Goal: Task Accomplishment & Management: Manage account settings

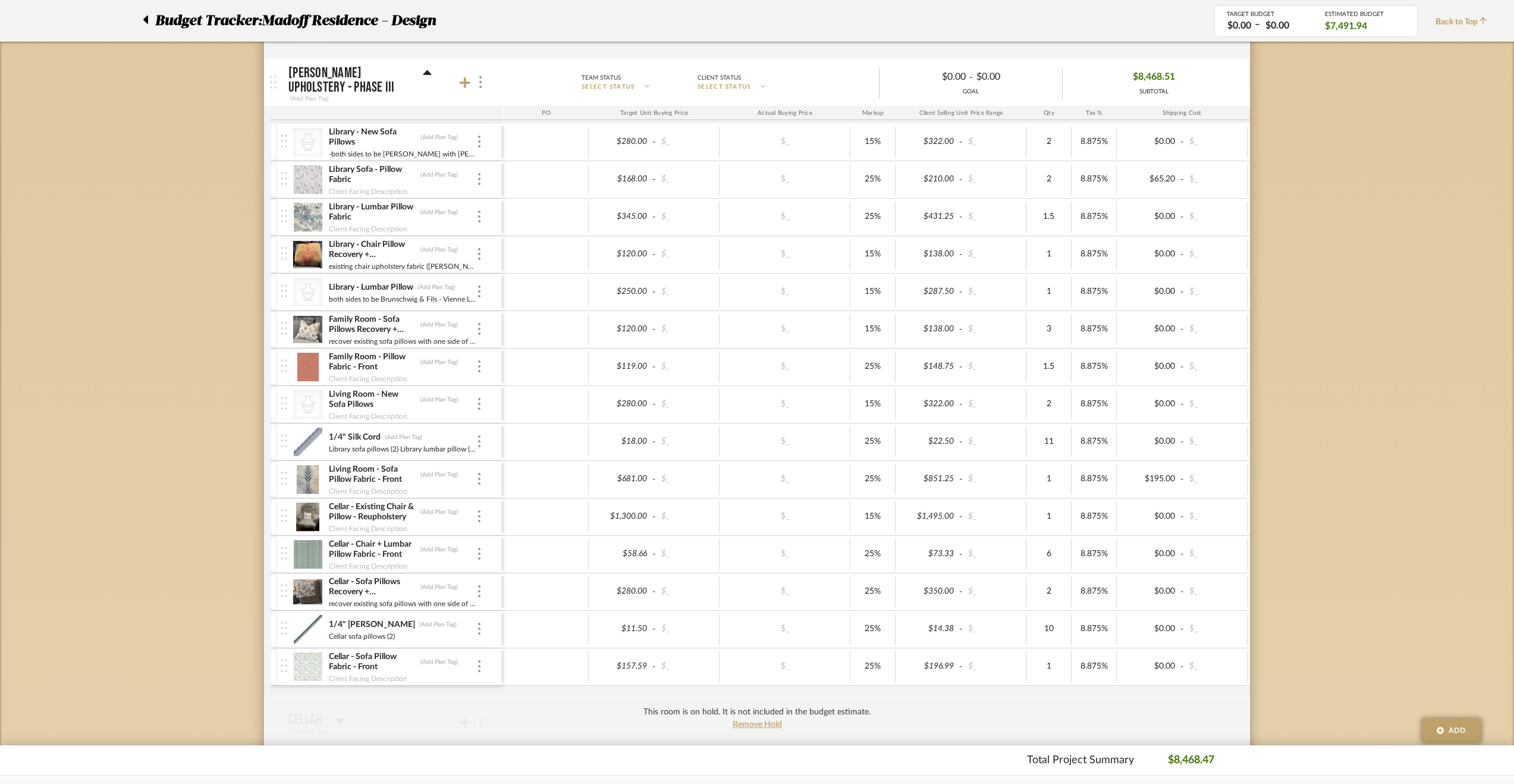
click at [475, 213] on div "Library - Lumbar Pillow Fabric (Add Plan Tag)" at bounding box center [402, 212] width 148 height 22
click at [480, 213] on div at bounding box center [479, 217] width 6 height 13
click at [507, 244] on span "Manage Item" at bounding box center [538, 241] width 71 height 10
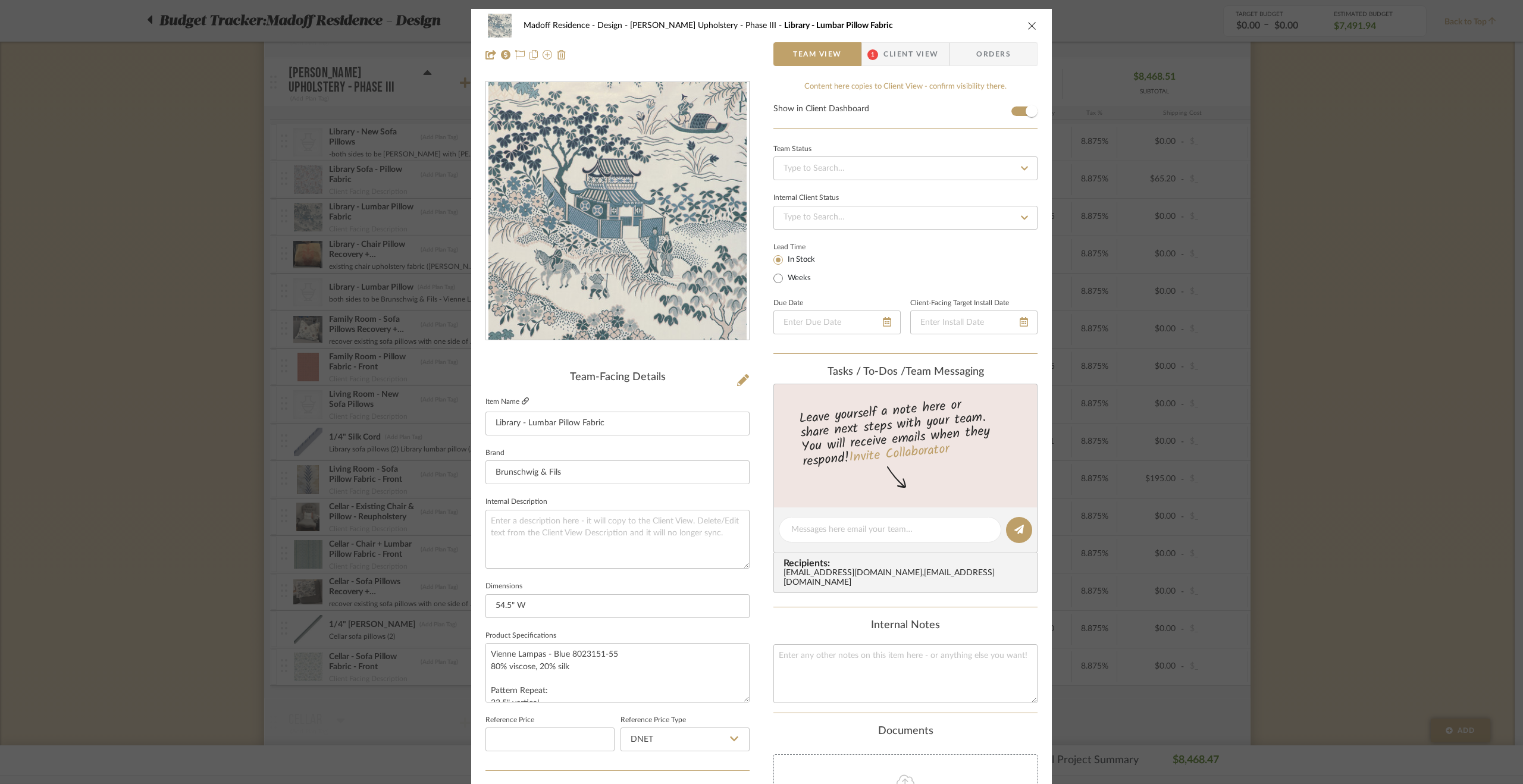
click at [522, 399] on icon at bounding box center [525, 401] width 7 height 7
click at [230, 345] on div "Madoff Residence - Design [PERSON_NAME] Upholstery - Phase III Library - Lumbar…" at bounding box center [761, 392] width 1523 height 784
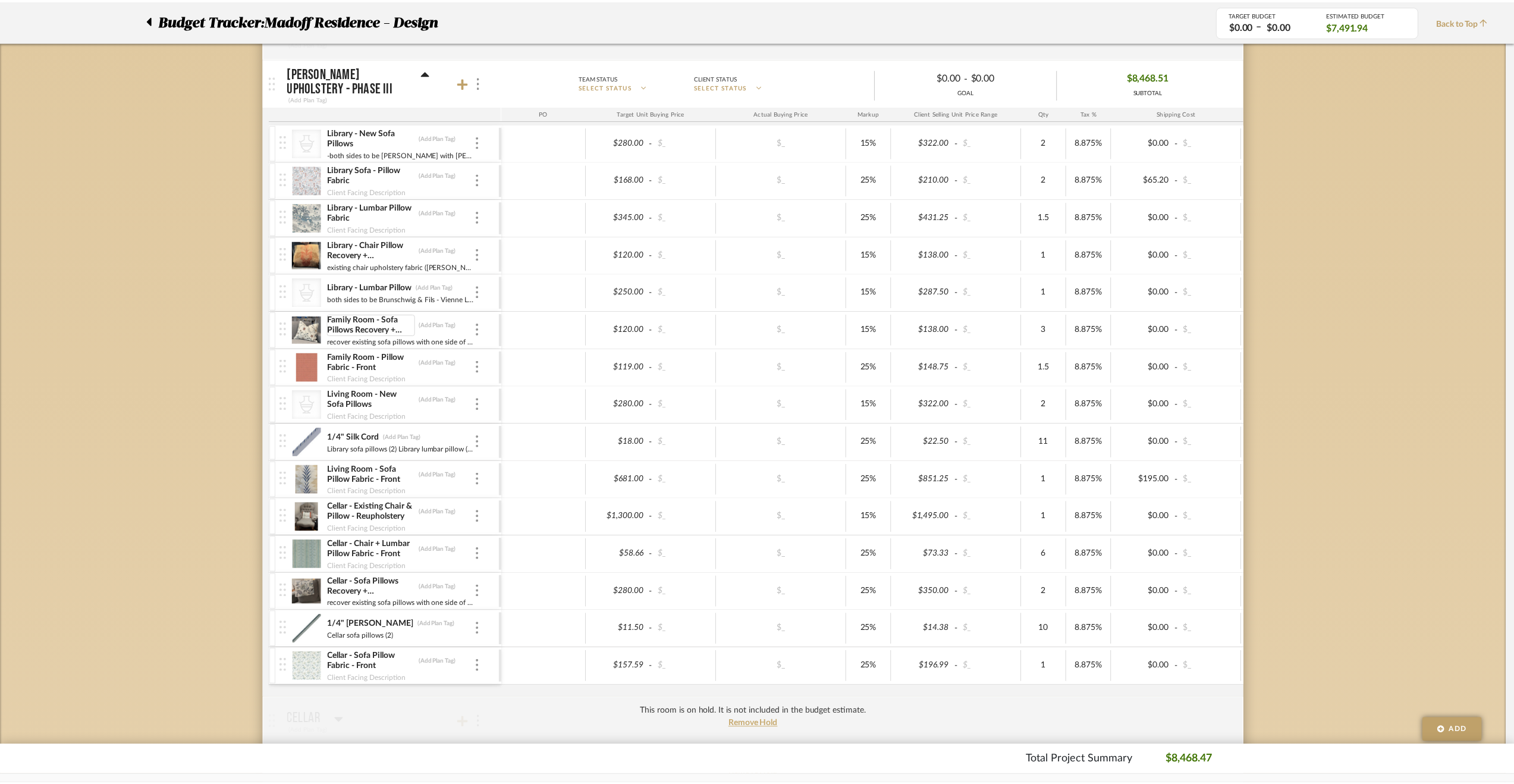
scroll to position [417, 0]
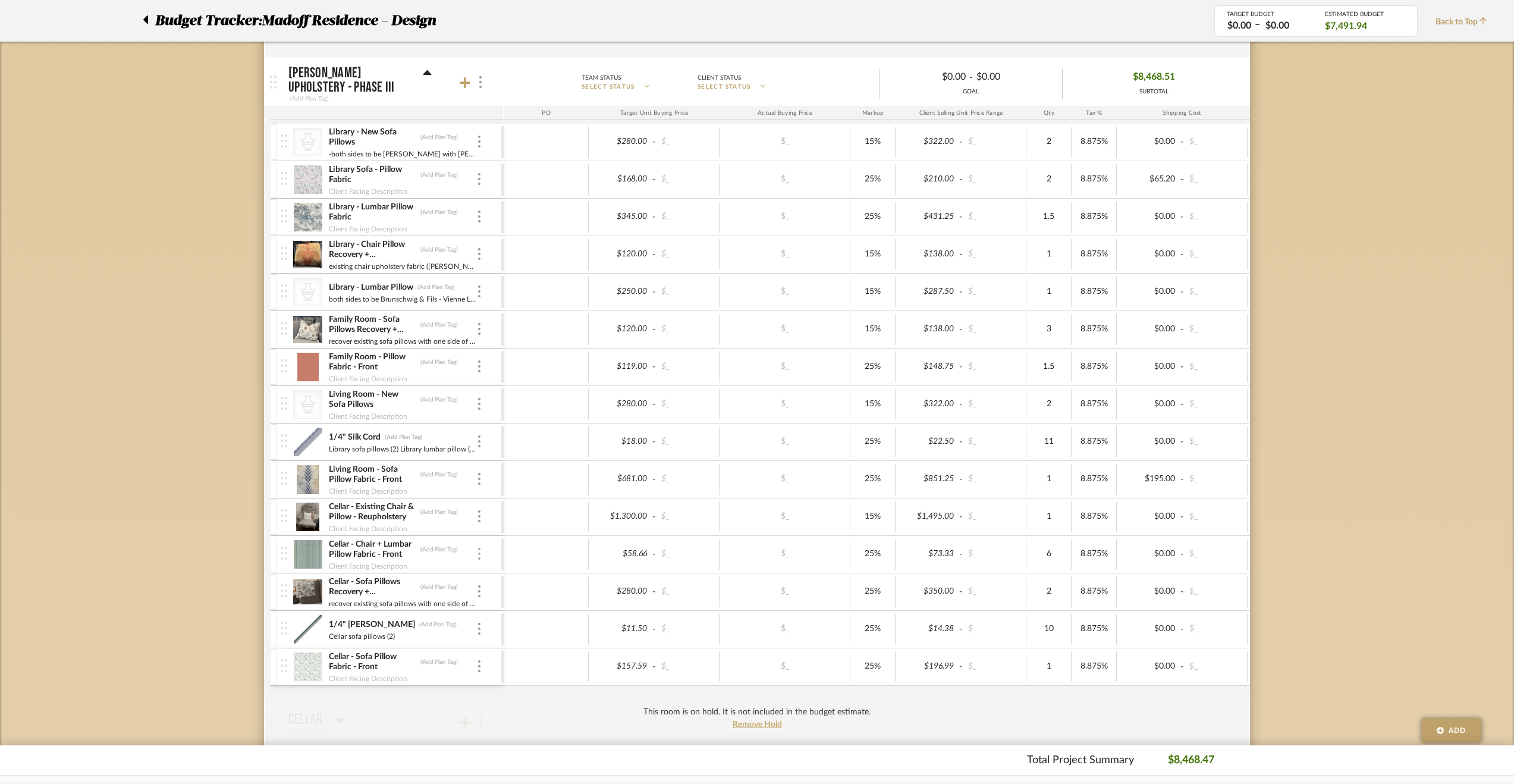
click at [479, 547] on img at bounding box center [479, 553] width 3 height 12
click at [517, 569] on button "Manage Item" at bounding box center [530, 575] width 107 height 28
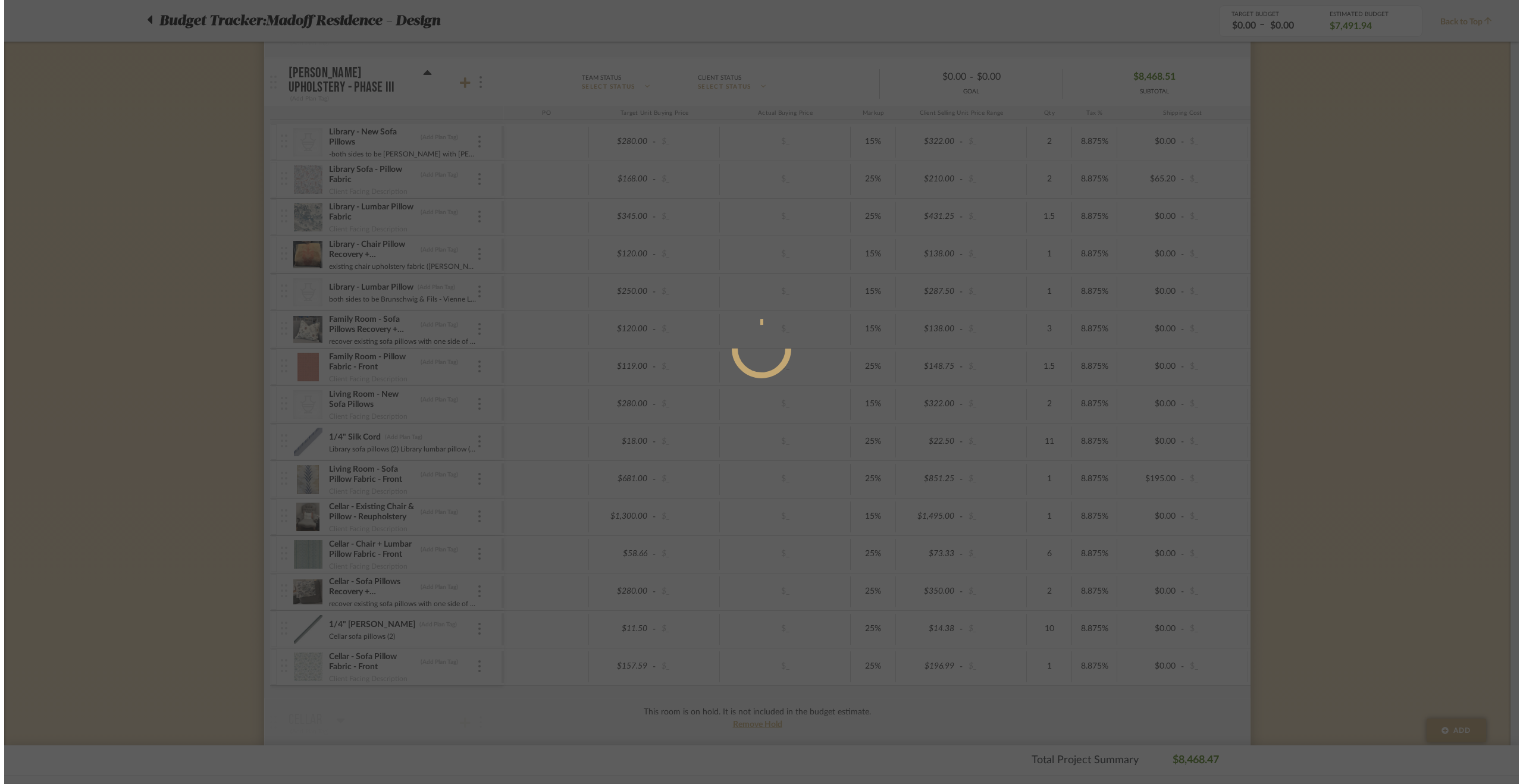
scroll to position [0, 0]
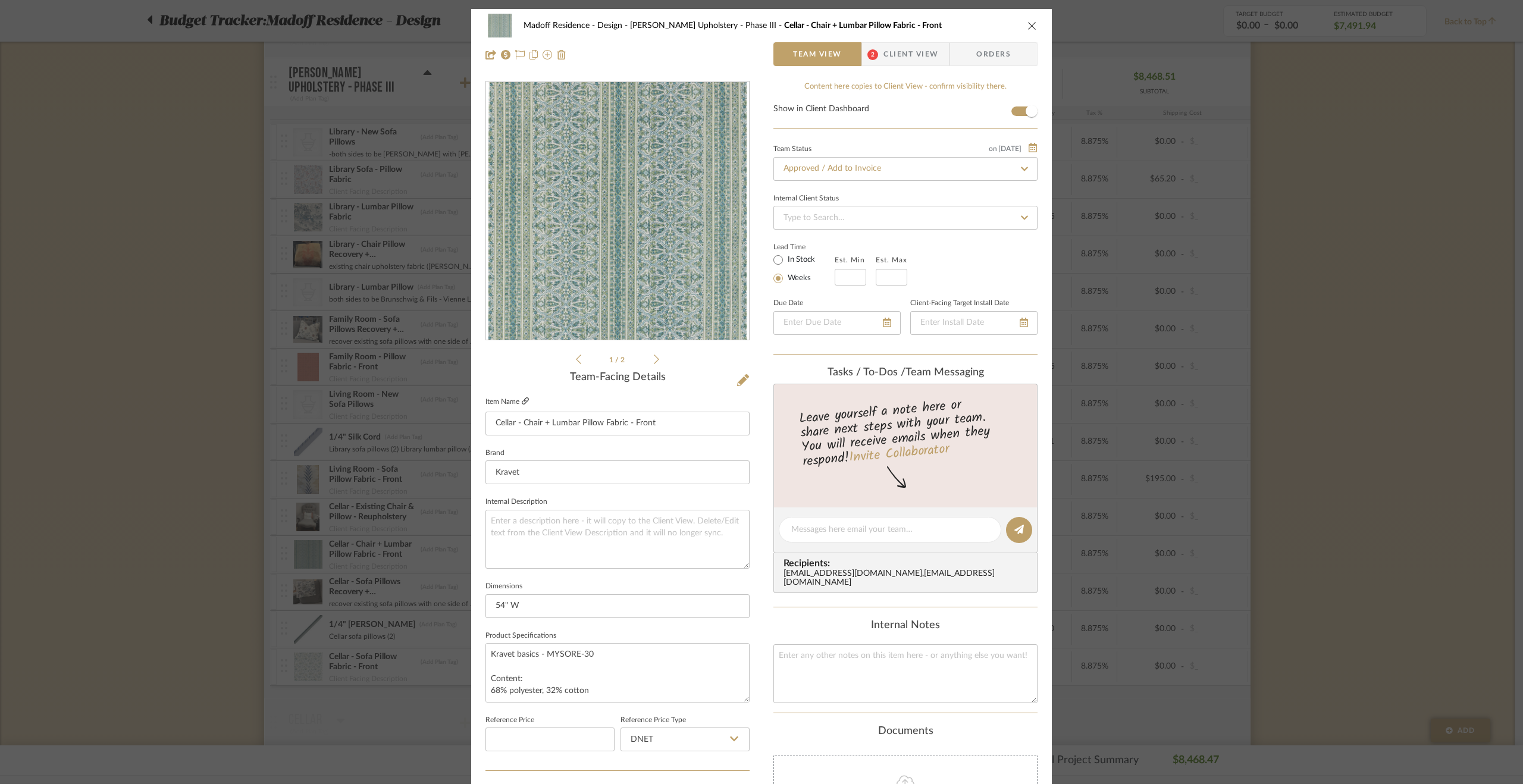
click at [522, 401] on icon at bounding box center [525, 401] width 7 height 7
click at [1460, 350] on div "Madoff Residence - Design [PERSON_NAME] Upholstery - Phase III Cellar - Chair +…" at bounding box center [761, 392] width 1523 height 784
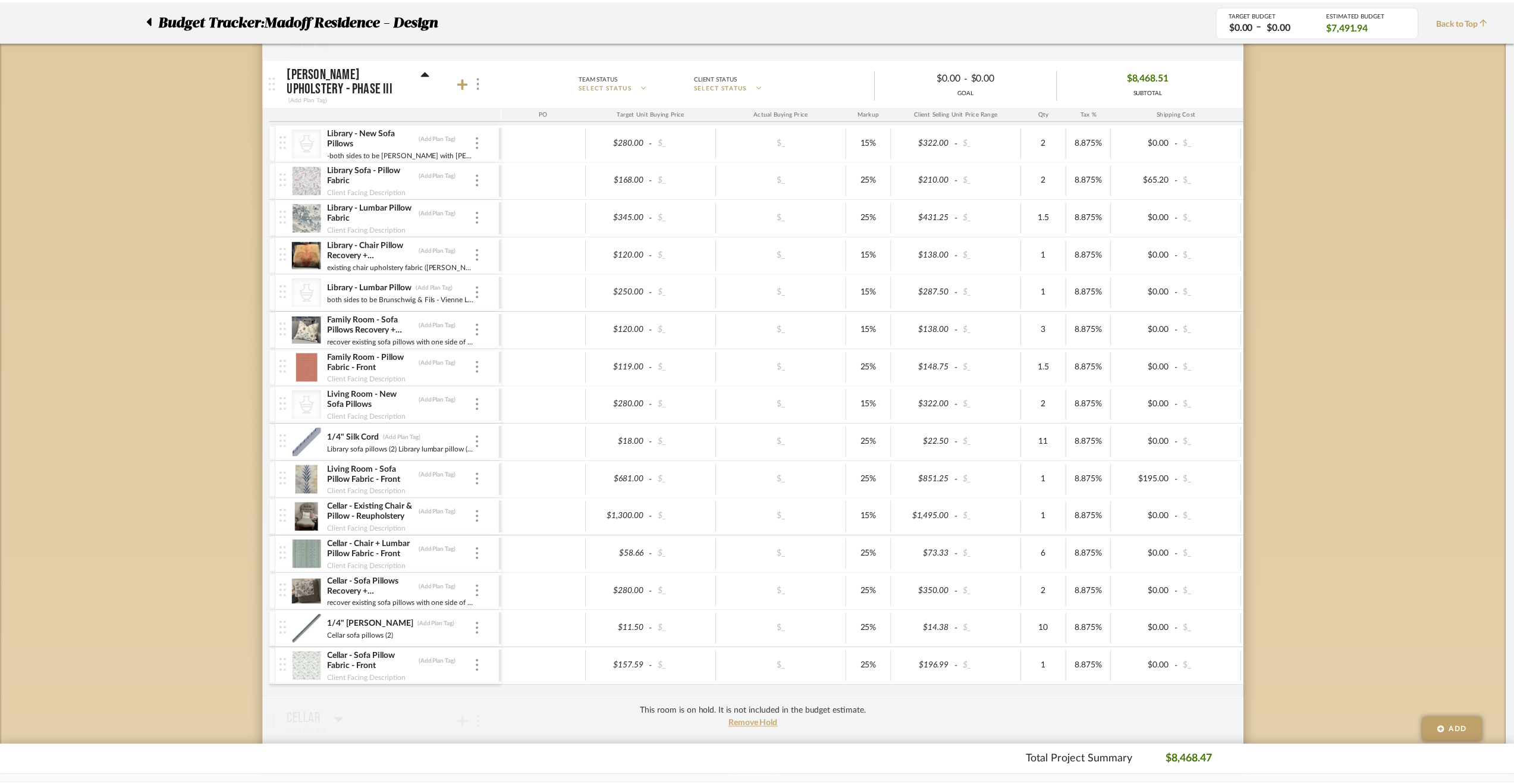
scroll to position [417, 0]
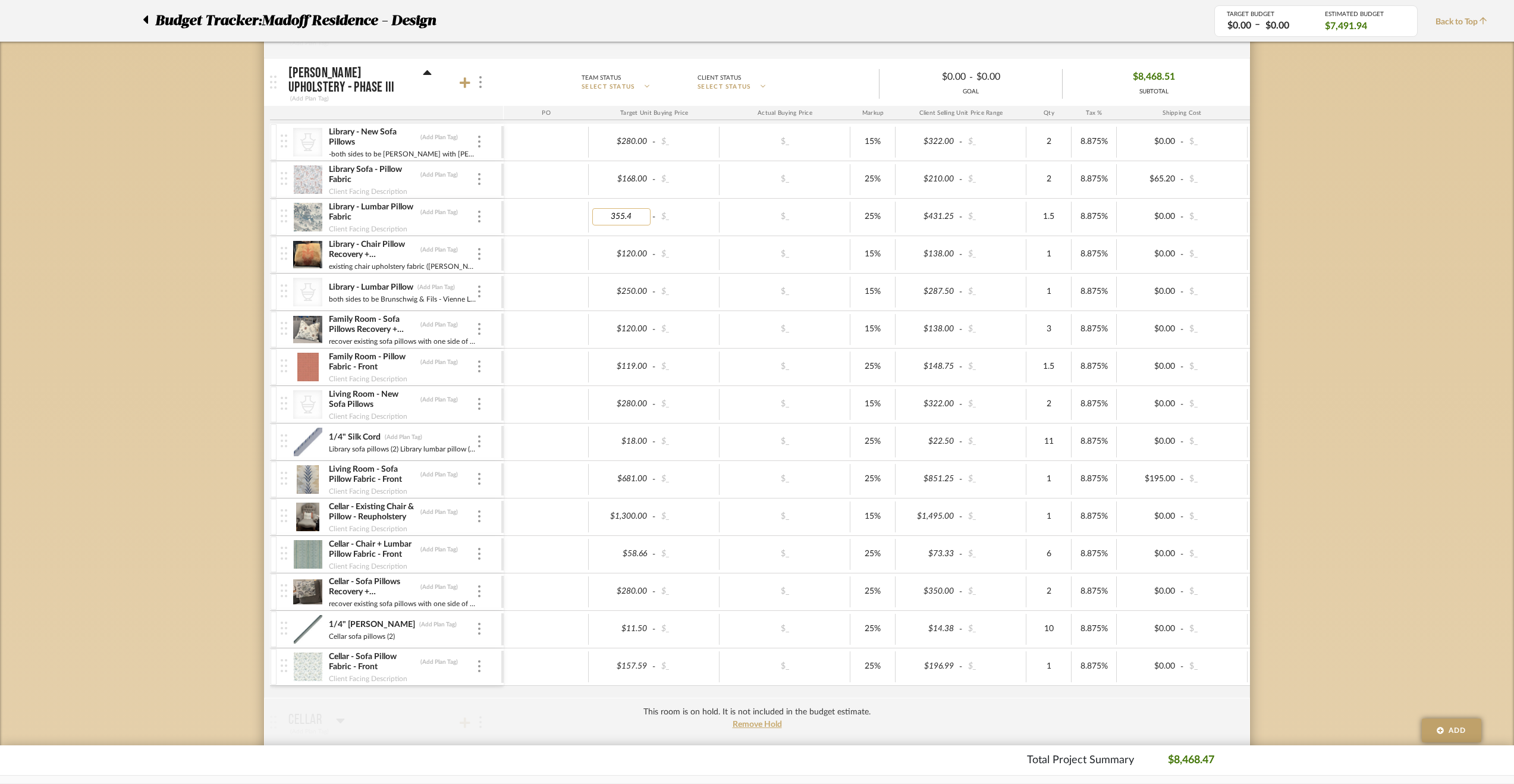
type input "355.45"
click at [152, 225] on div "Budget Tracker: Madoff Residence - Design Non-Transparent Last Updated: [PERSON…" at bounding box center [757, 785] width 1514 height 2231
click at [479, 660] on img at bounding box center [479, 666] width 3 height 12
click at [497, 688] on span "Manage Item" at bounding box center [530, 688] width 88 height 11
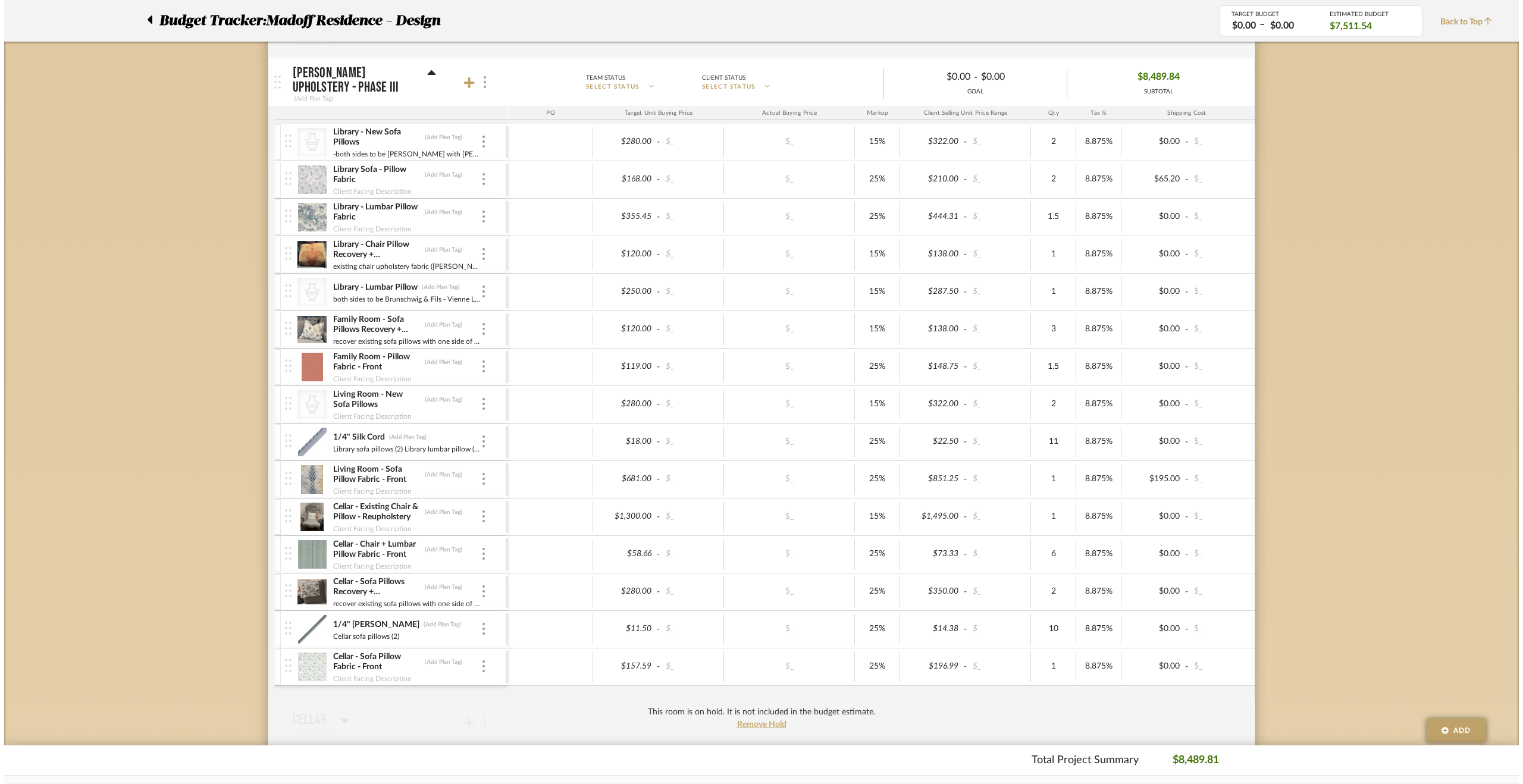
scroll to position [0, 0]
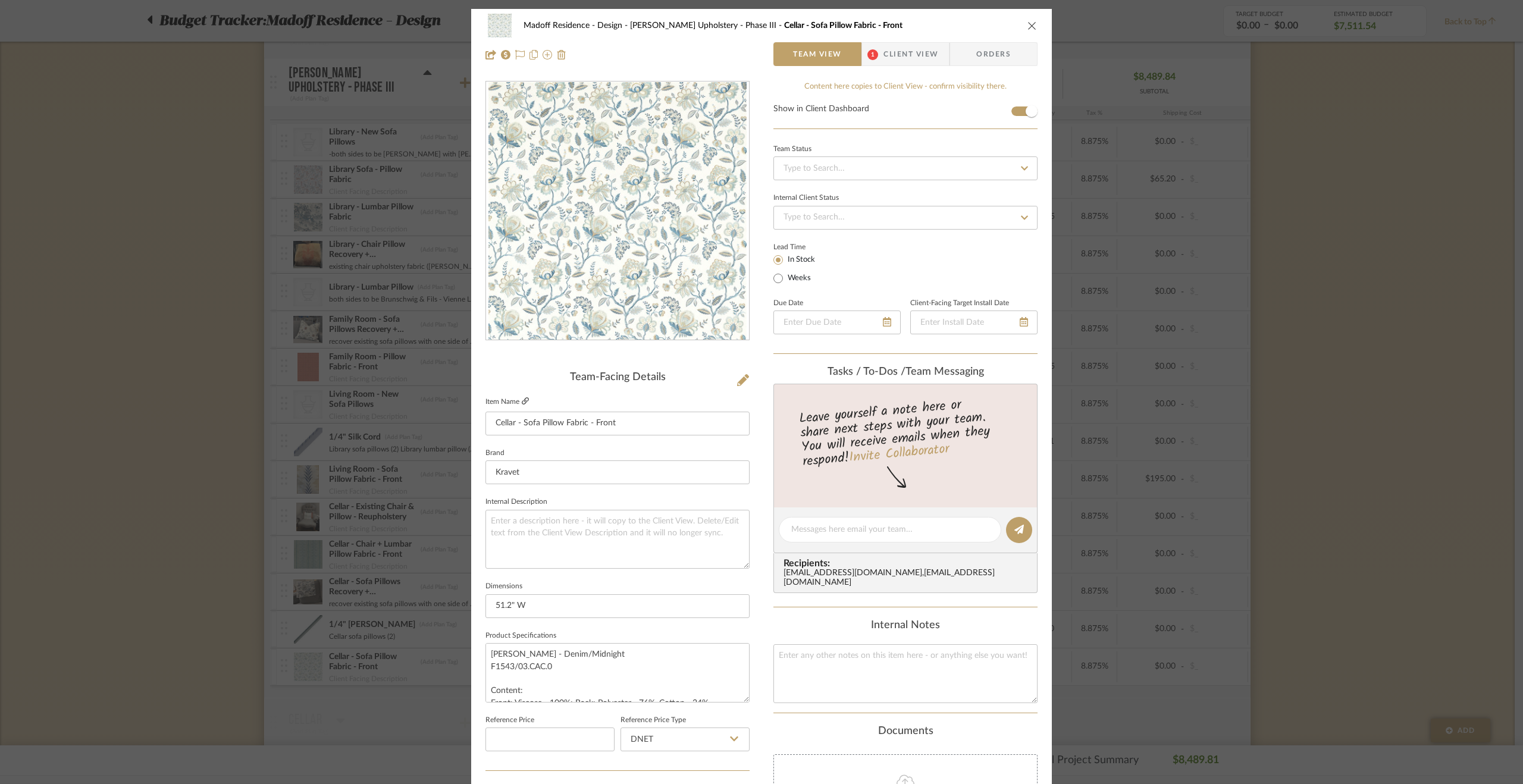
click at [523, 397] on link at bounding box center [525, 402] width 7 height 10
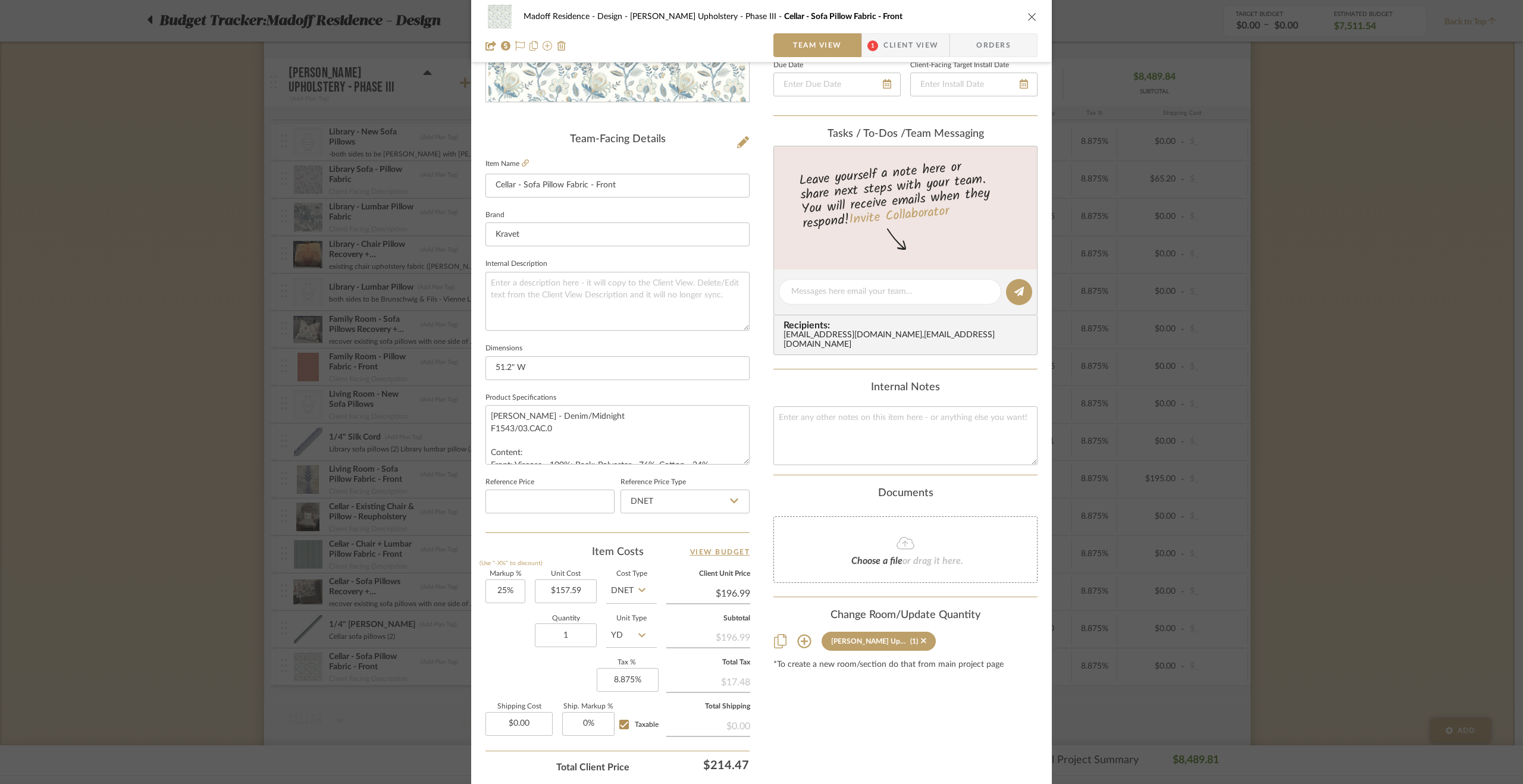
click at [1347, 553] on div "Madoff Residence - Design [PERSON_NAME] Upholstery - Phase III Cellar - Sofa Pi…" at bounding box center [761, 392] width 1523 height 784
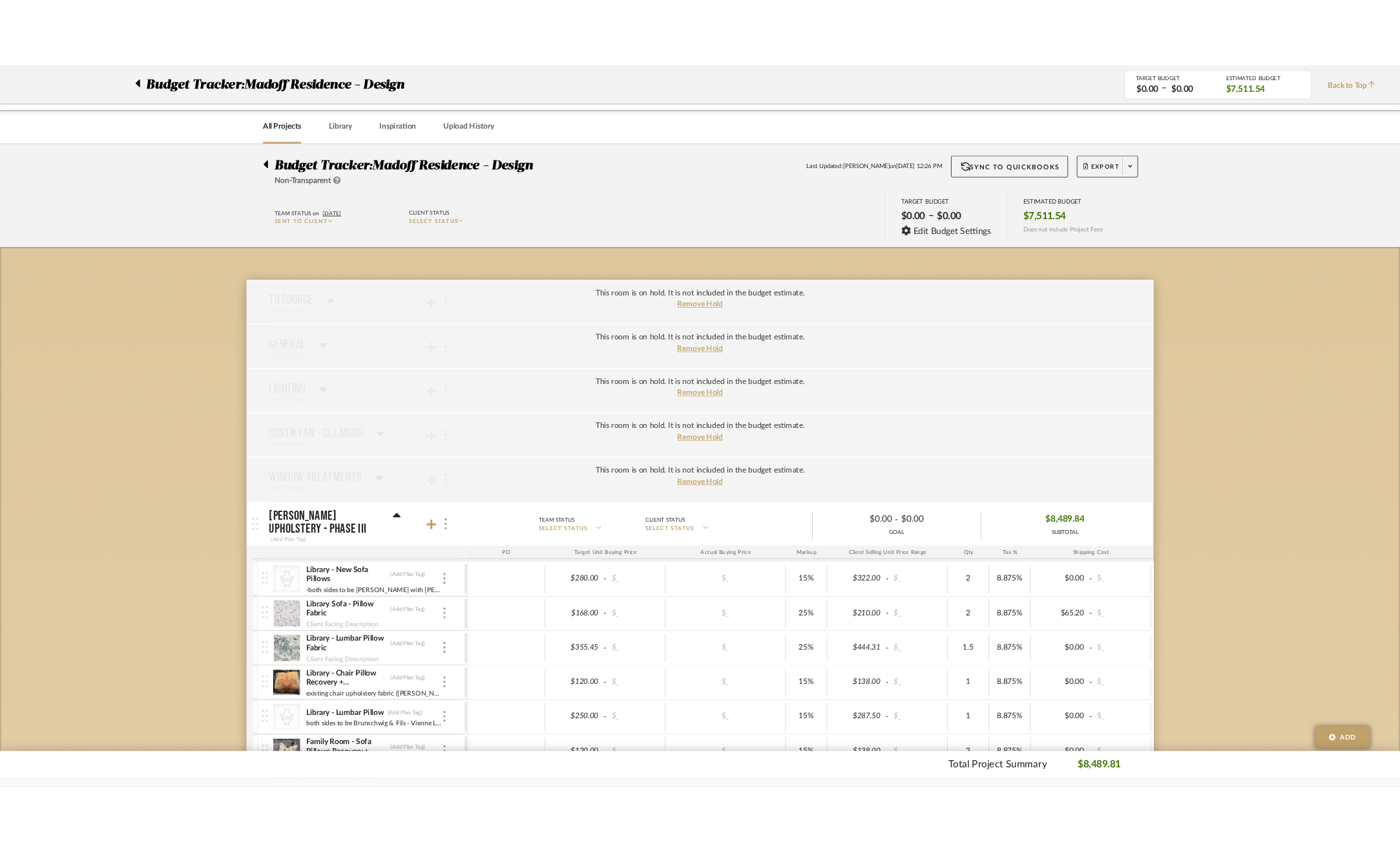
scroll to position [453, 0]
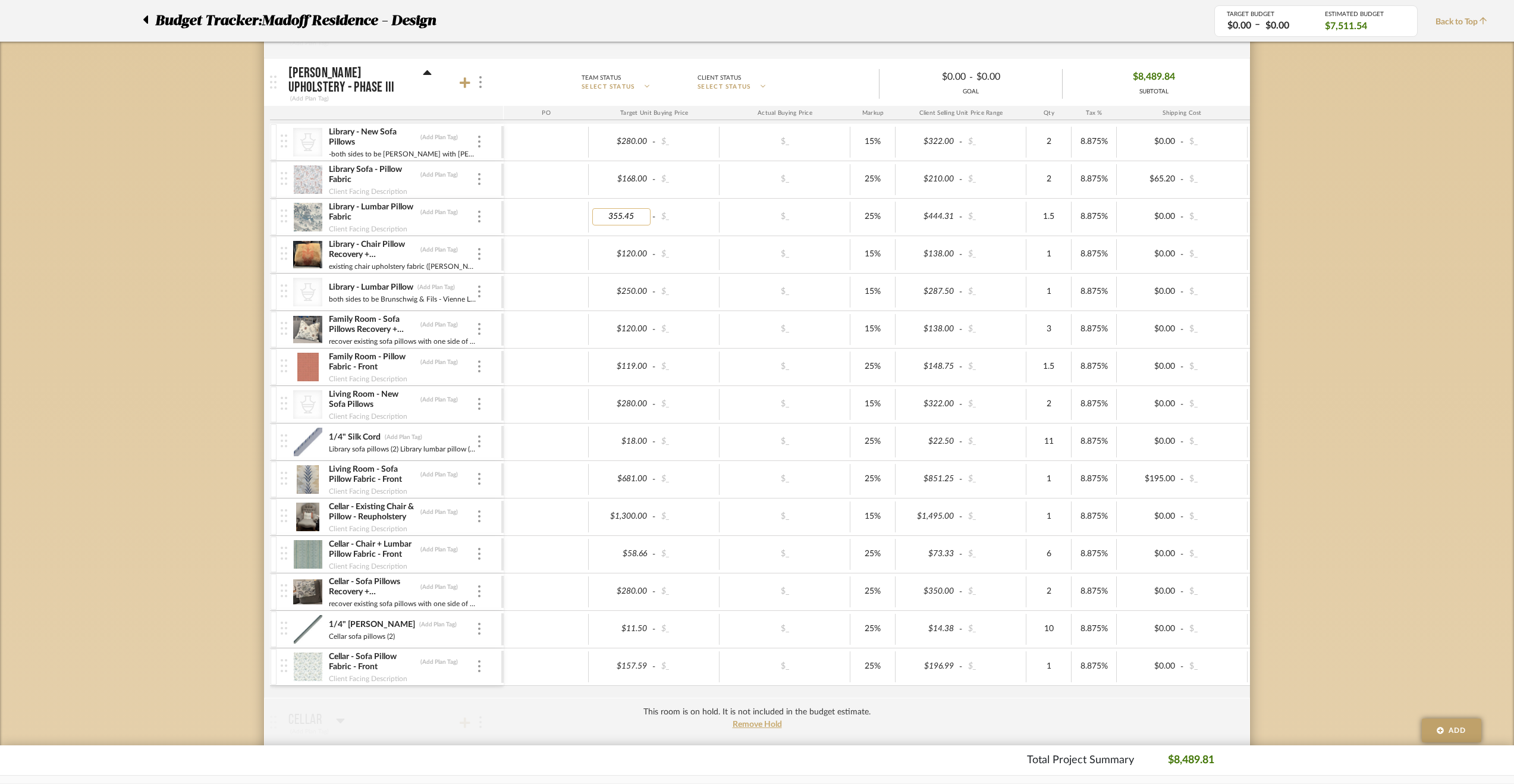
click at [627, 214] on input "355.45" at bounding box center [621, 217] width 59 height 17
type input "355.35"
click at [1301, 320] on div "Budget Tracker: Madoff Residence - Design Non-Transparent Last Updated: [PERSON…" at bounding box center [757, 785] width 1514 height 2231
type input "162.74"
click at [211, 592] on div "Budget Tracker: Madoff Residence - Design Non-Transparent Last Updated: [PERSON…" at bounding box center [757, 785] width 1514 height 2231
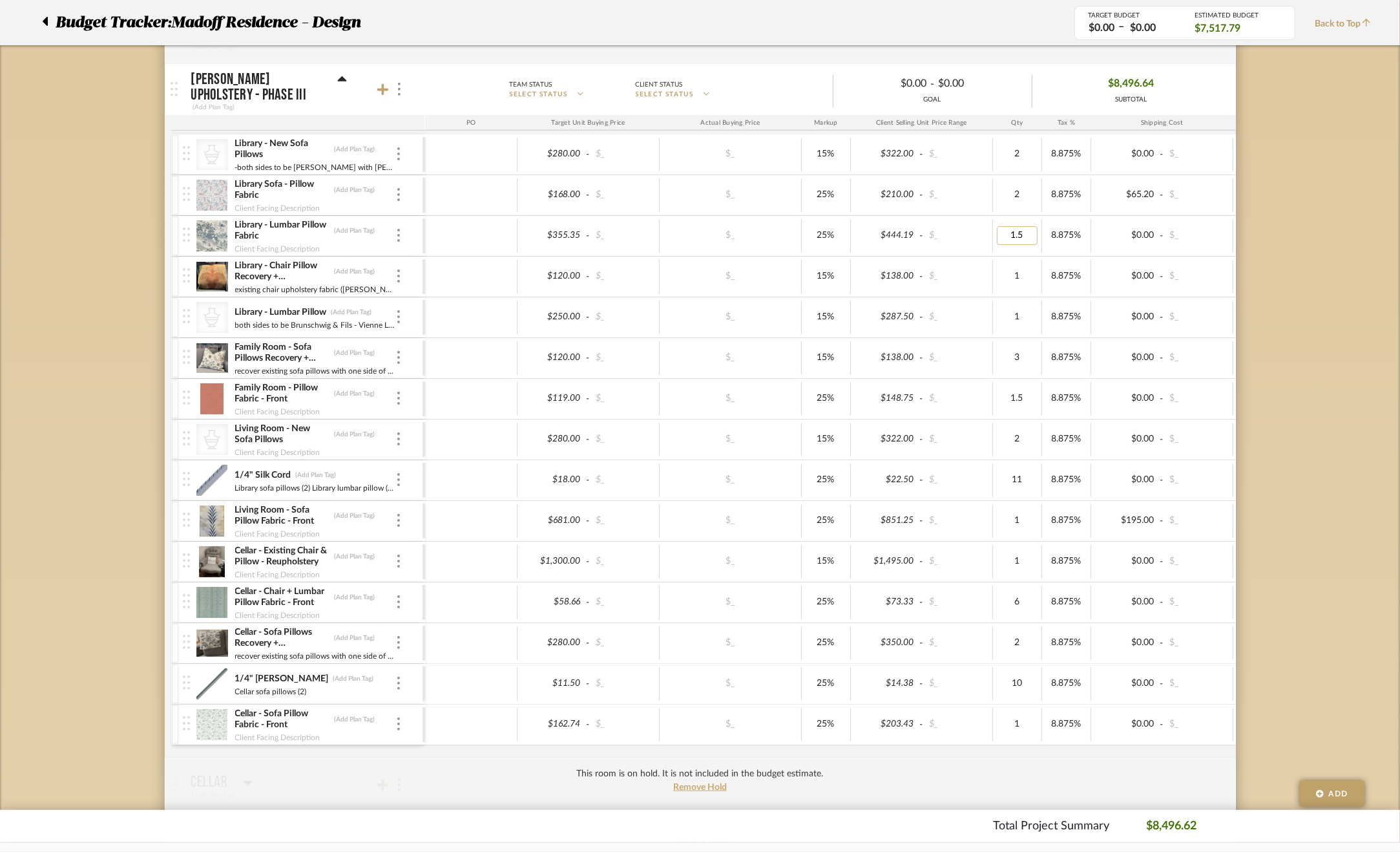
type input "2"
click at [1343, 312] on div "Budget Tracker: Madoff Residence - Design Non-Transparent Last Updated: [PERSON…" at bounding box center [700, 853] width 1400 height 2424
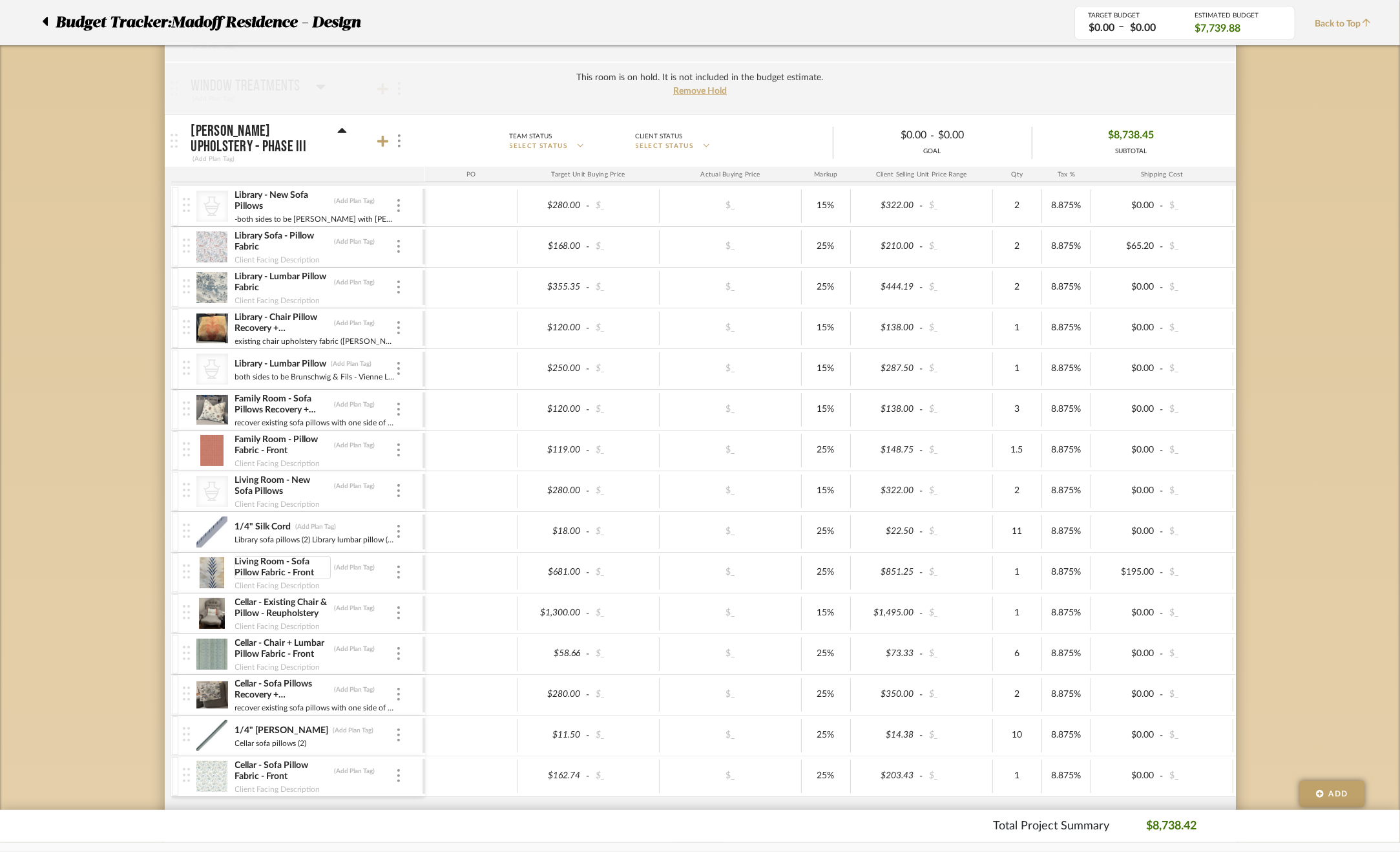
scroll to position [194, 0]
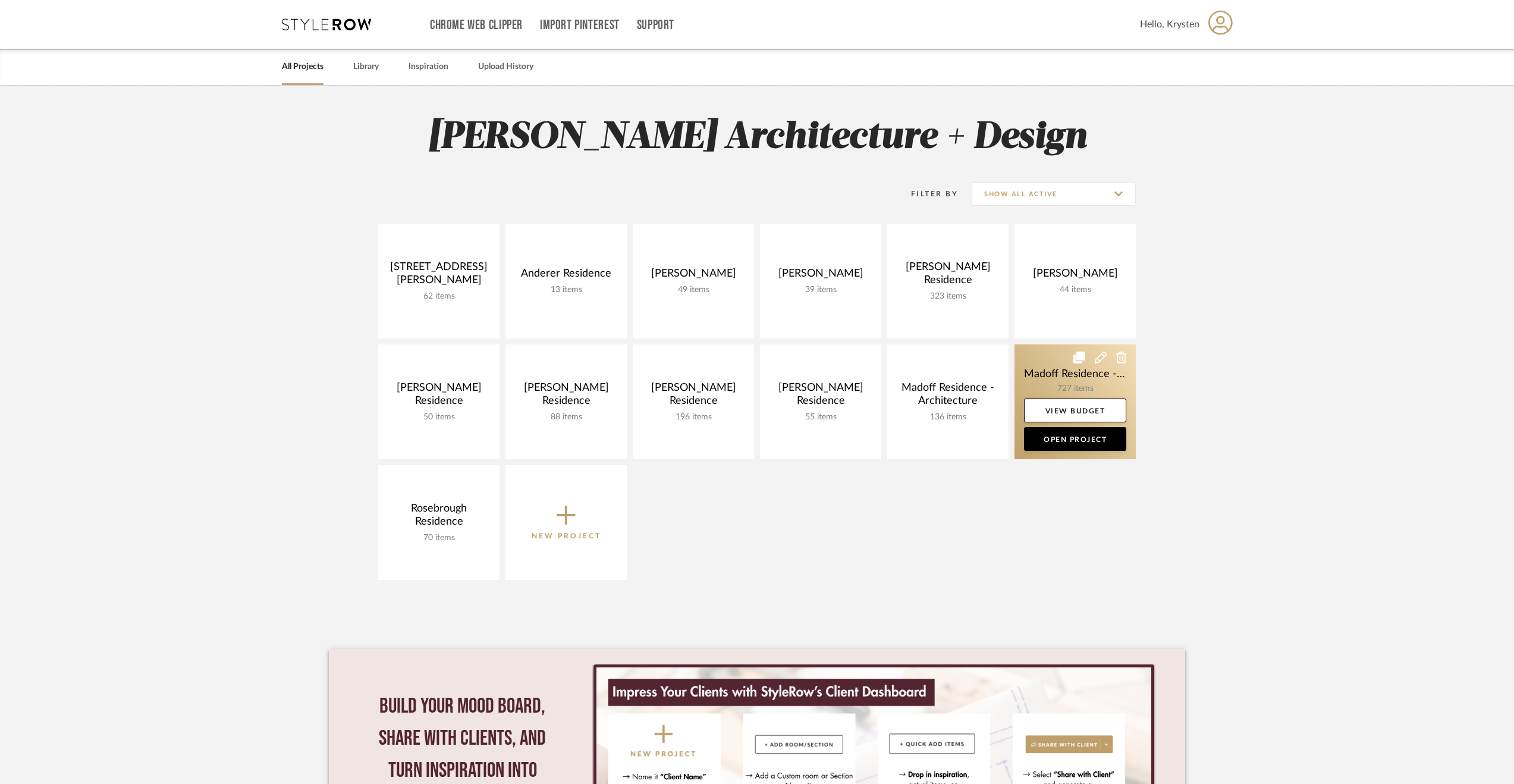
click at [1056, 384] on link at bounding box center [1075, 401] width 121 height 114
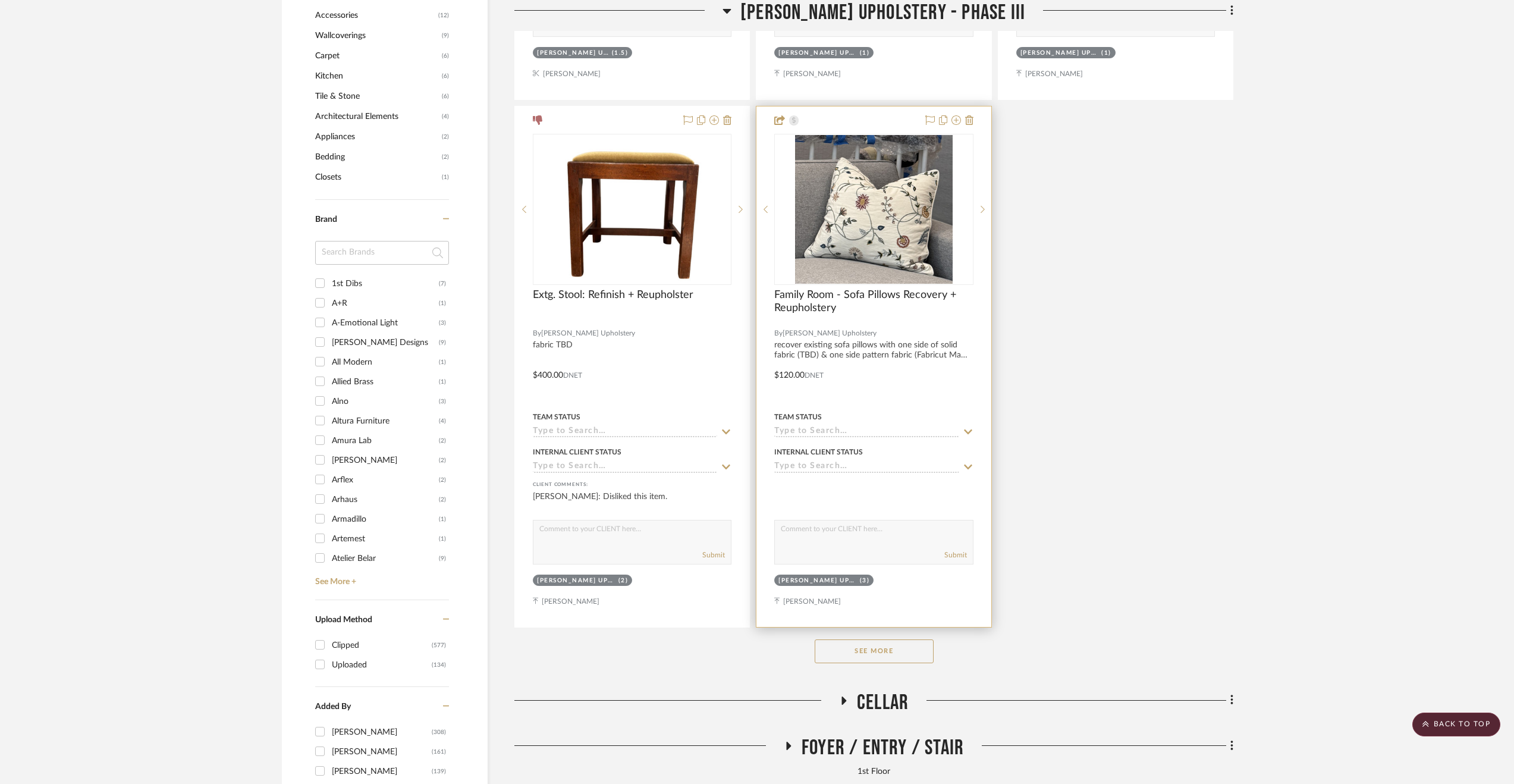
scroll to position [1606, 0]
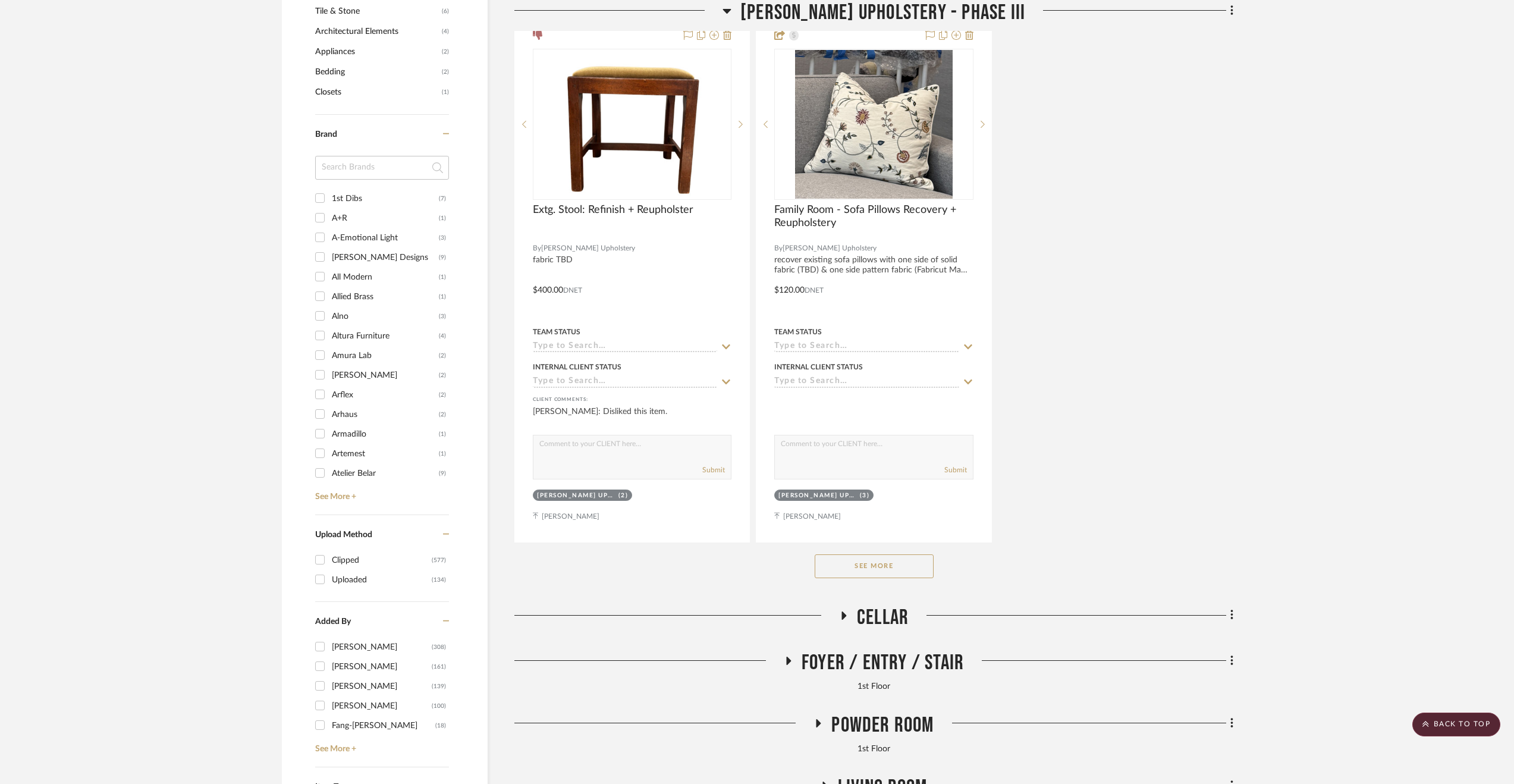
click at [853, 565] on button "See More" at bounding box center [874, 566] width 119 height 24
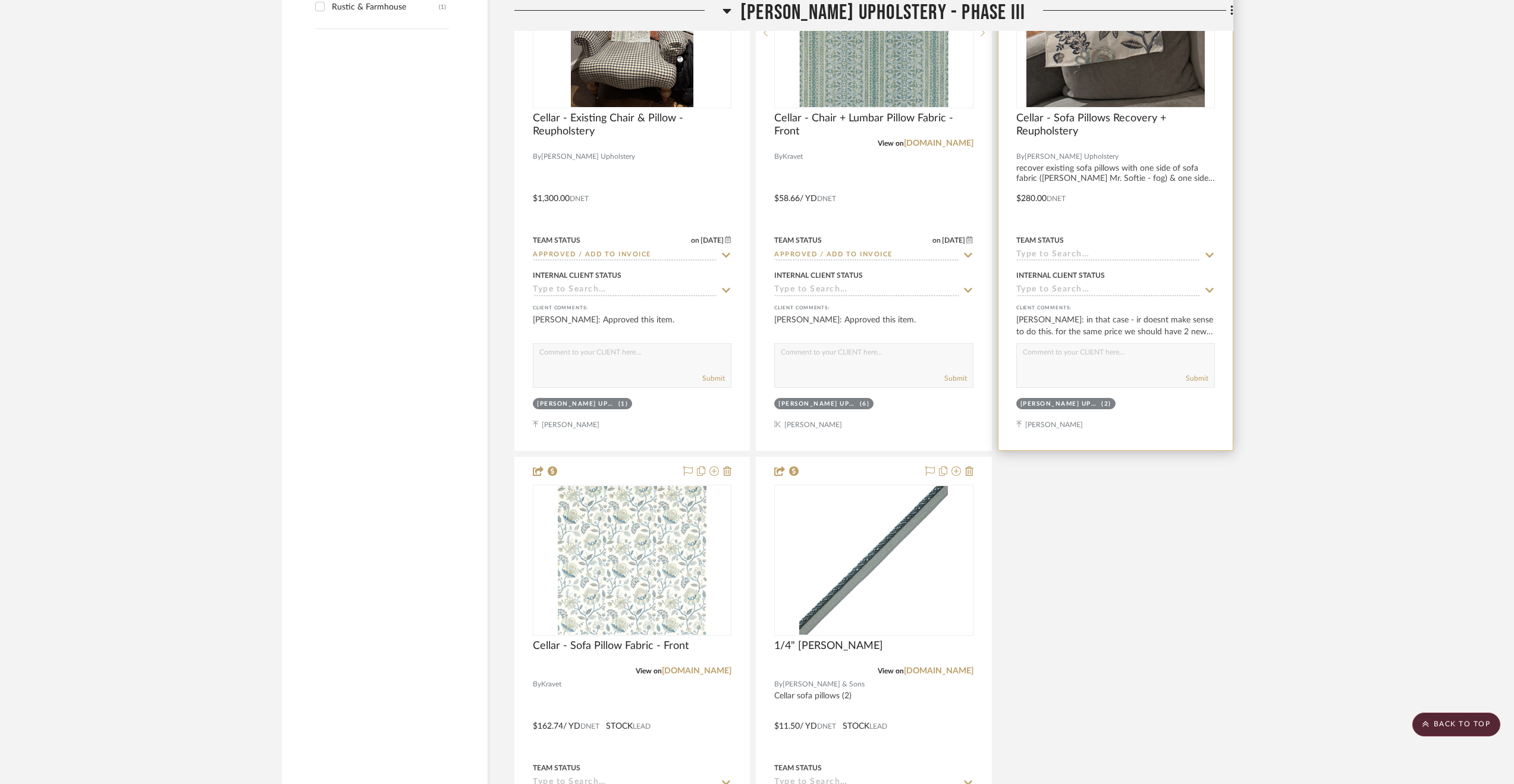
scroll to position [2617, 0]
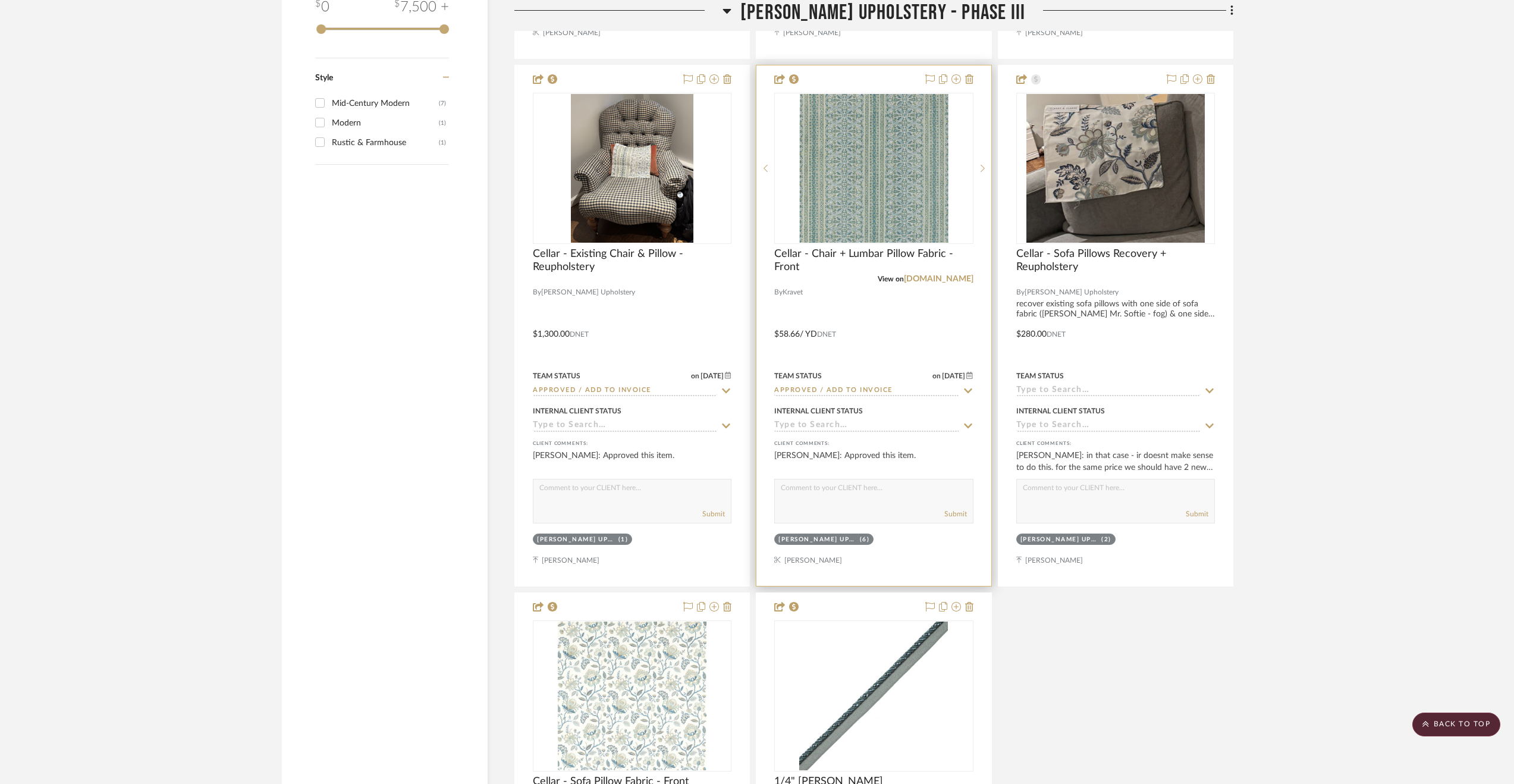
click at [881, 327] on div at bounding box center [874, 325] width 234 height 521
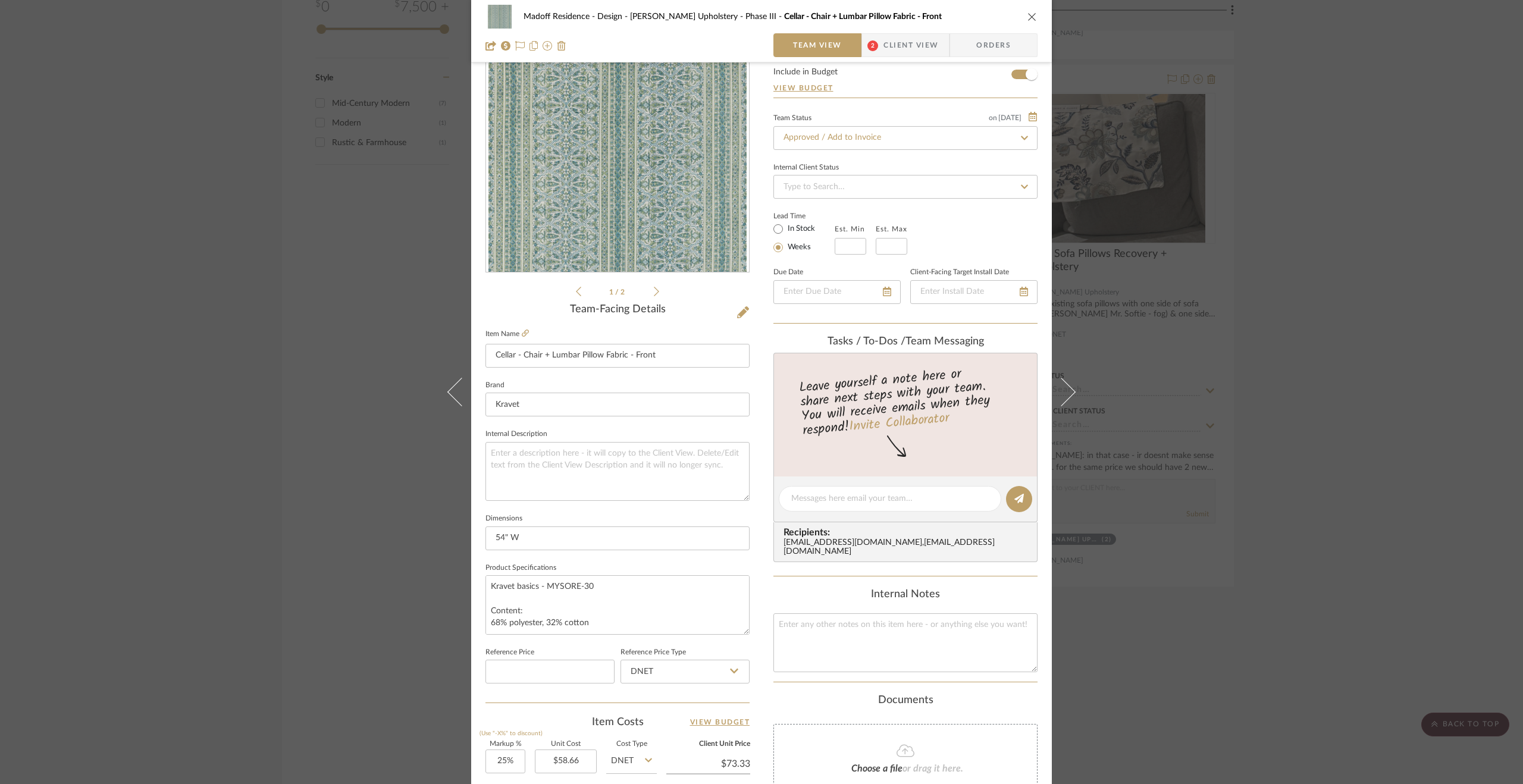
scroll to position [178, 0]
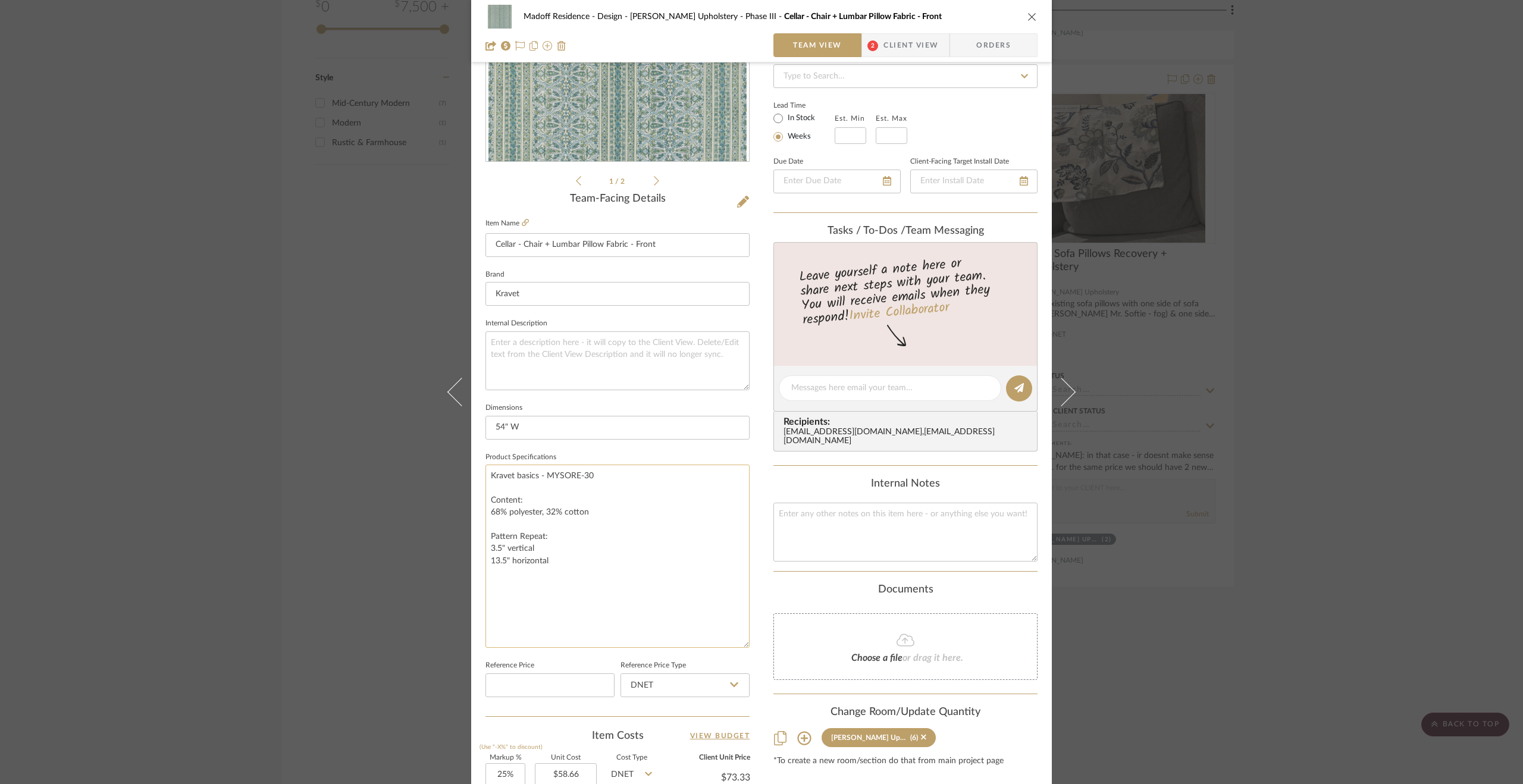
drag, startPoint x: 741, startPoint y: 519, endPoint x: 734, endPoint y: 644, distance: 125.2
click at [734, 644] on textarea "Kravet basics - MYSORE-30 Content: 68% polyester, 32% cotton Pattern Repeat: 3.…" at bounding box center [617, 556] width 264 height 183
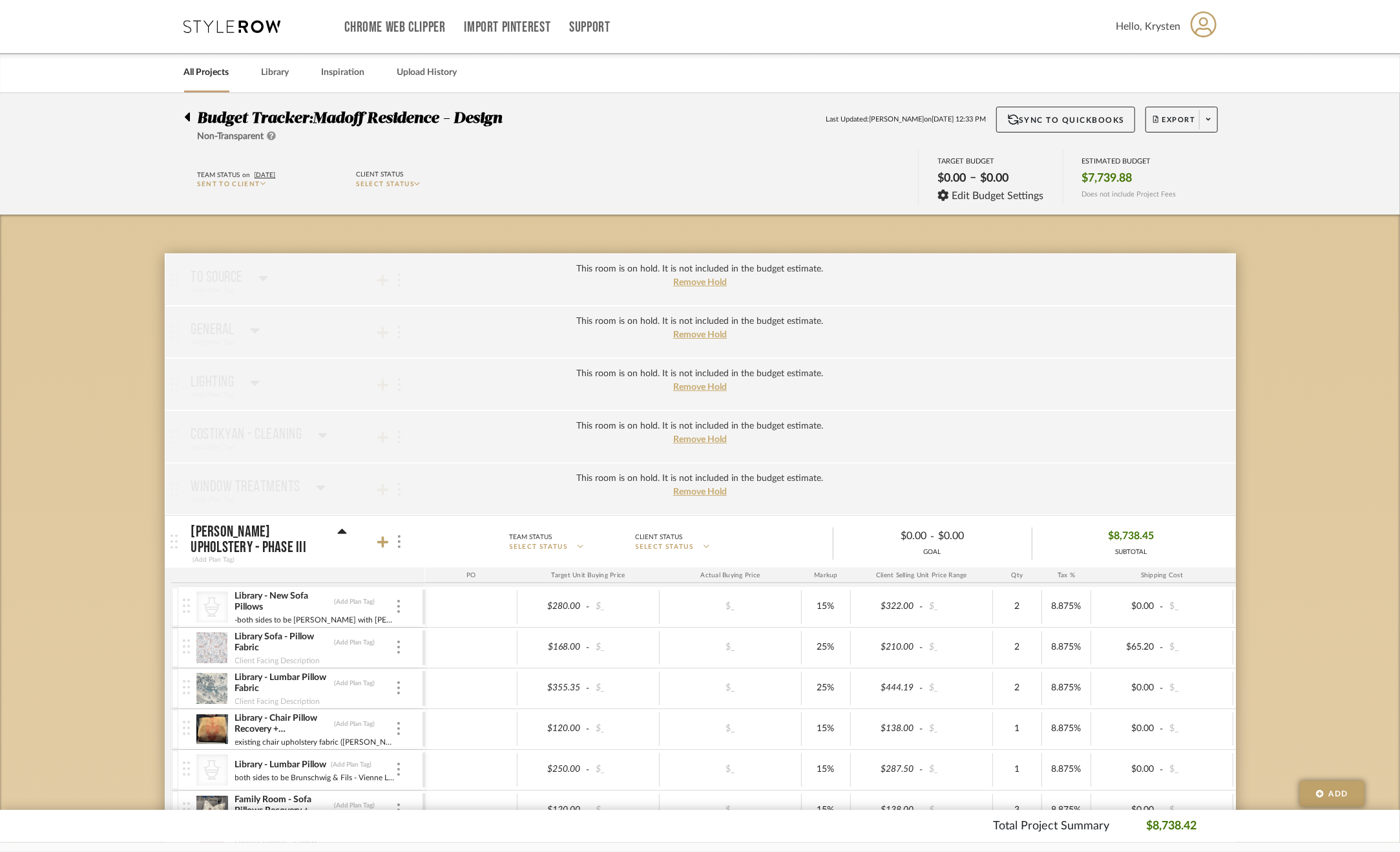
click at [193, 123] on div "Budget Tracker: Madoff Residence - Design Non-Transparent" at bounding box center [347, 124] width 325 height 36
click at [185, 113] on icon at bounding box center [187, 117] width 6 height 16
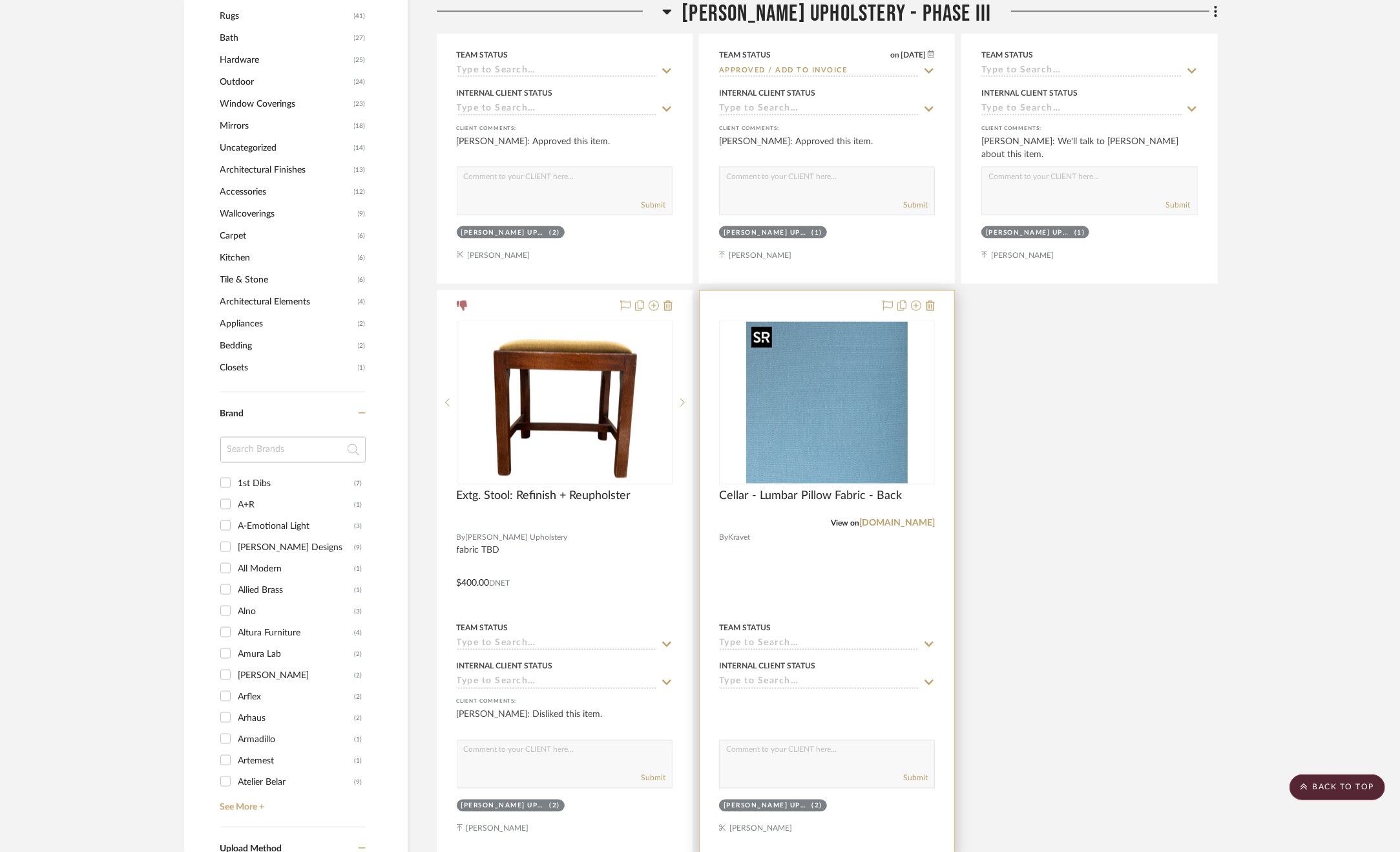
scroll to position [1681, 0]
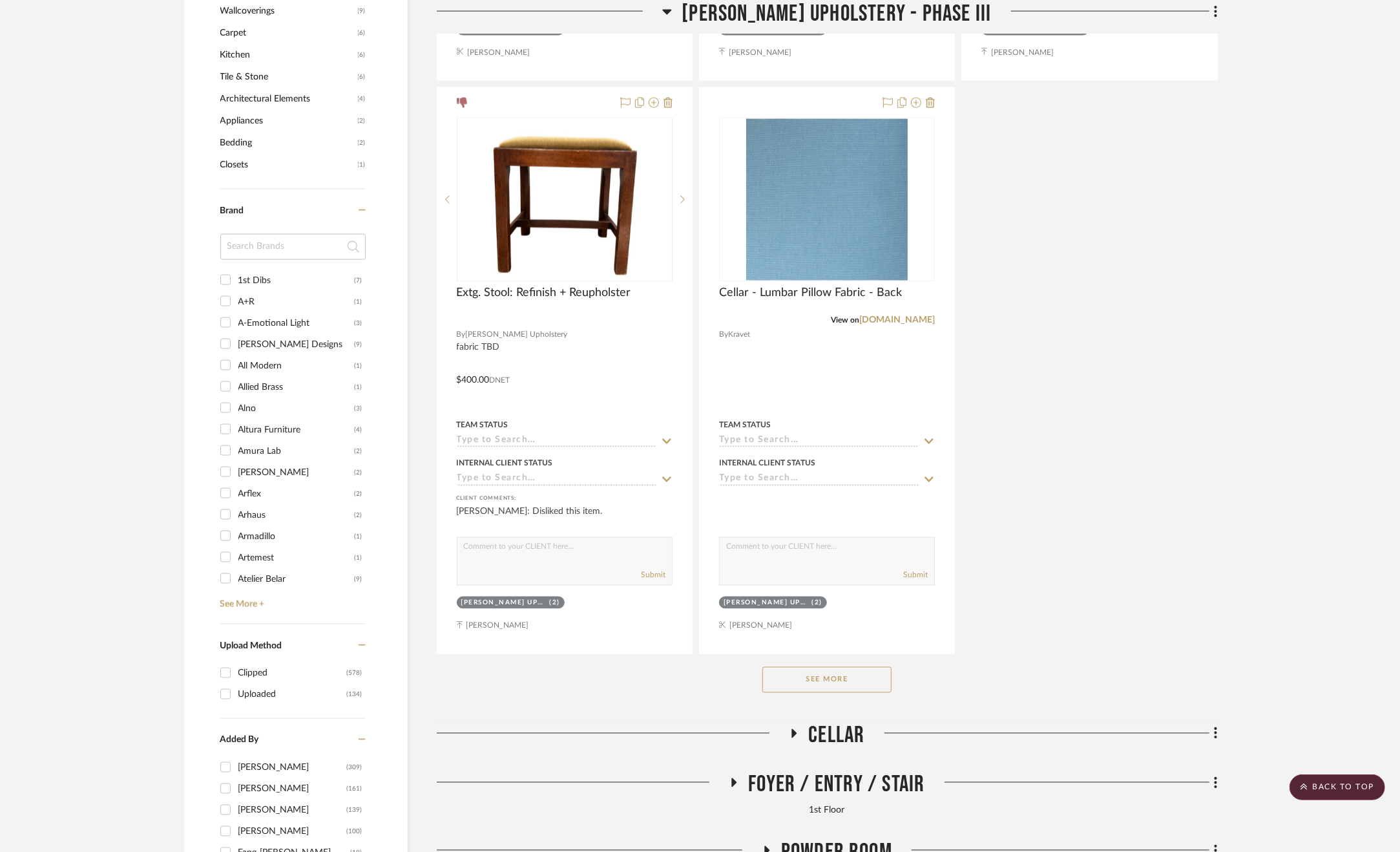
click at [812, 683] on button "See More" at bounding box center [827, 680] width 129 height 26
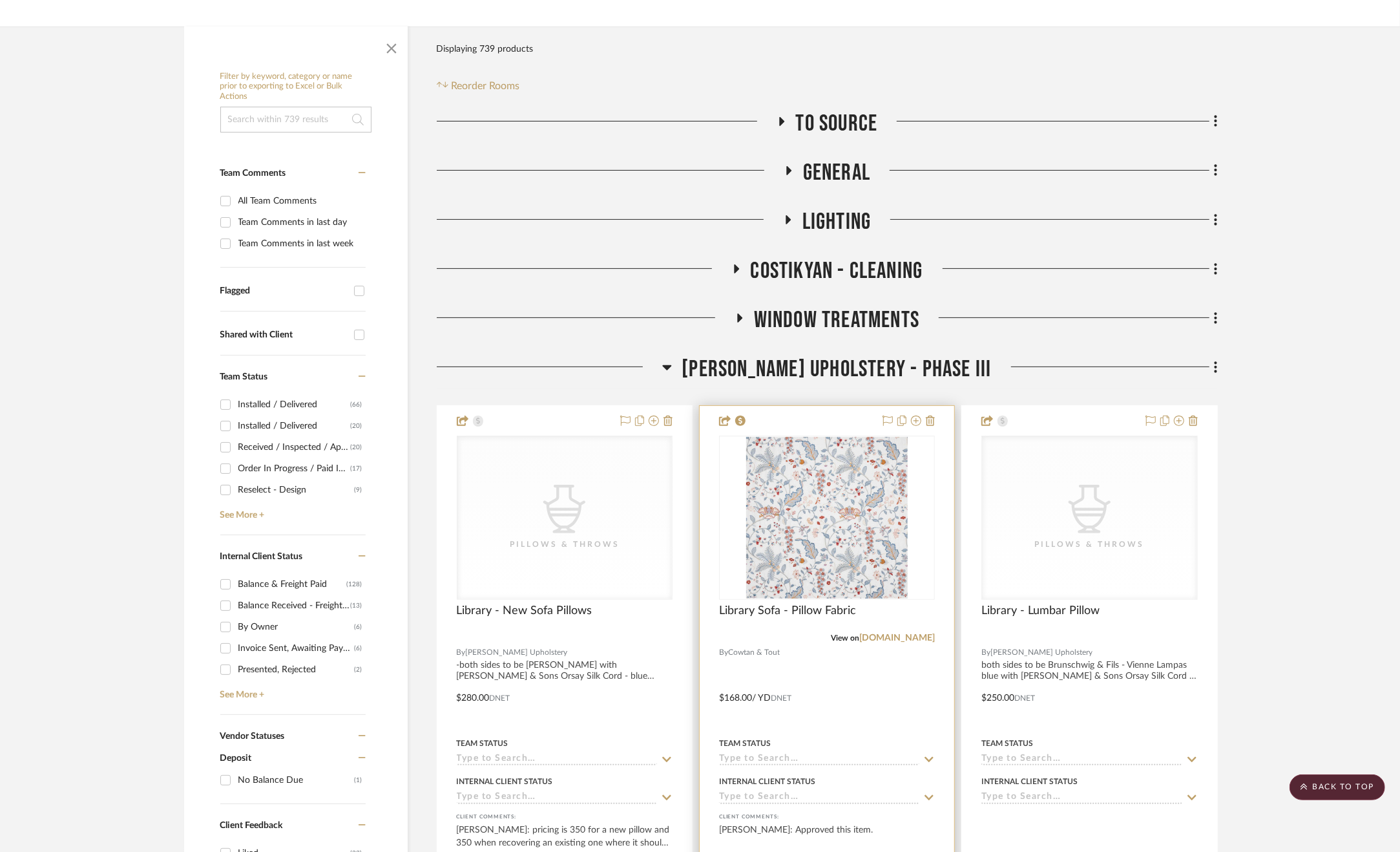
scroll to position [194, 0]
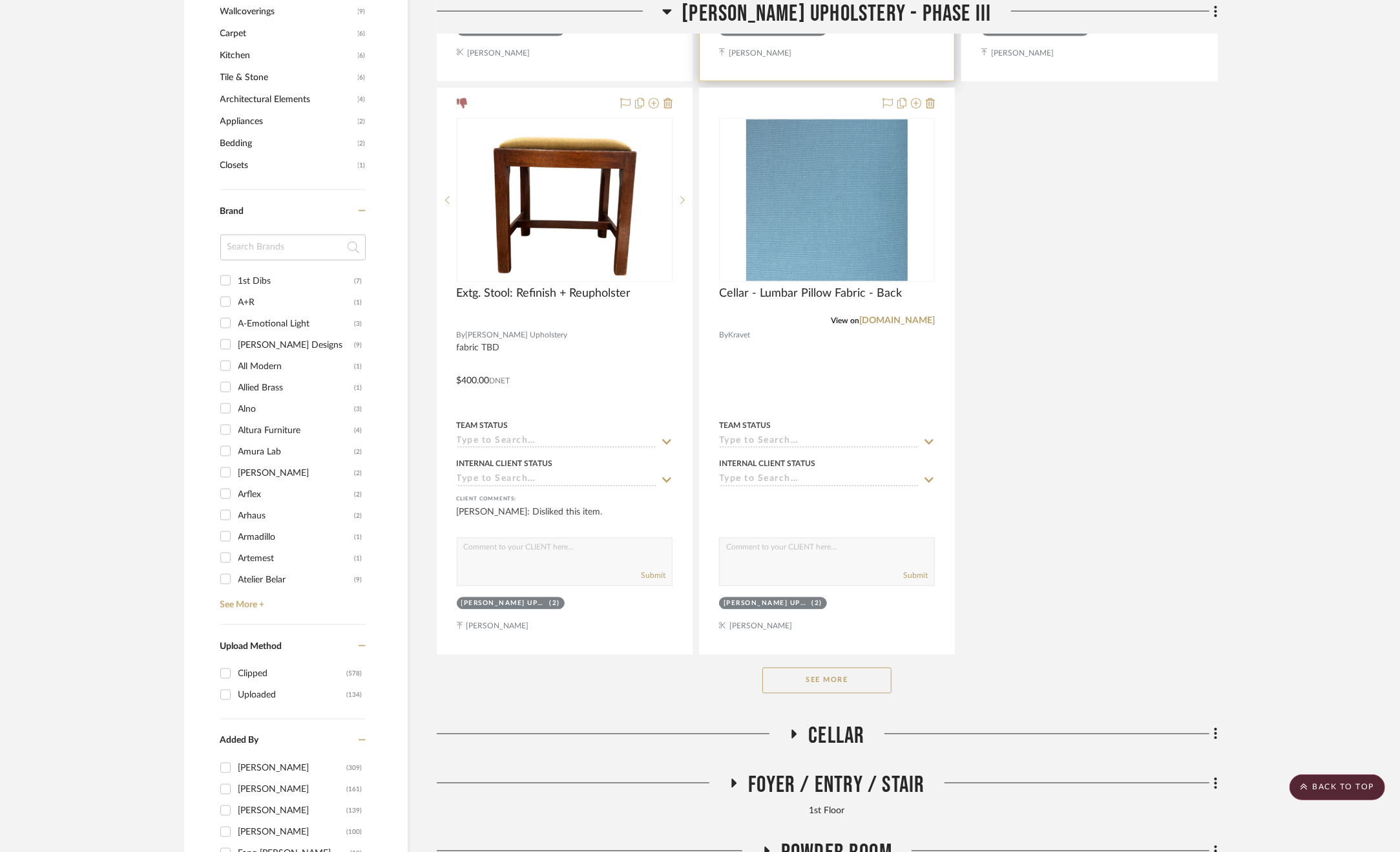
scroll to position [1701, 0]
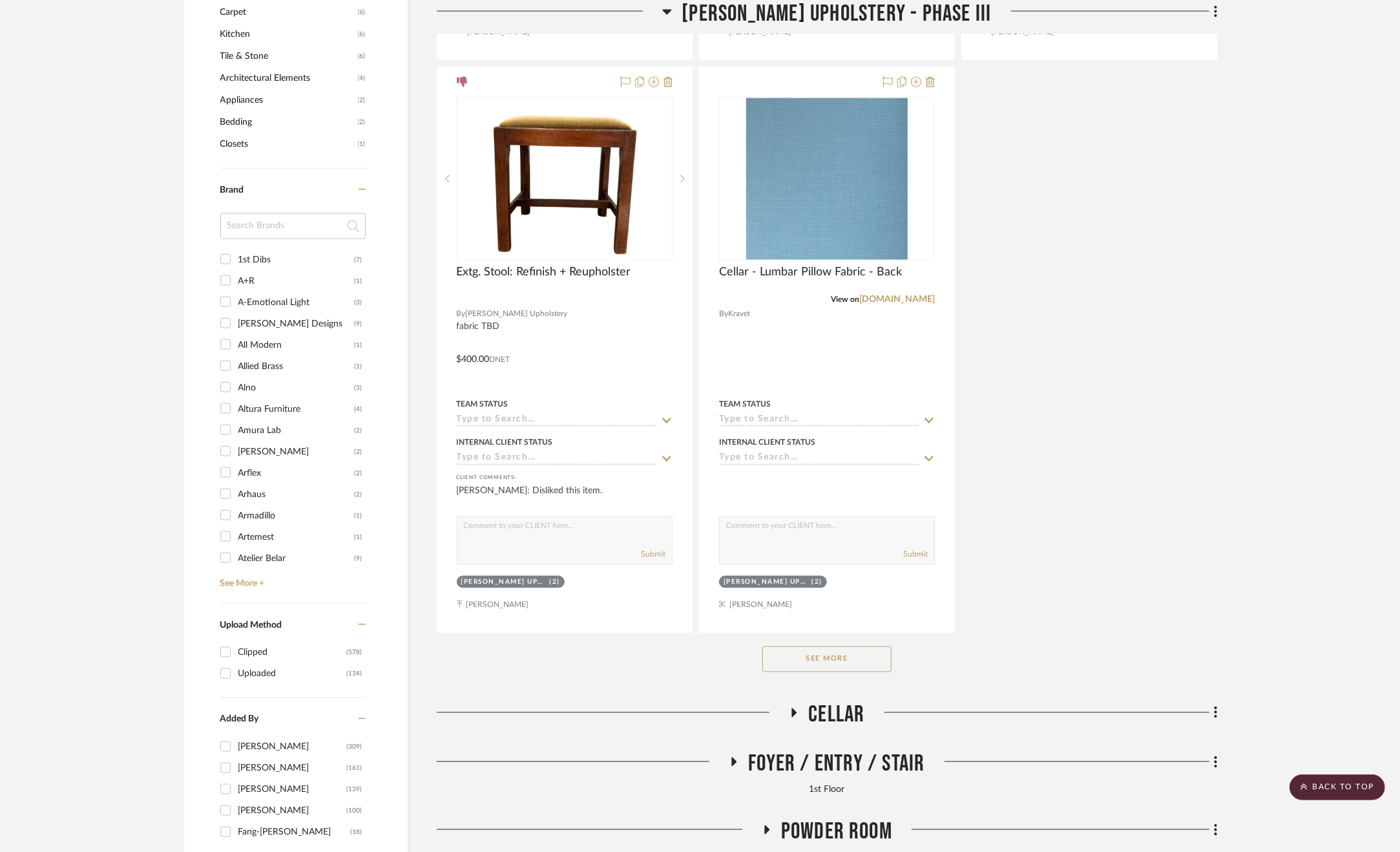
click at [842, 652] on button "See More" at bounding box center [827, 659] width 129 height 26
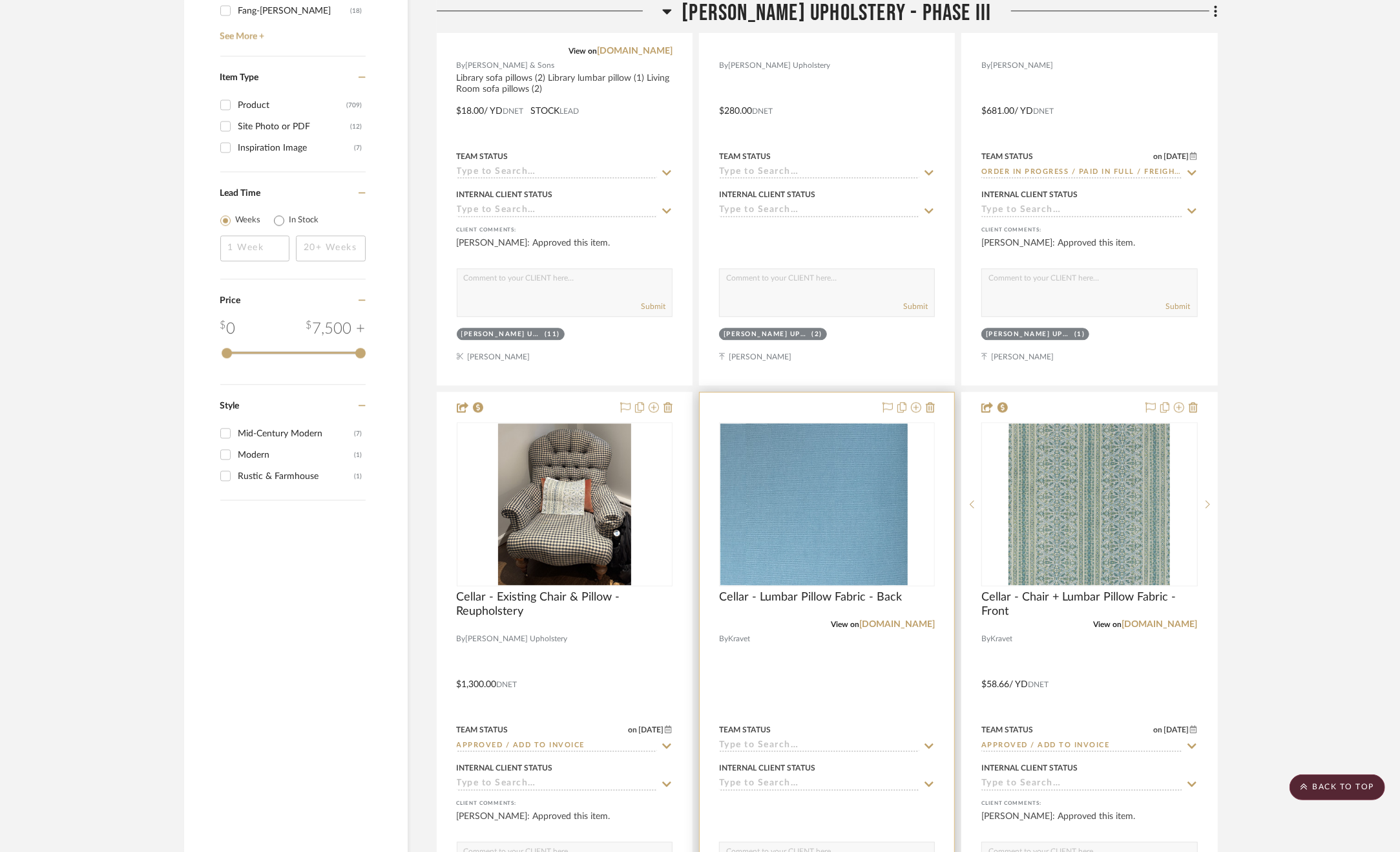
scroll to position [2670, 0]
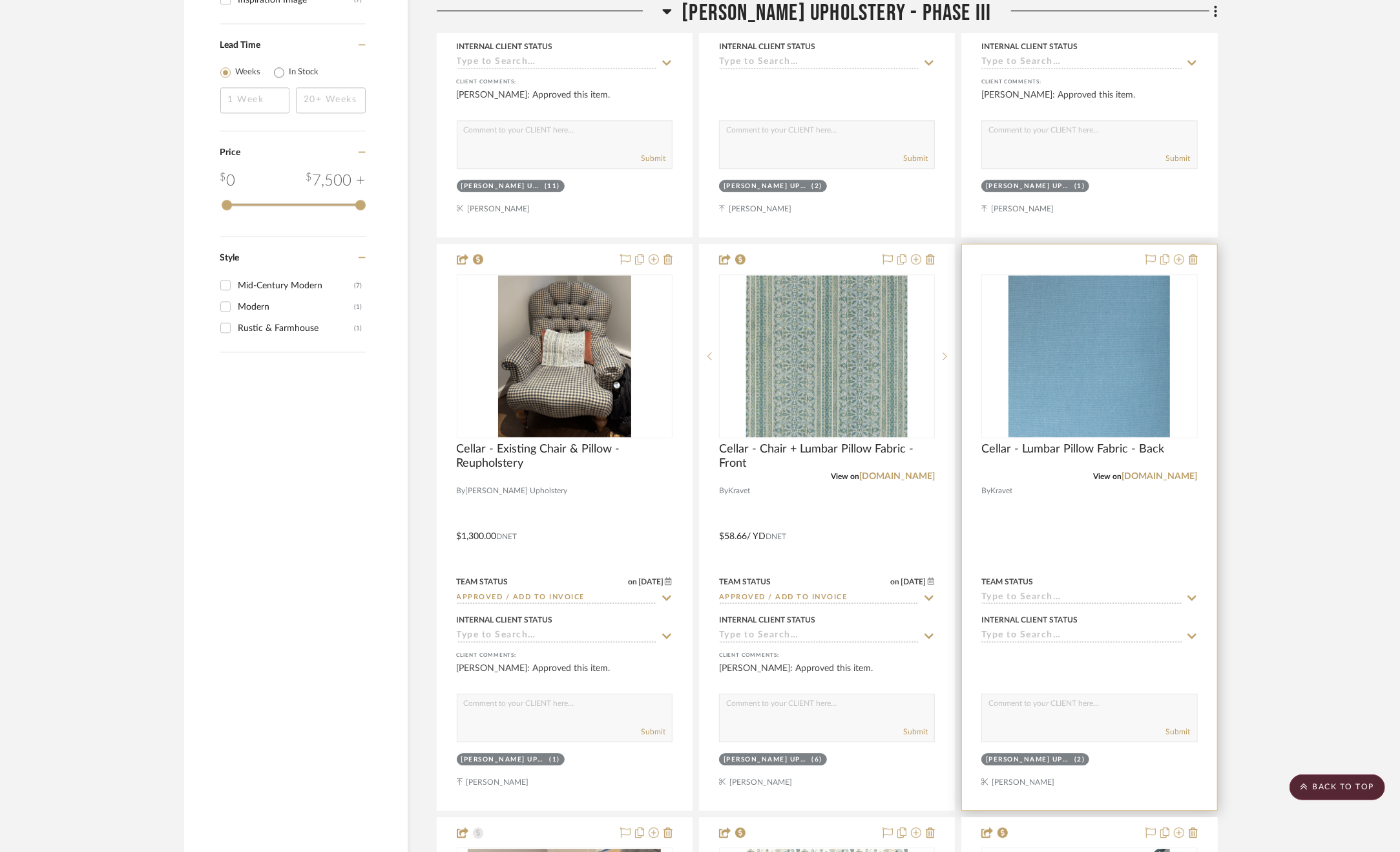
click at [1090, 532] on div at bounding box center [1090, 527] width 254 height 566
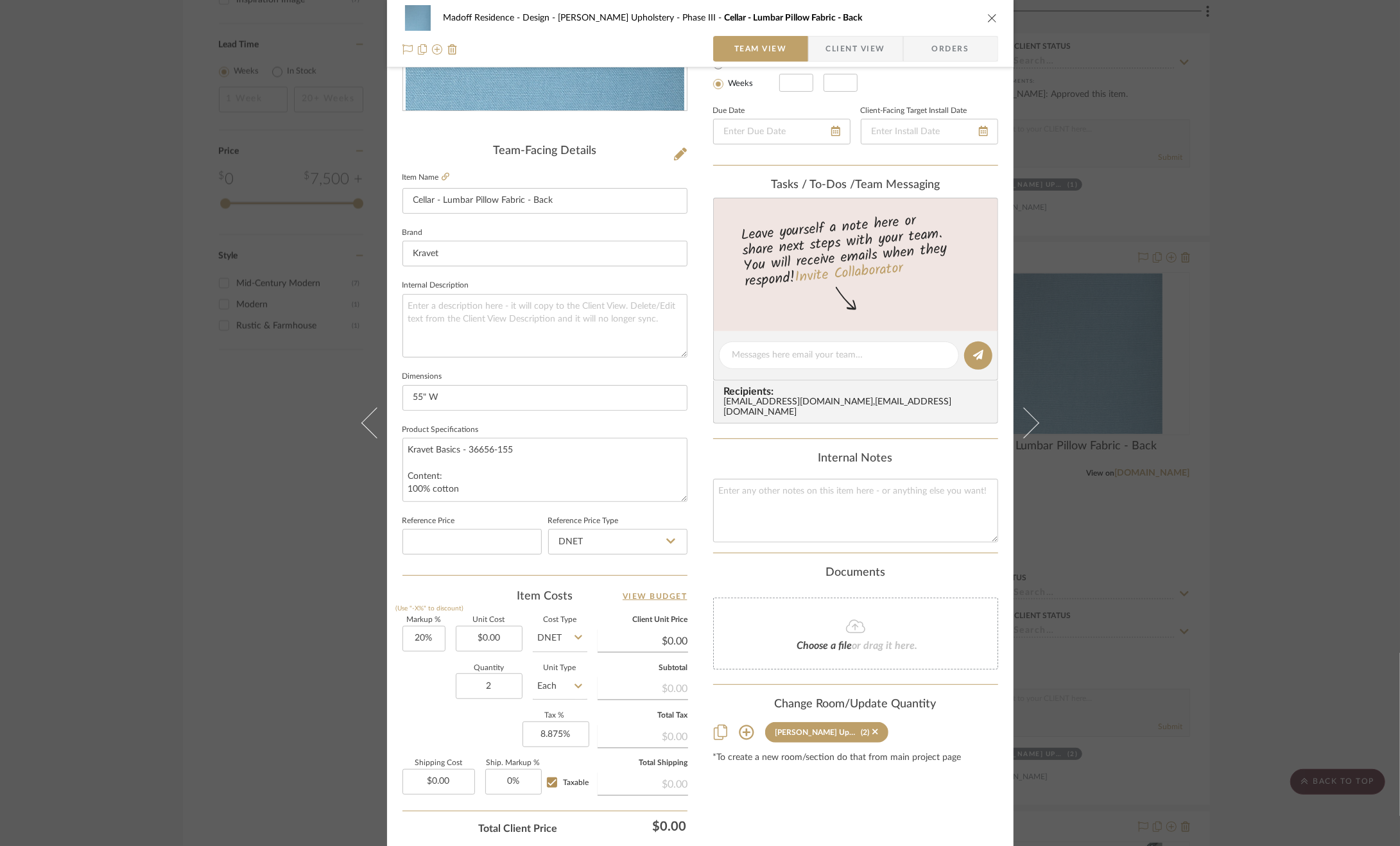
scroll to position [321, 0]
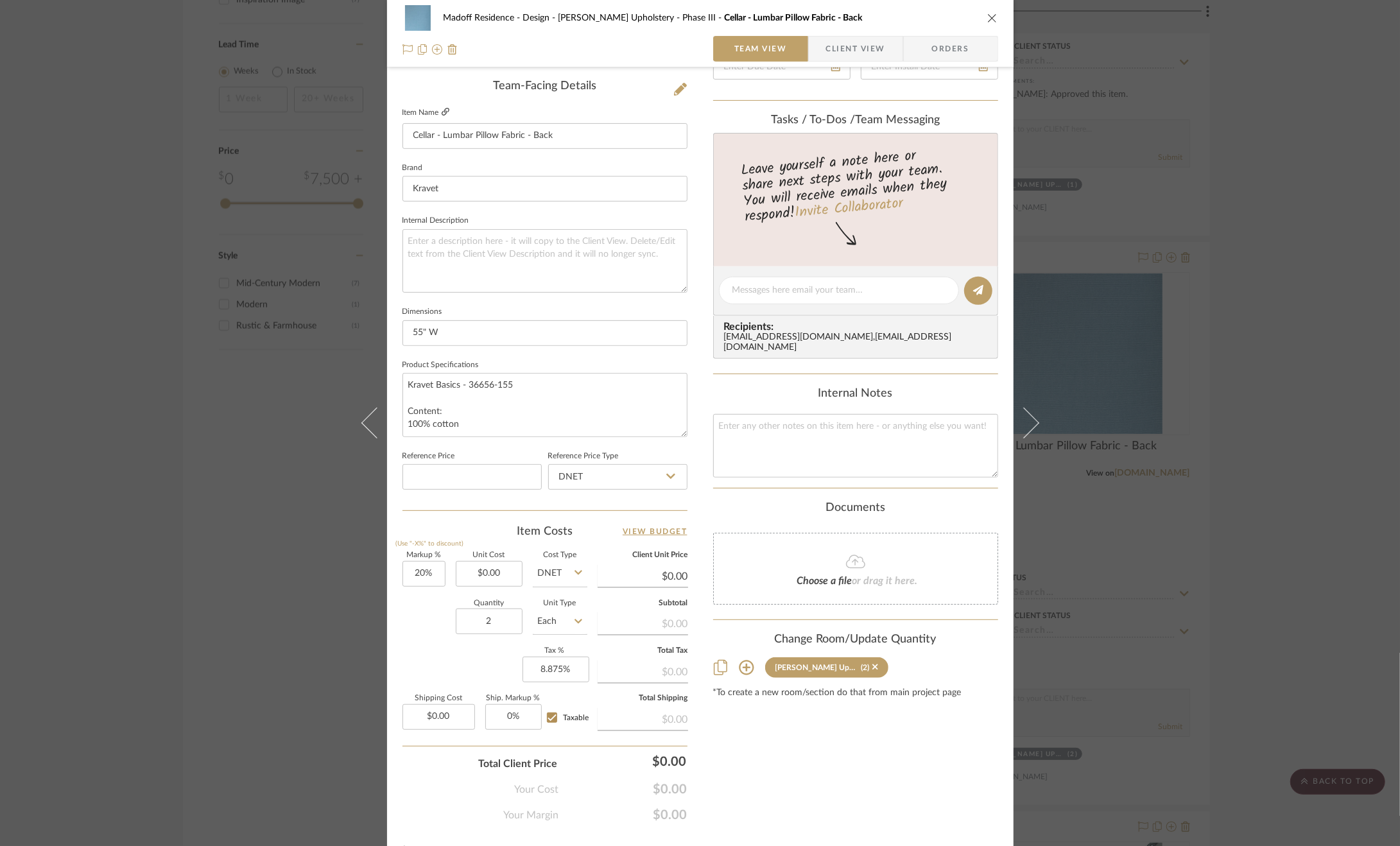
click at [441, 109] on icon at bounding box center [445, 111] width 7 height 7
click at [483, 574] on input "0.00" at bounding box center [490, 574] width 67 height 26
type input "$49.39"
click at [407, 611] on div "Quantity 2 Unit Type Each" at bounding box center [494, 622] width 185 height 46
type input "$59.27"
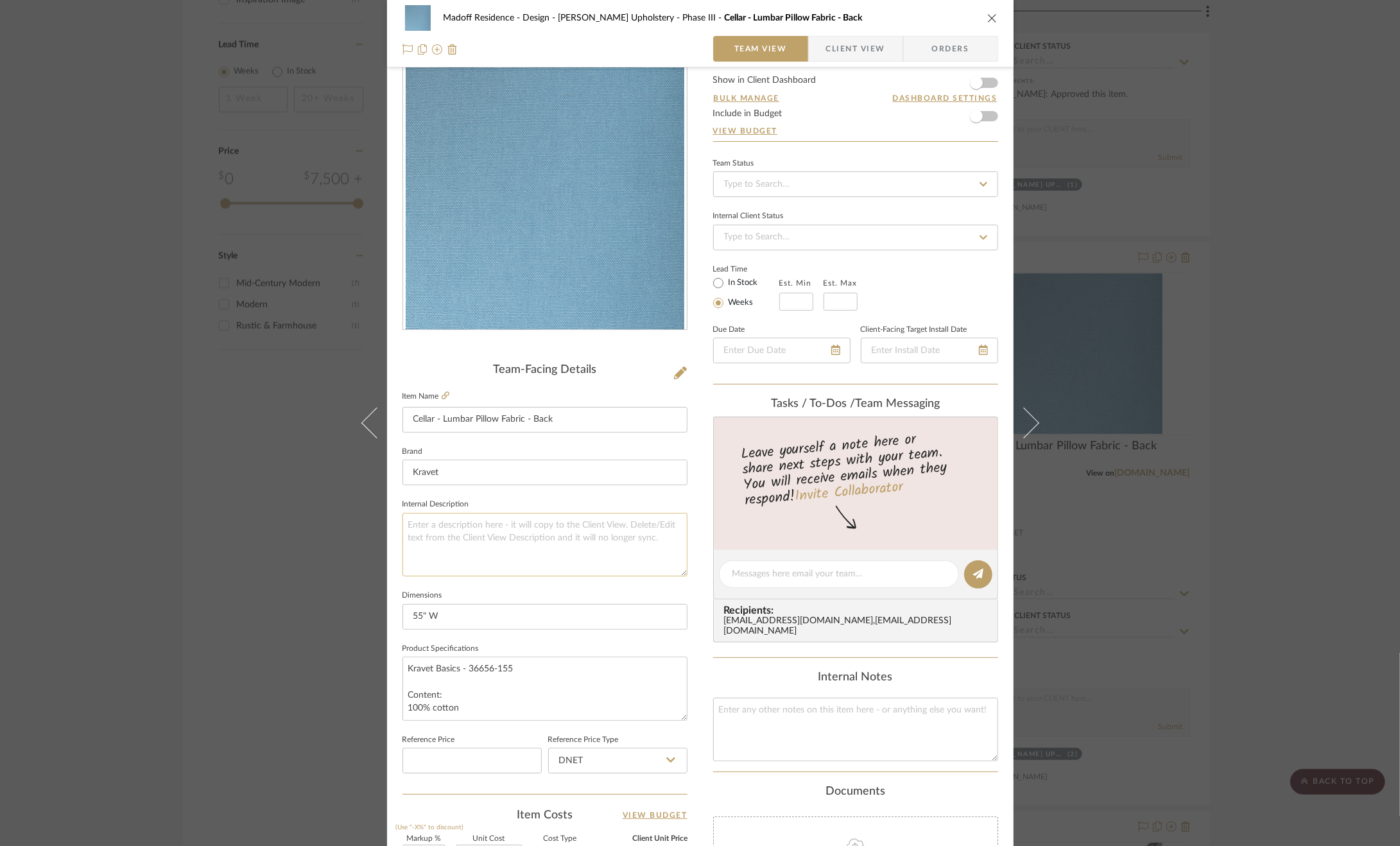
scroll to position [0, 0]
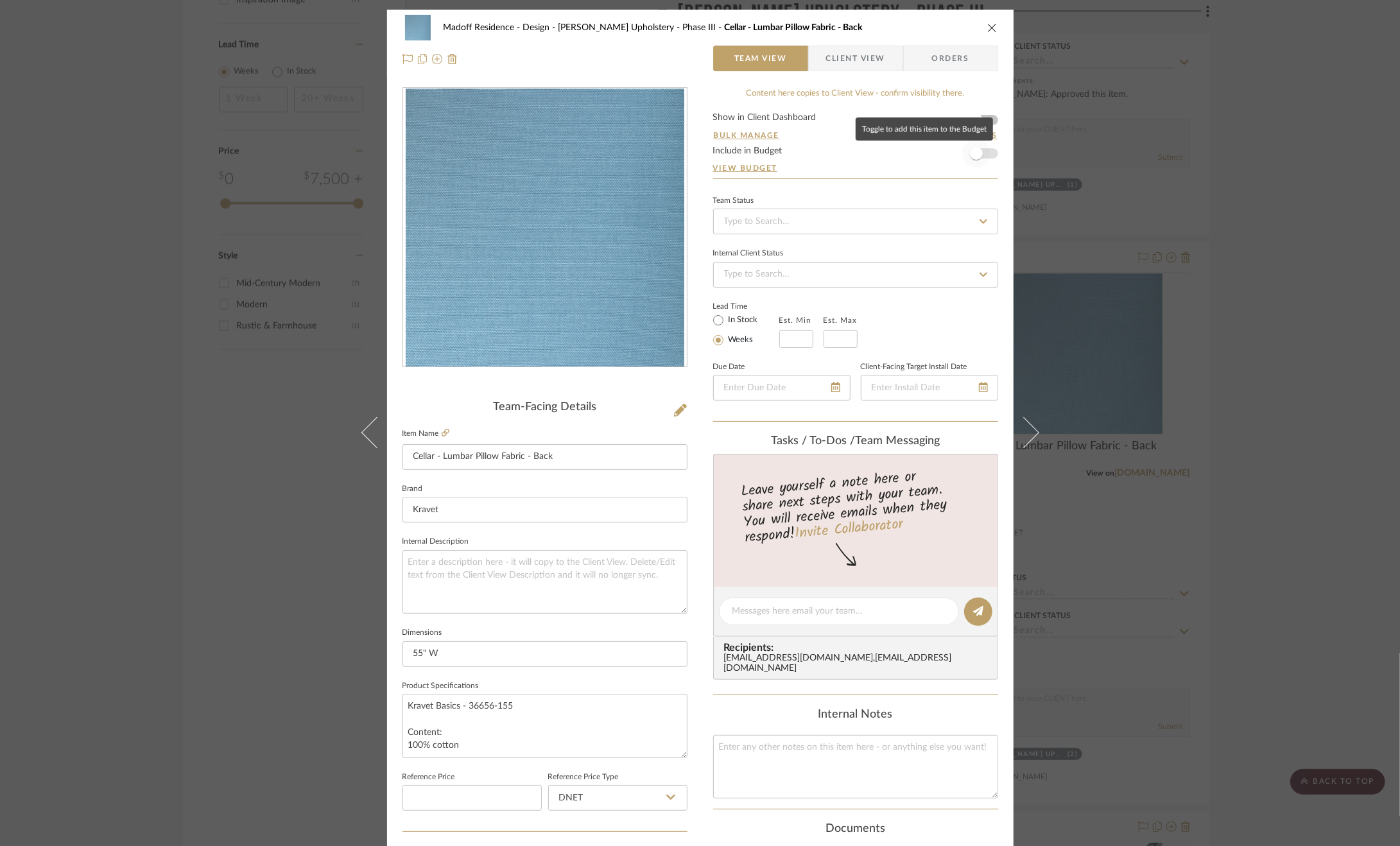
click at [975, 156] on span "button" at bounding box center [976, 153] width 13 height 13
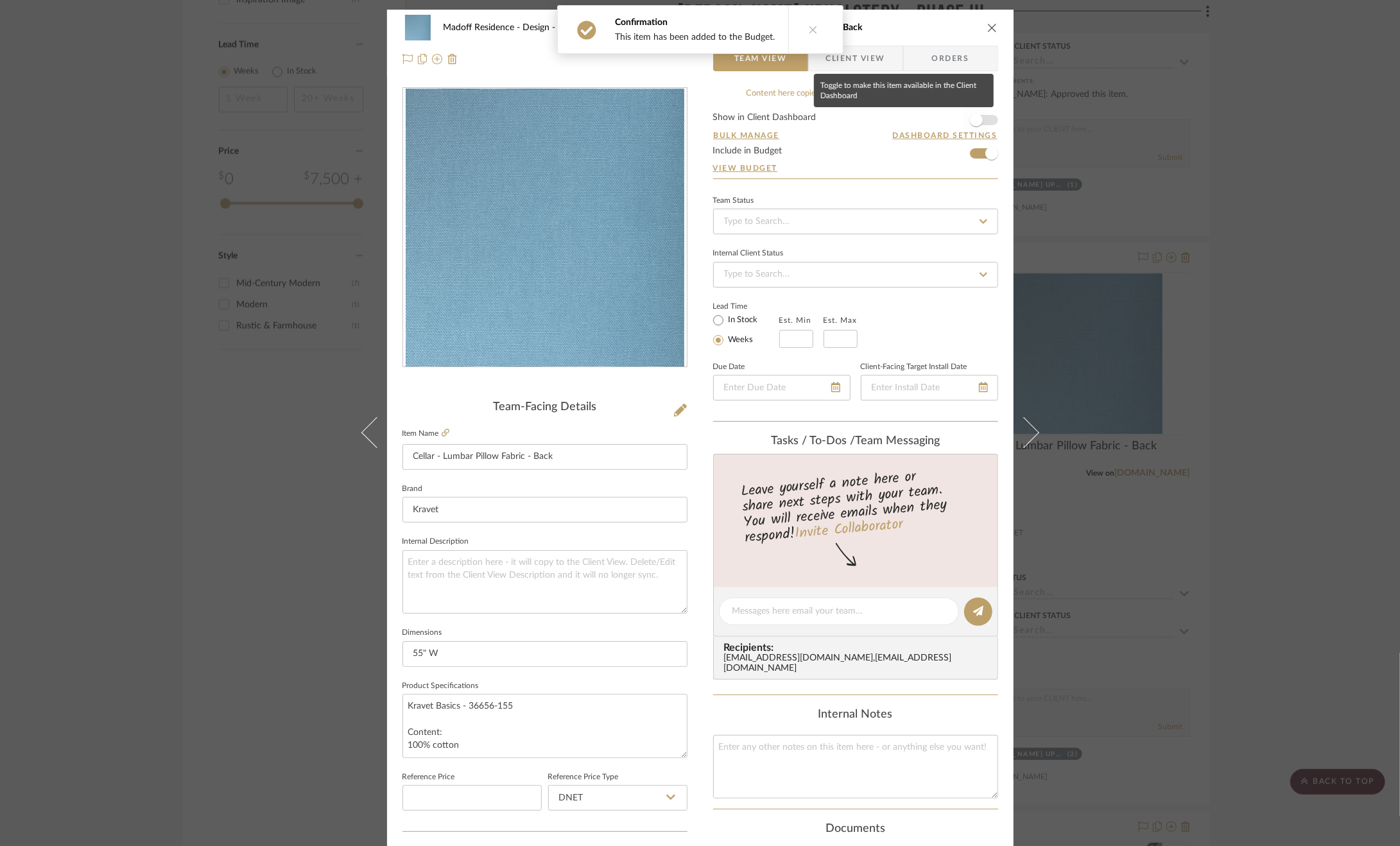
click at [978, 116] on span "button" at bounding box center [976, 120] width 28 height 28
drag, startPoint x: 819, startPoint y: 27, endPoint x: 900, endPoint y: 88, distance: 101.4
click at [819, 27] on icon at bounding box center [821, 30] width 9 height 9
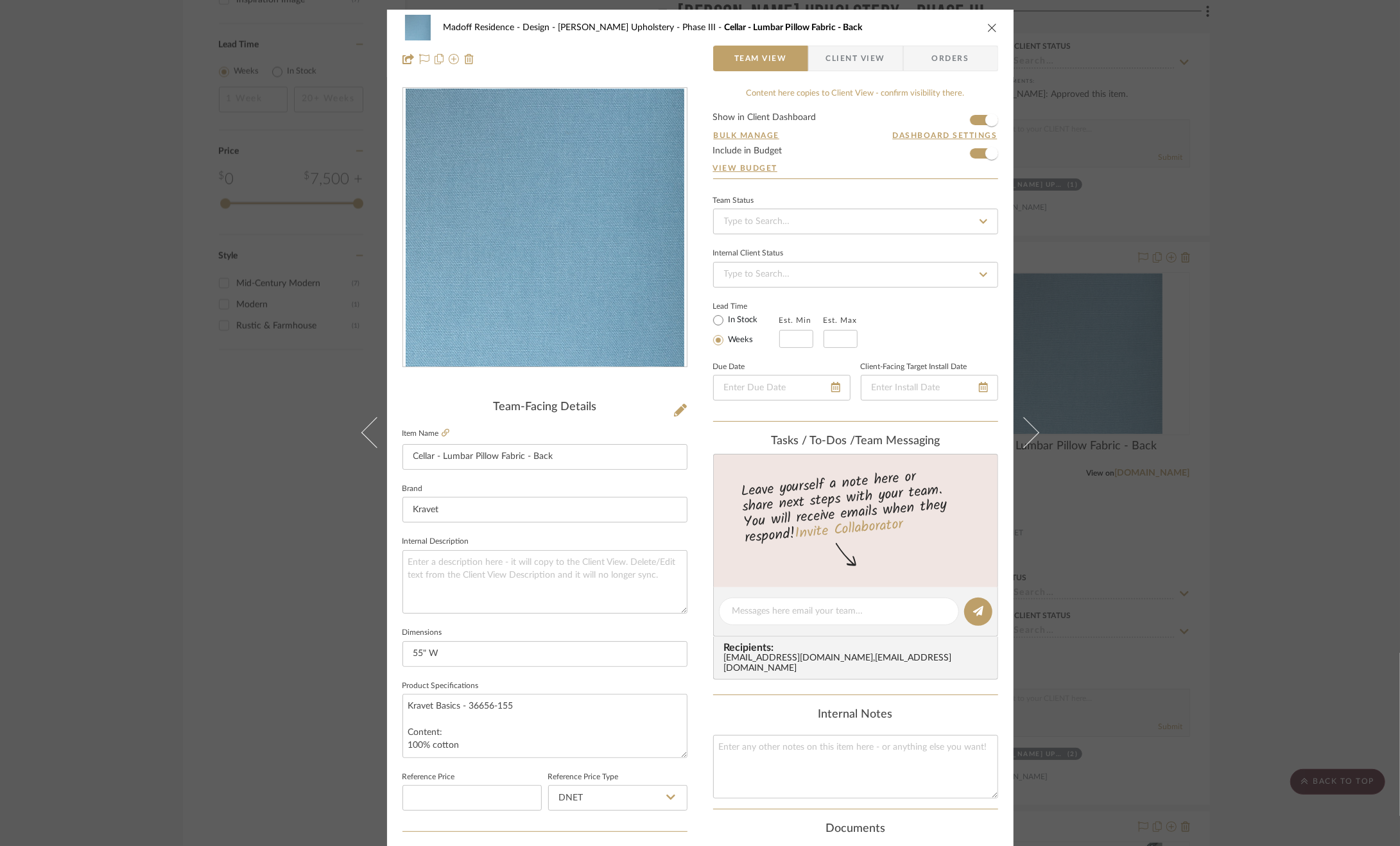
click at [871, 56] on span "Client View" at bounding box center [856, 59] width 59 height 26
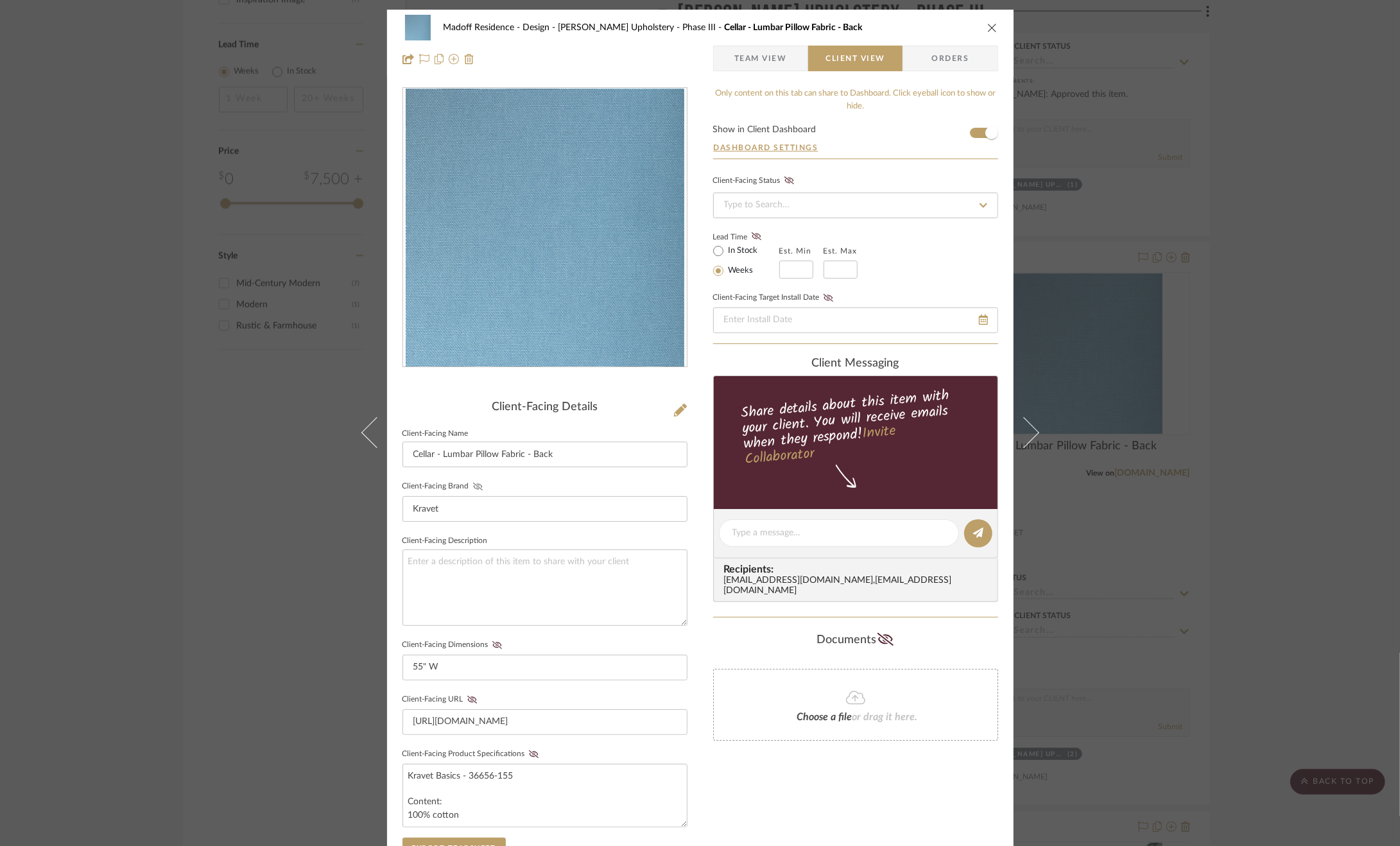
click at [473, 487] on icon at bounding box center [478, 487] width 9 height 7
click at [494, 644] on icon at bounding box center [497, 644] width 9 height 7
click at [471, 699] on icon at bounding box center [472, 699] width 9 height 7
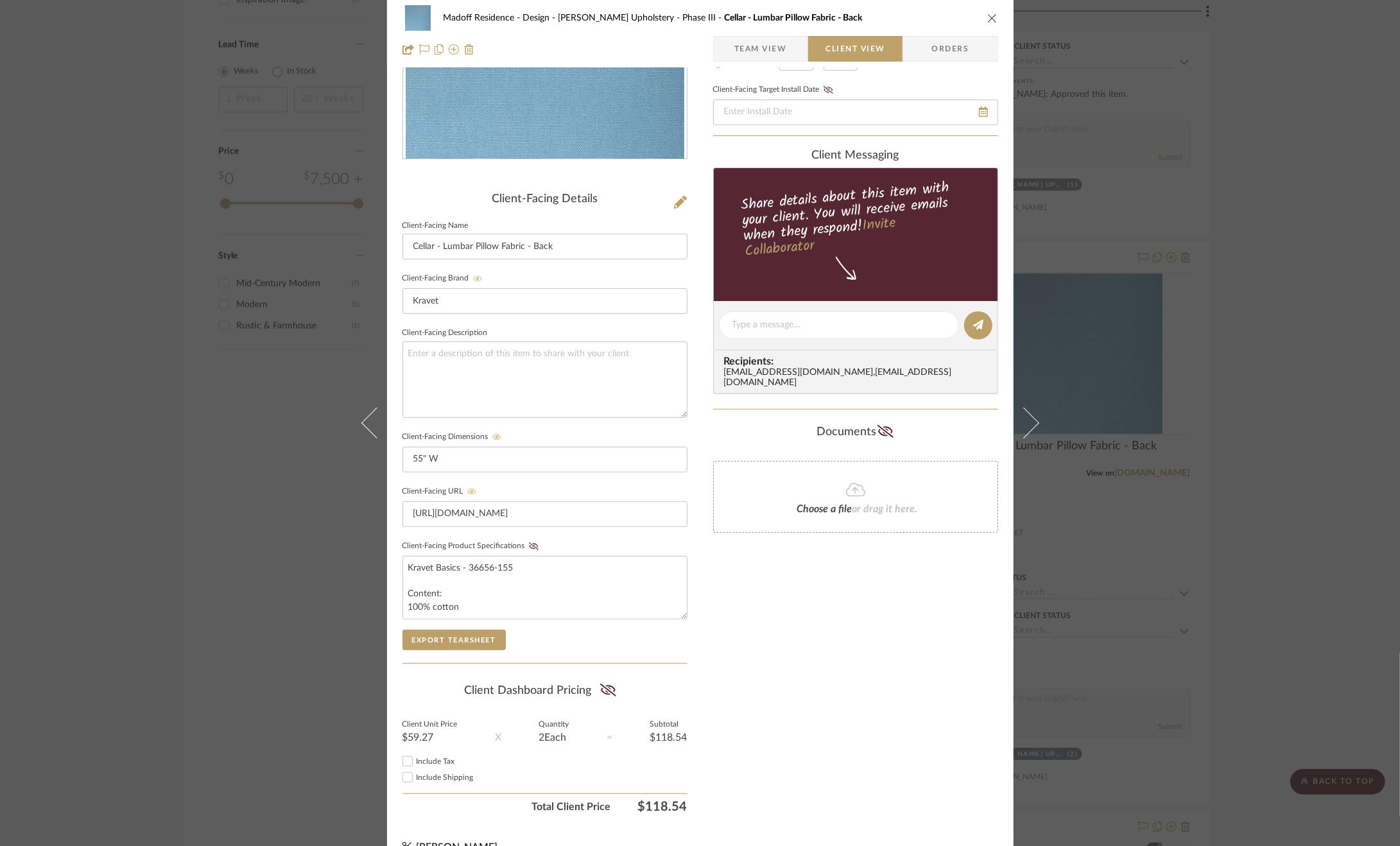
scroll to position [228, 0]
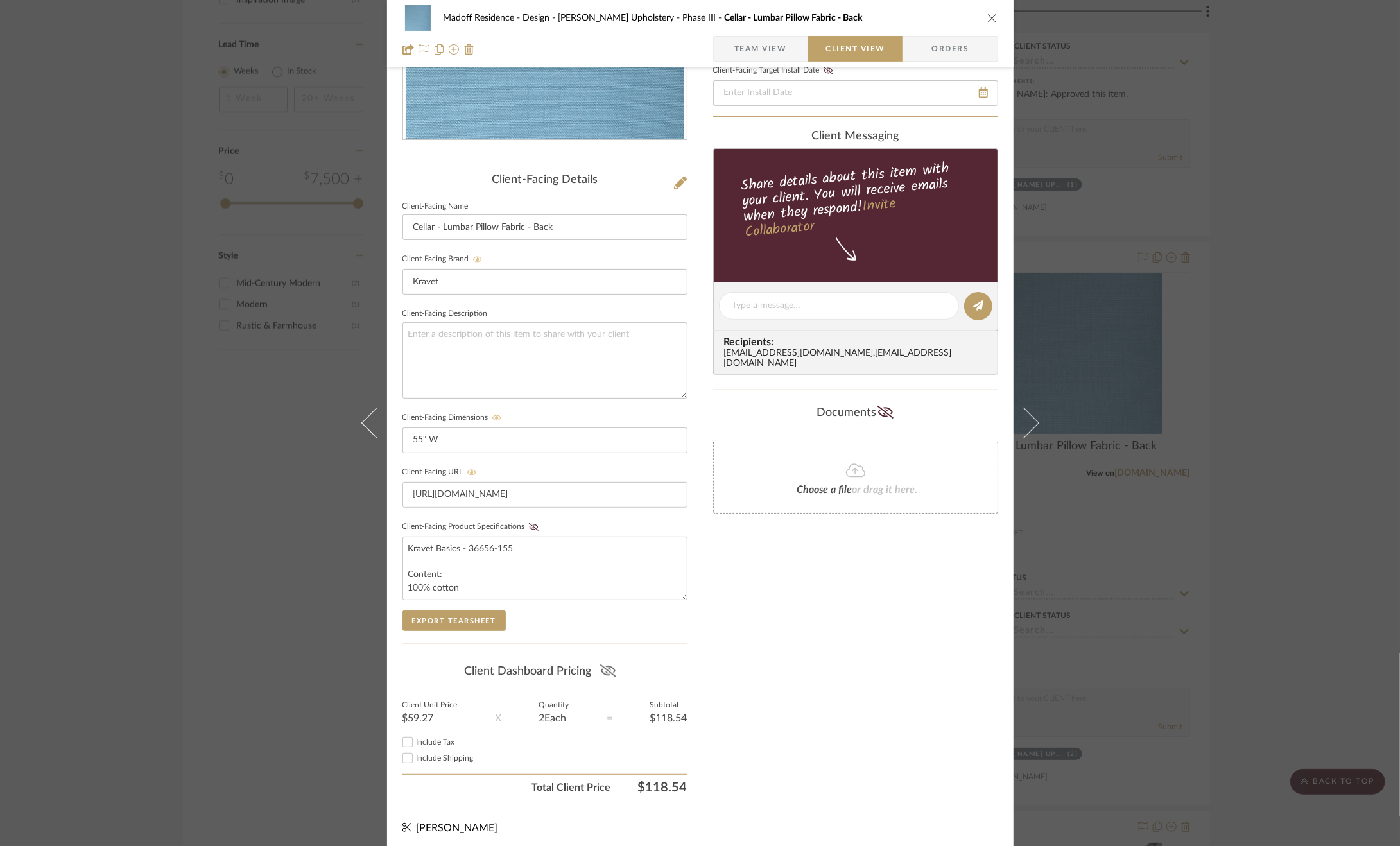
click at [604, 668] on icon at bounding box center [608, 670] width 16 height 13
drag, startPoint x: 416, startPoint y: 736, endPoint x: 432, endPoint y: 746, distance: 18.9
click at [416, 738] on span "Include Tax" at bounding box center [435, 742] width 38 height 7
click at [415, 736] on input "Include Tax" at bounding box center [408, 742] width 16 height 16
checkbox input "true"
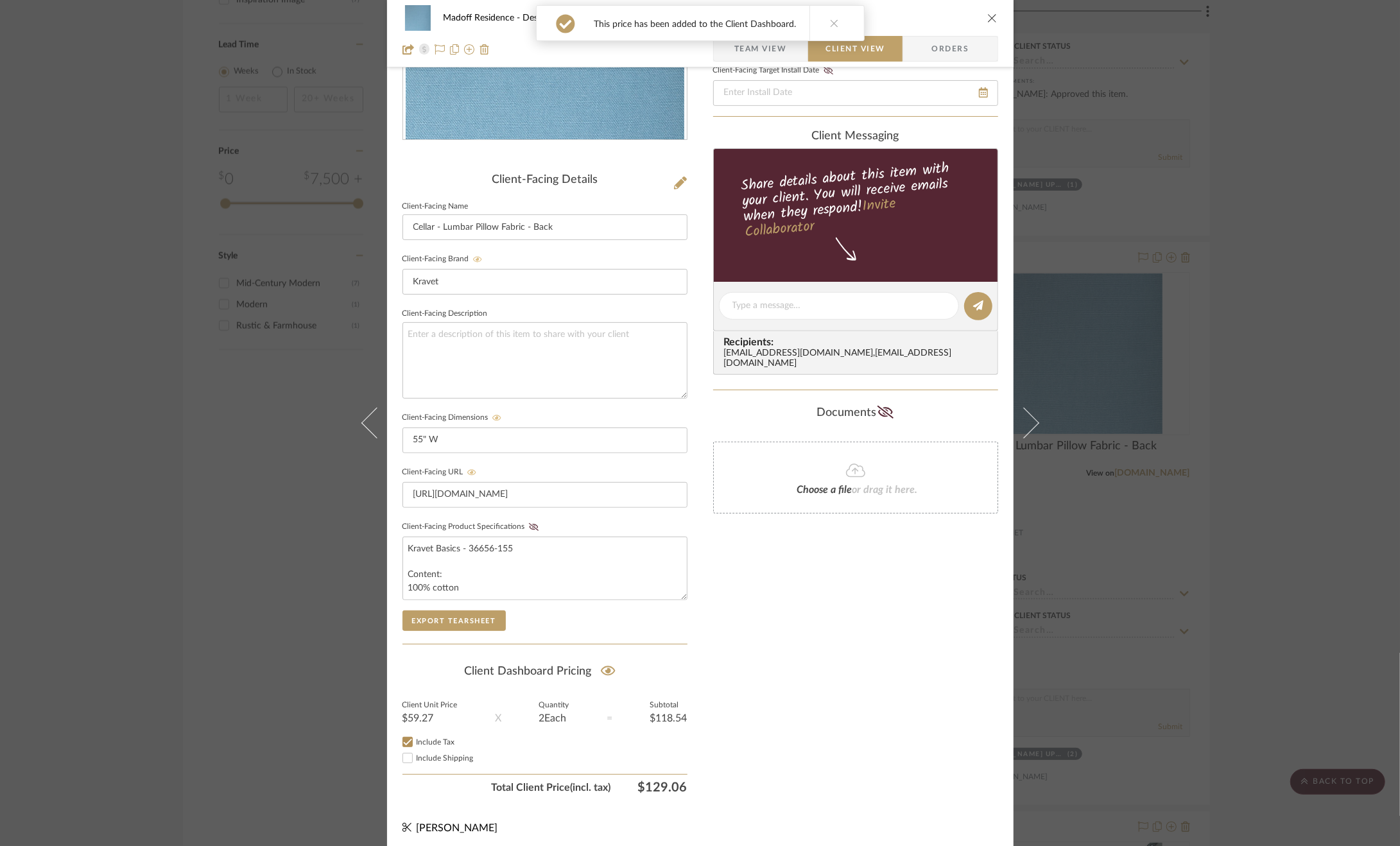
click at [1250, 492] on div "Madoff Residence - Design Walter's Upholstery - Phase III Cellar - Lumbar Pillo…" at bounding box center [700, 423] width 1400 height 846
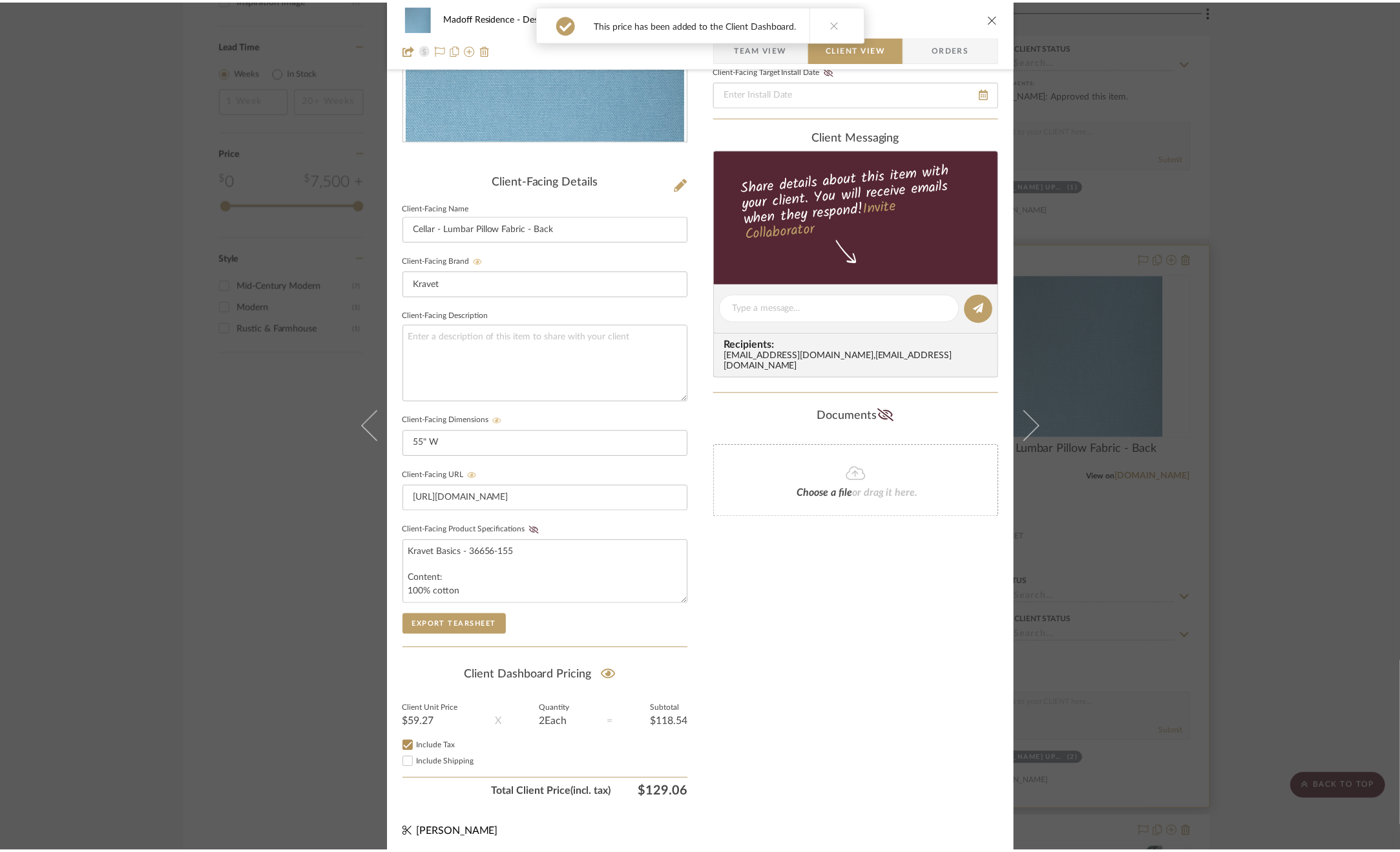
scroll to position [2670, 0]
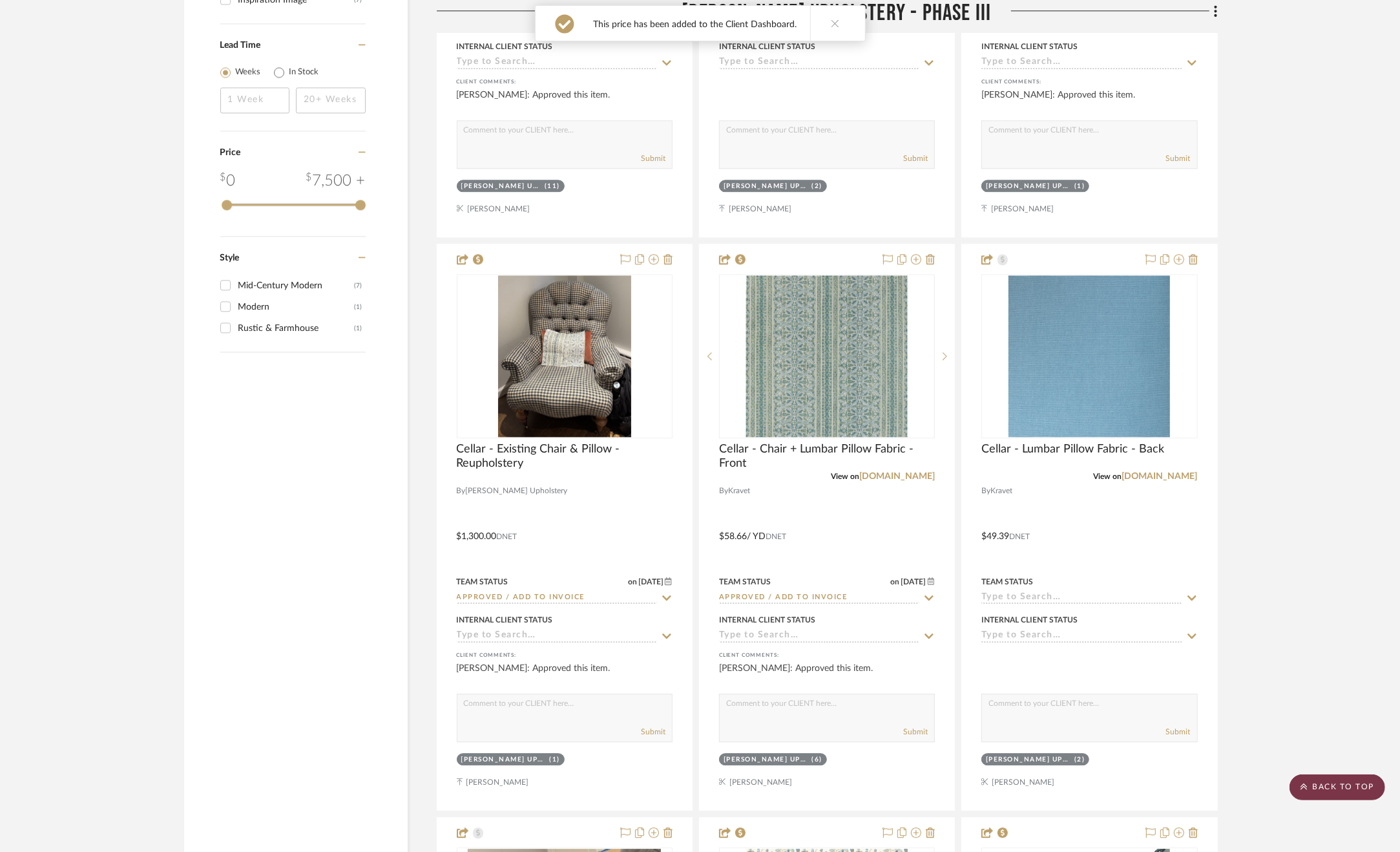
click at [1342, 789] on scroll-to-top-button "BACK TO TOP" at bounding box center [1337, 787] width 95 height 26
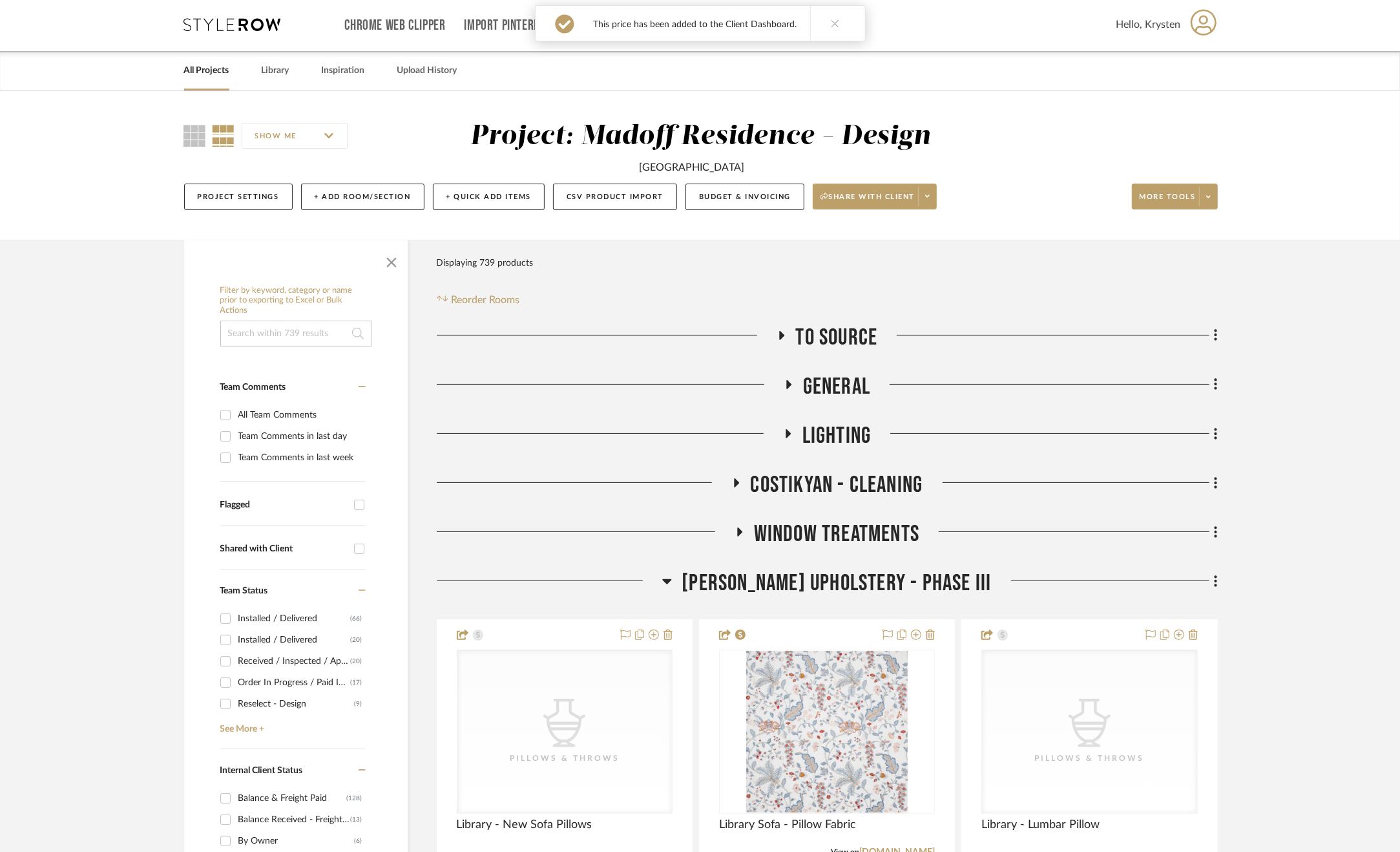
scroll to position [0, 0]
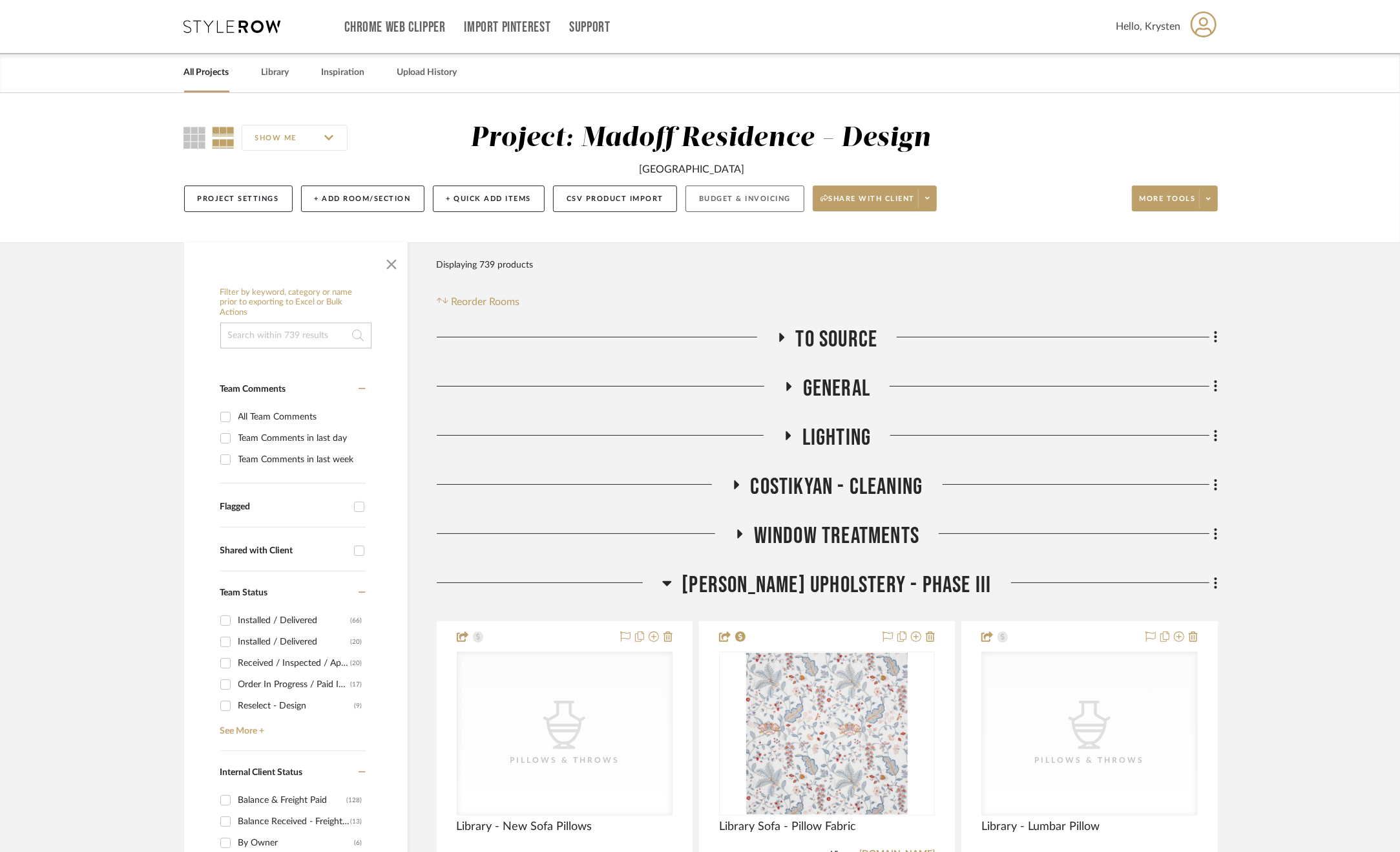
click at [757, 195] on button "Budget & Invoicing" at bounding box center [744, 198] width 119 height 26
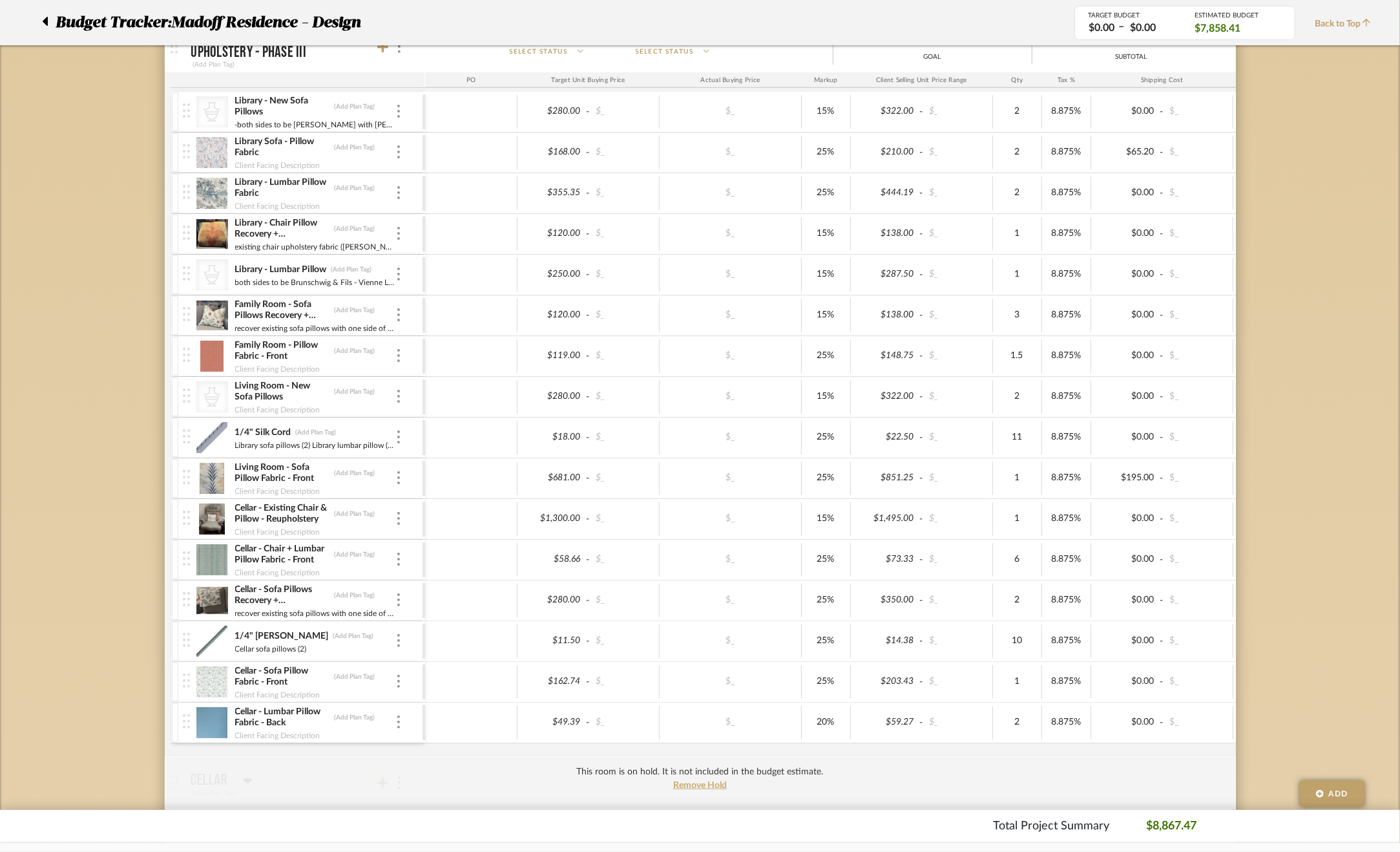
scroll to position [646, 0]
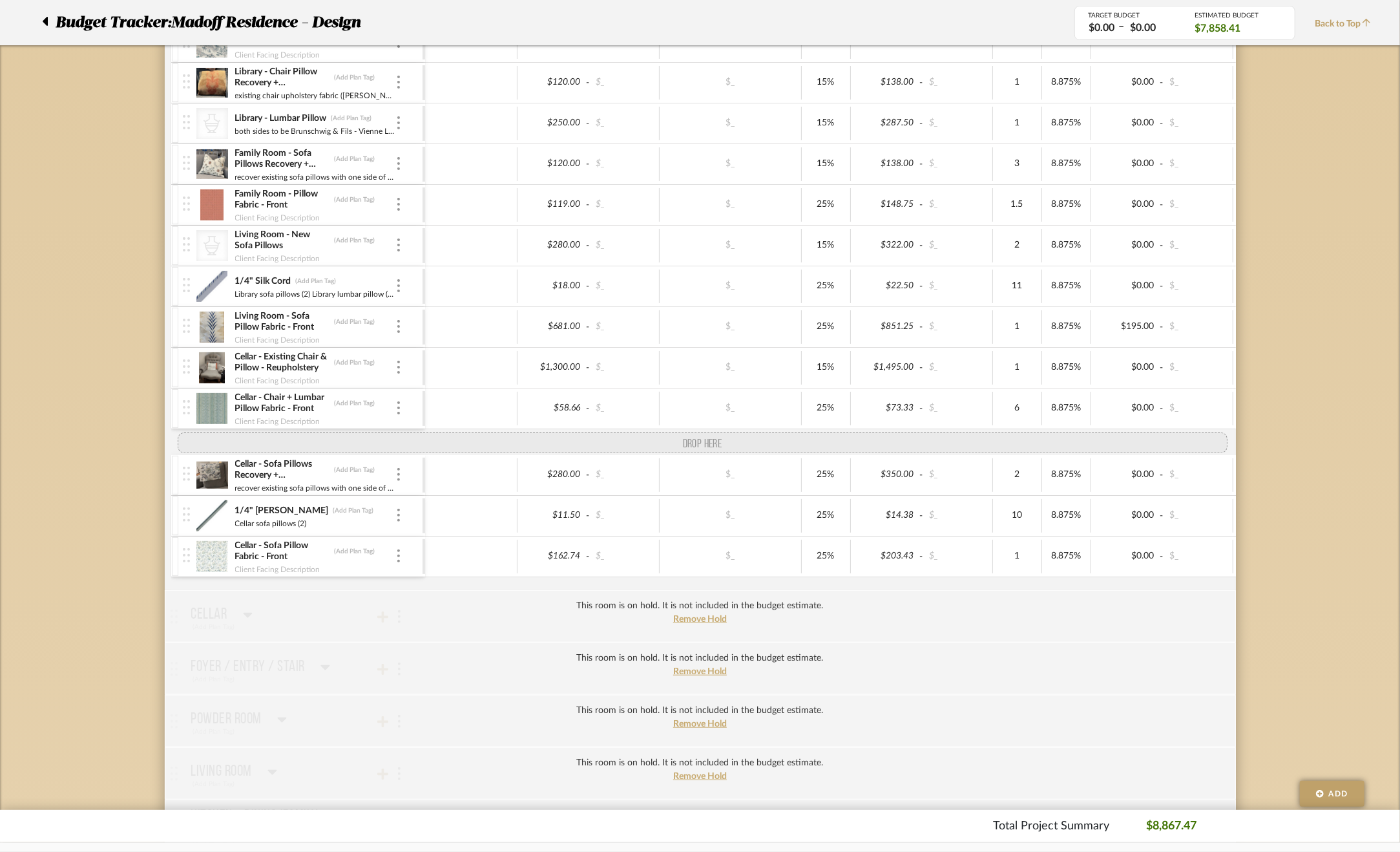
drag, startPoint x: 181, startPoint y: 562, endPoint x: 190, endPoint y: 437, distance: 125.3
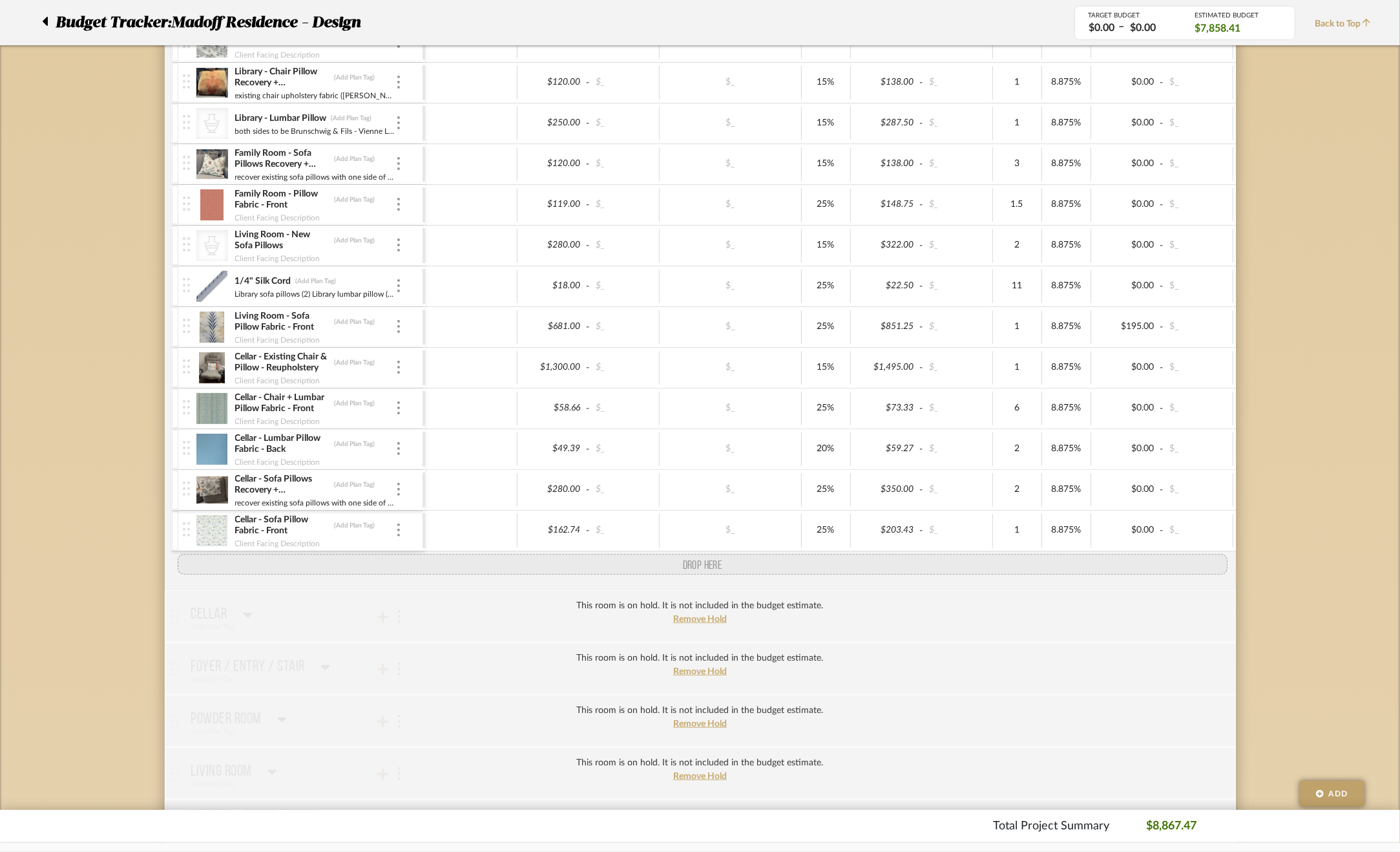
drag, startPoint x: 180, startPoint y: 524, endPoint x: 176, endPoint y: 570, distance: 46.2
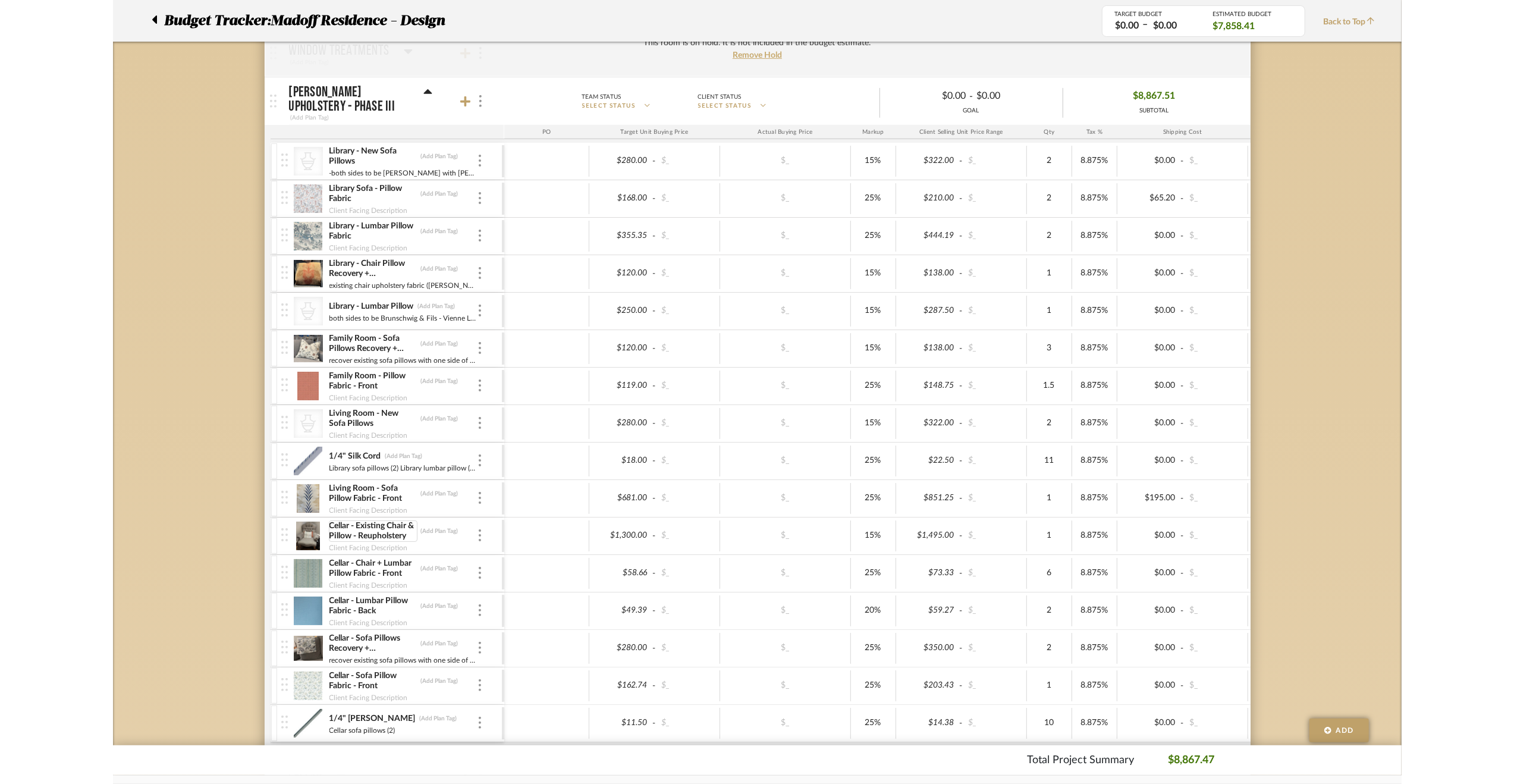
scroll to position [417, 0]
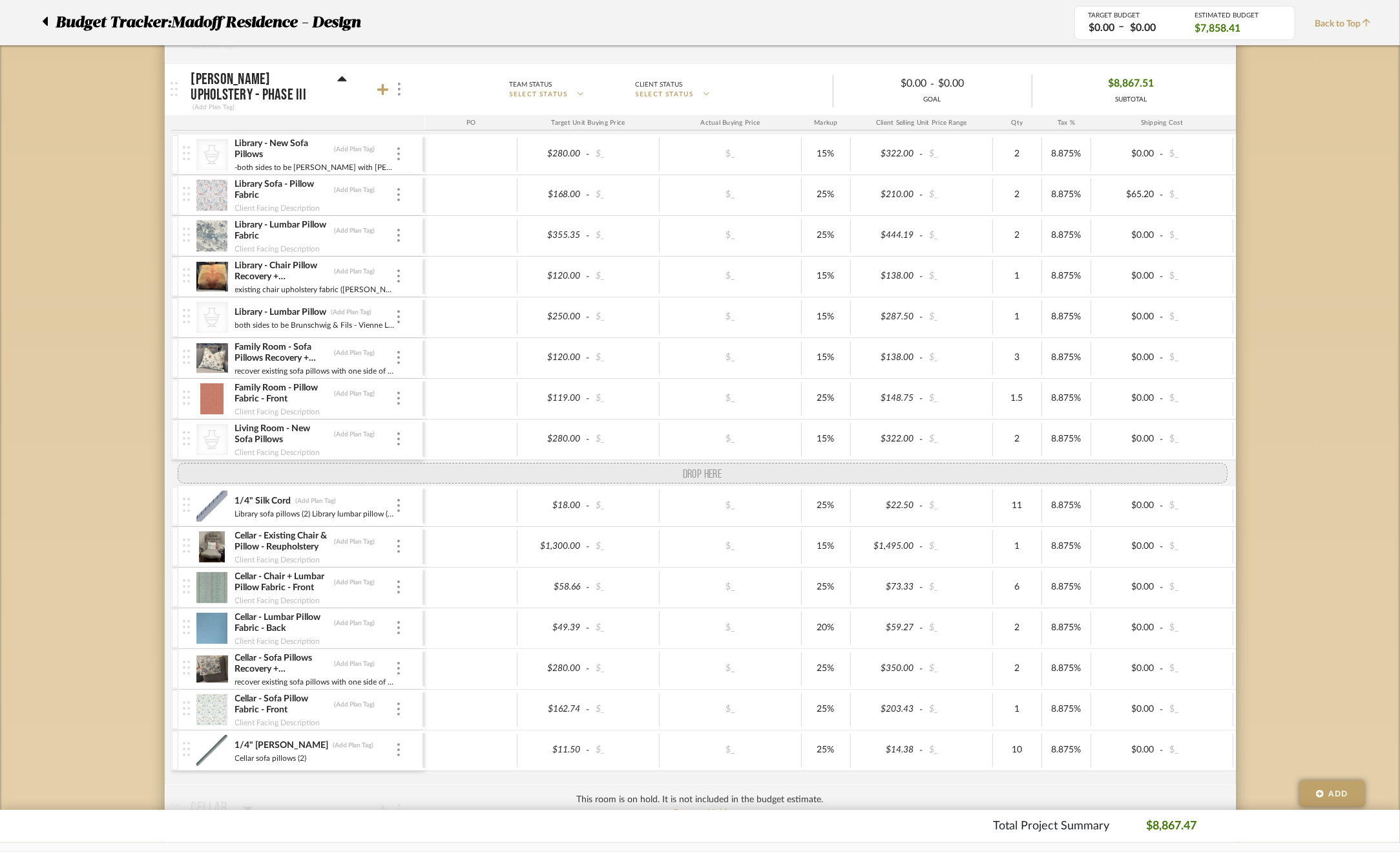
drag, startPoint x: 188, startPoint y: 523, endPoint x: 189, endPoint y: 471, distance: 52.0
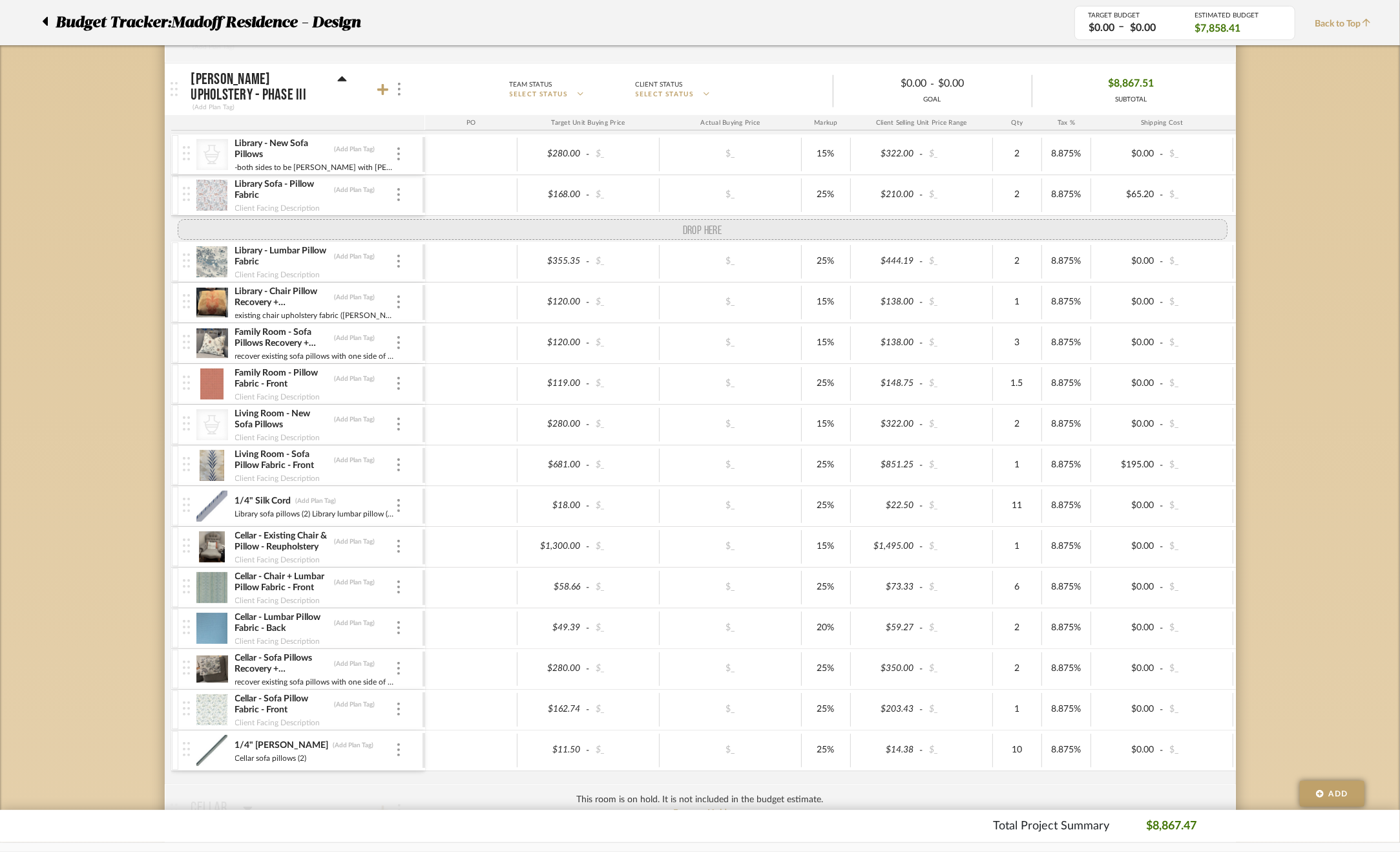
drag, startPoint x: 180, startPoint y: 312, endPoint x: 178, endPoint y: 222, distance: 90.0
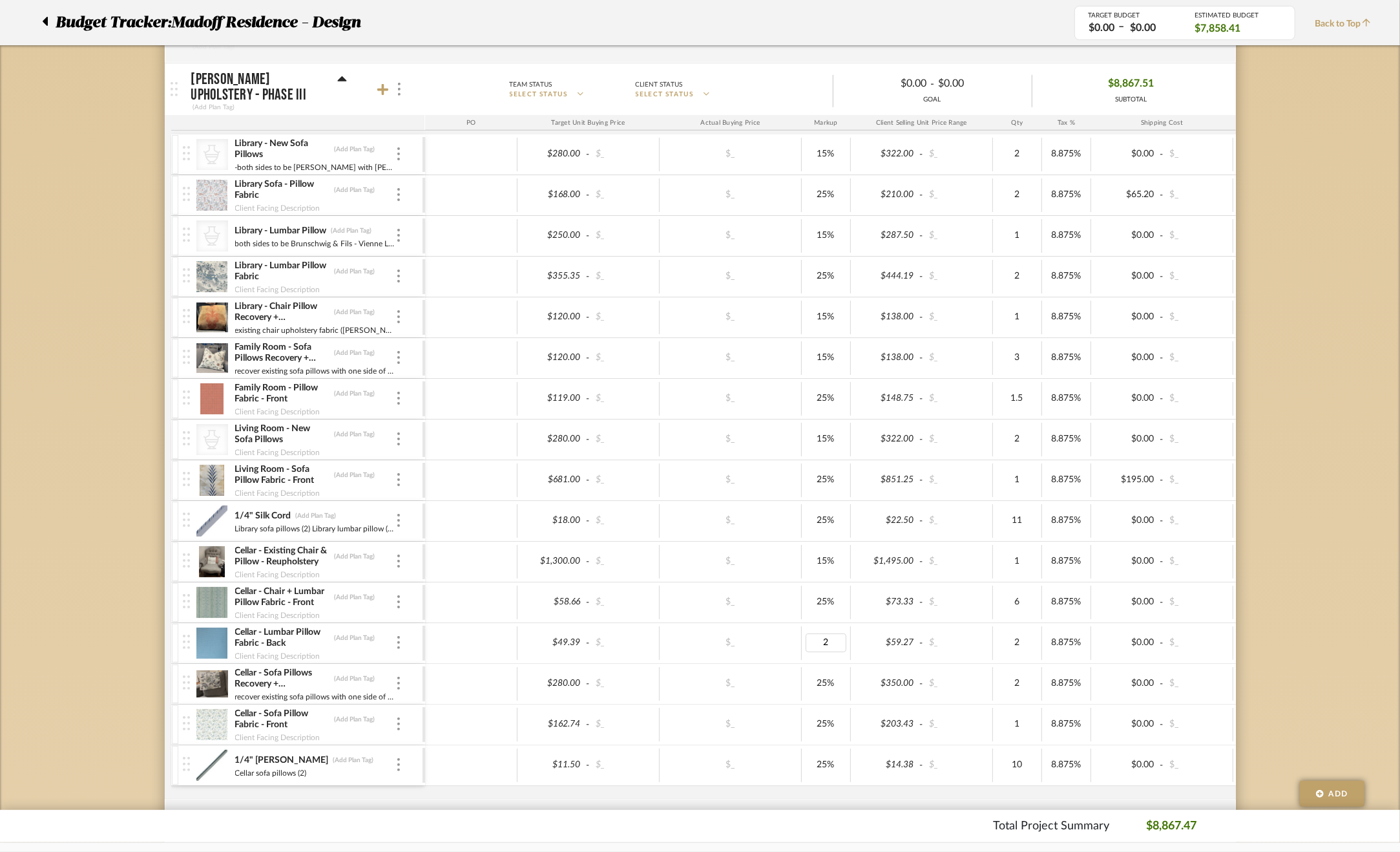
type input "25"
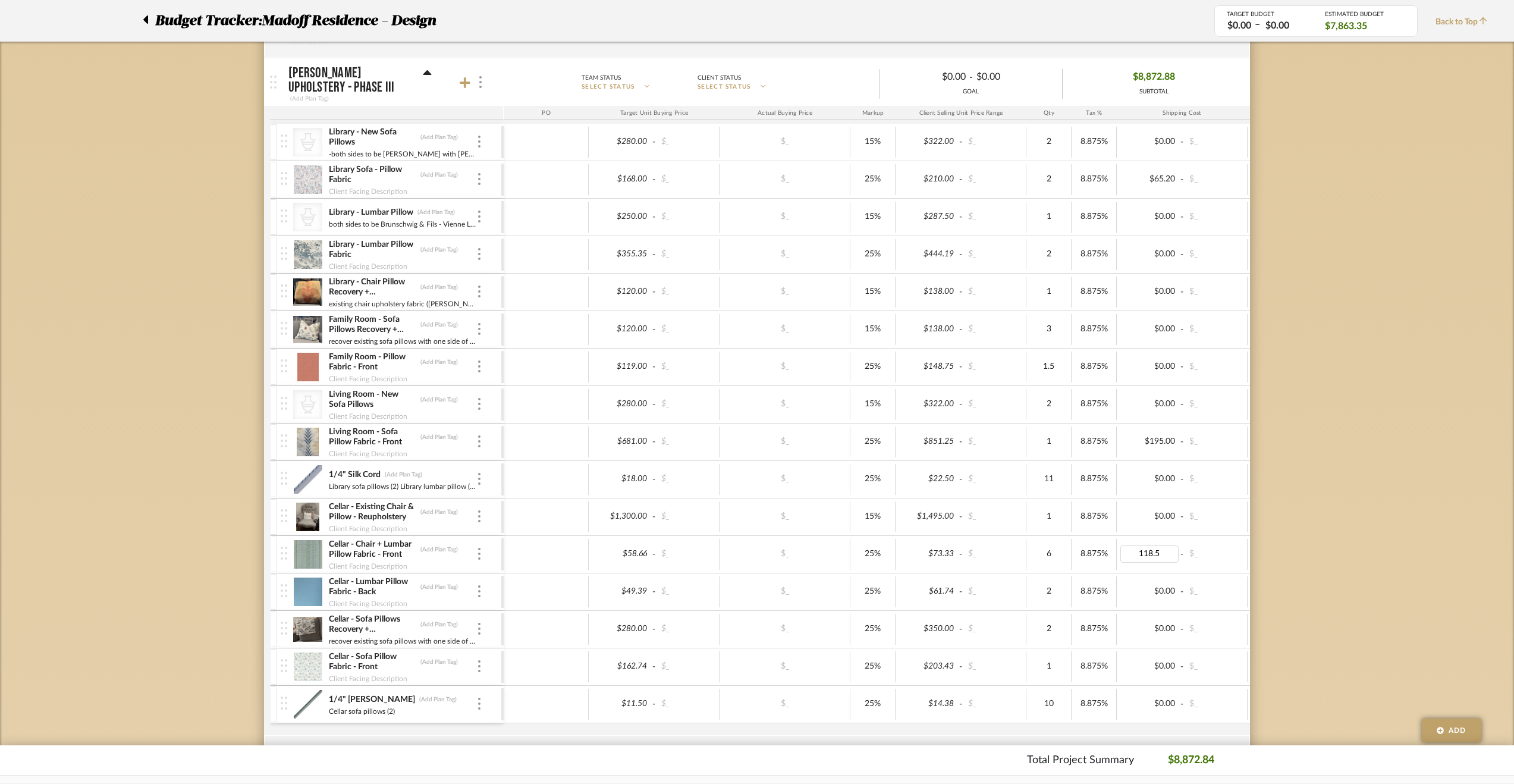
type input "118.58"
click at [480, 549] on div at bounding box center [479, 553] width 6 height 13
click at [496, 575] on icon at bounding box center [491, 575] width 10 height 9
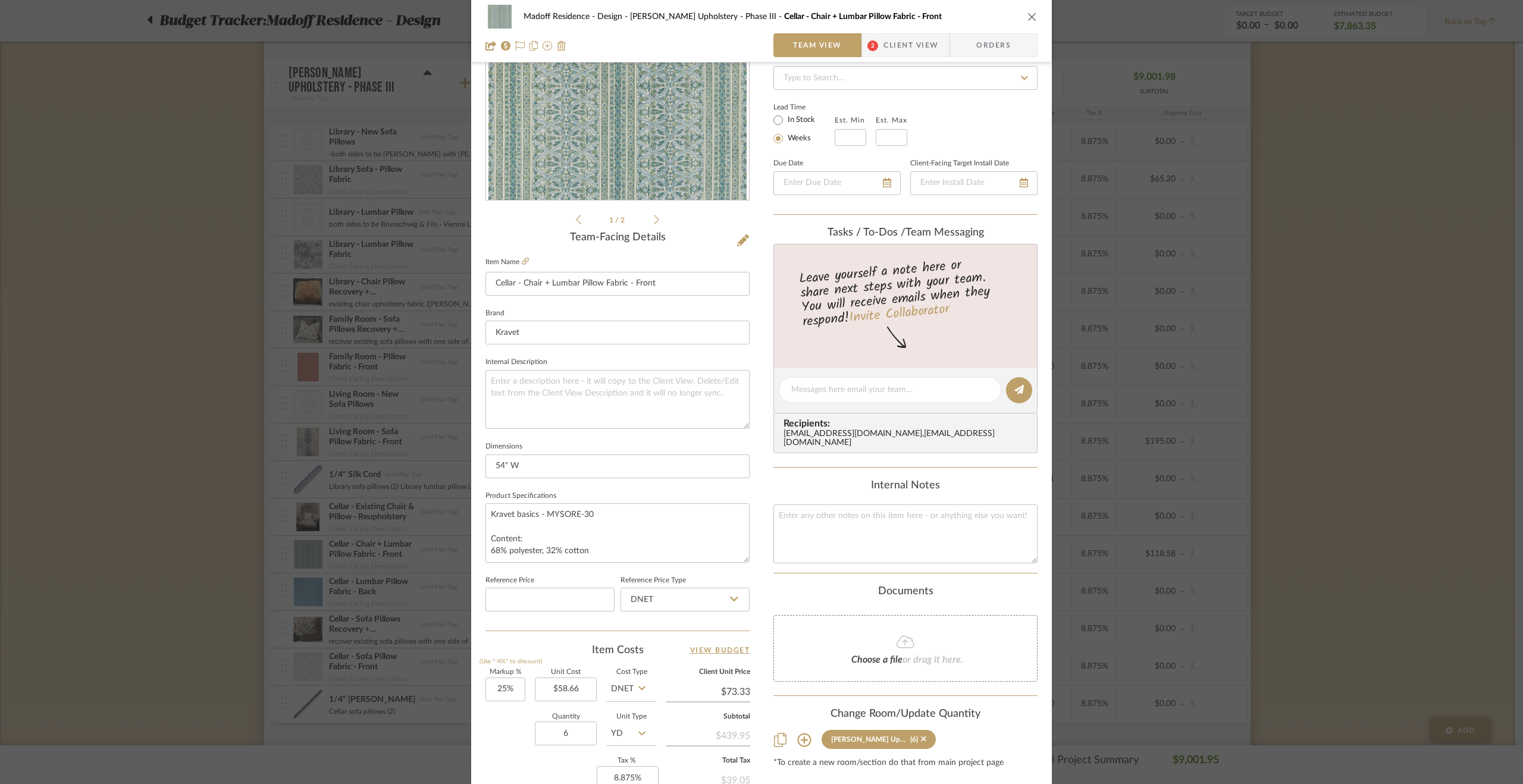
scroll to position [298, 0]
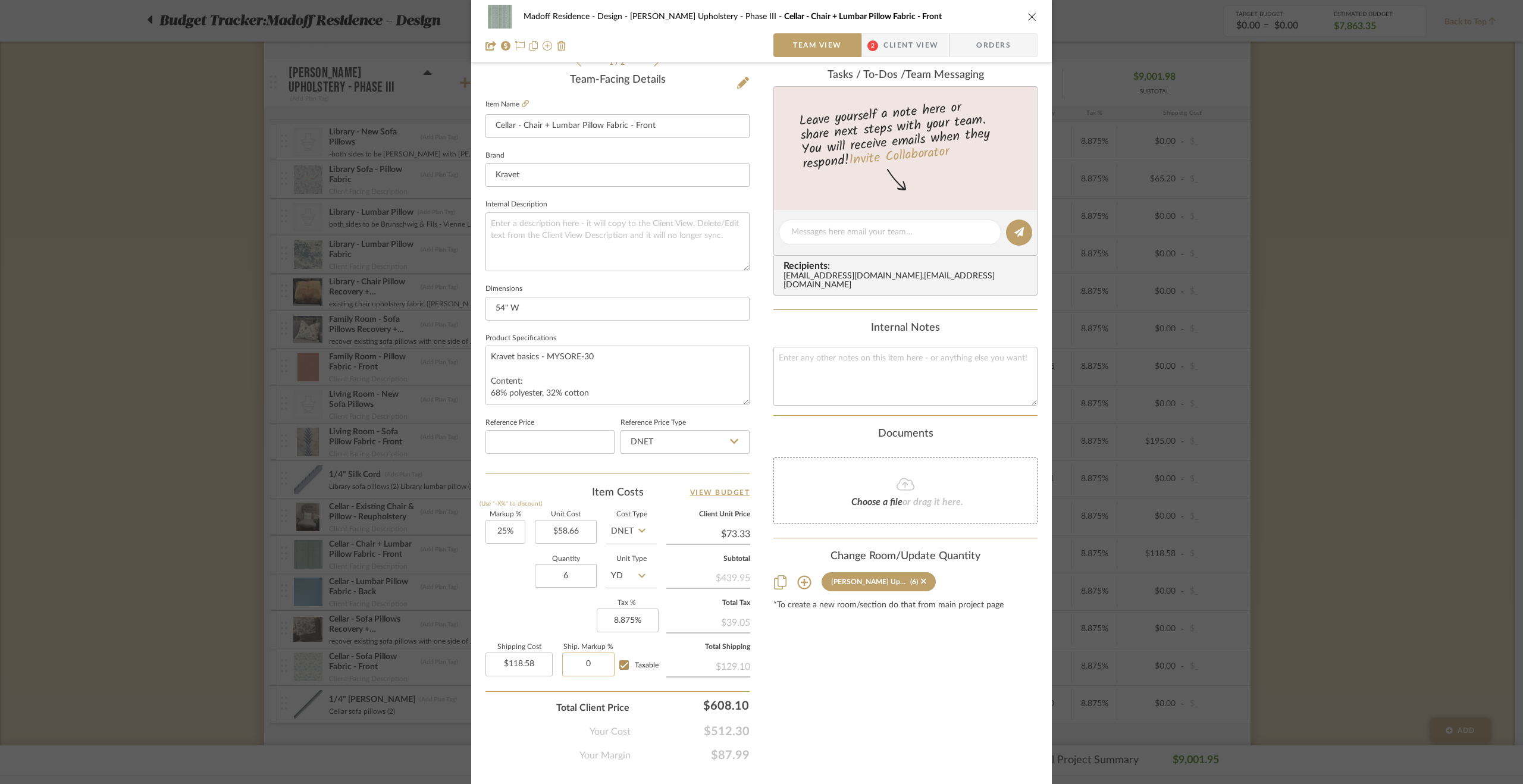
click at [591, 665] on input "0" at bounding box center [588, 664] width 53 height 24
type input "15%"
click at [895, 696] on div "Content here copies to Client View - confirm visibility there. Show in Client D…" at bounding box center [905, 272] width 264 height 978
click at [856, 363] on textarea at bounding box center [905, 376] width 264 height 59
type textarea "Shipping Cost Breakdown: $55 shipping charges $25 min. order fee $38.58 tariff …"
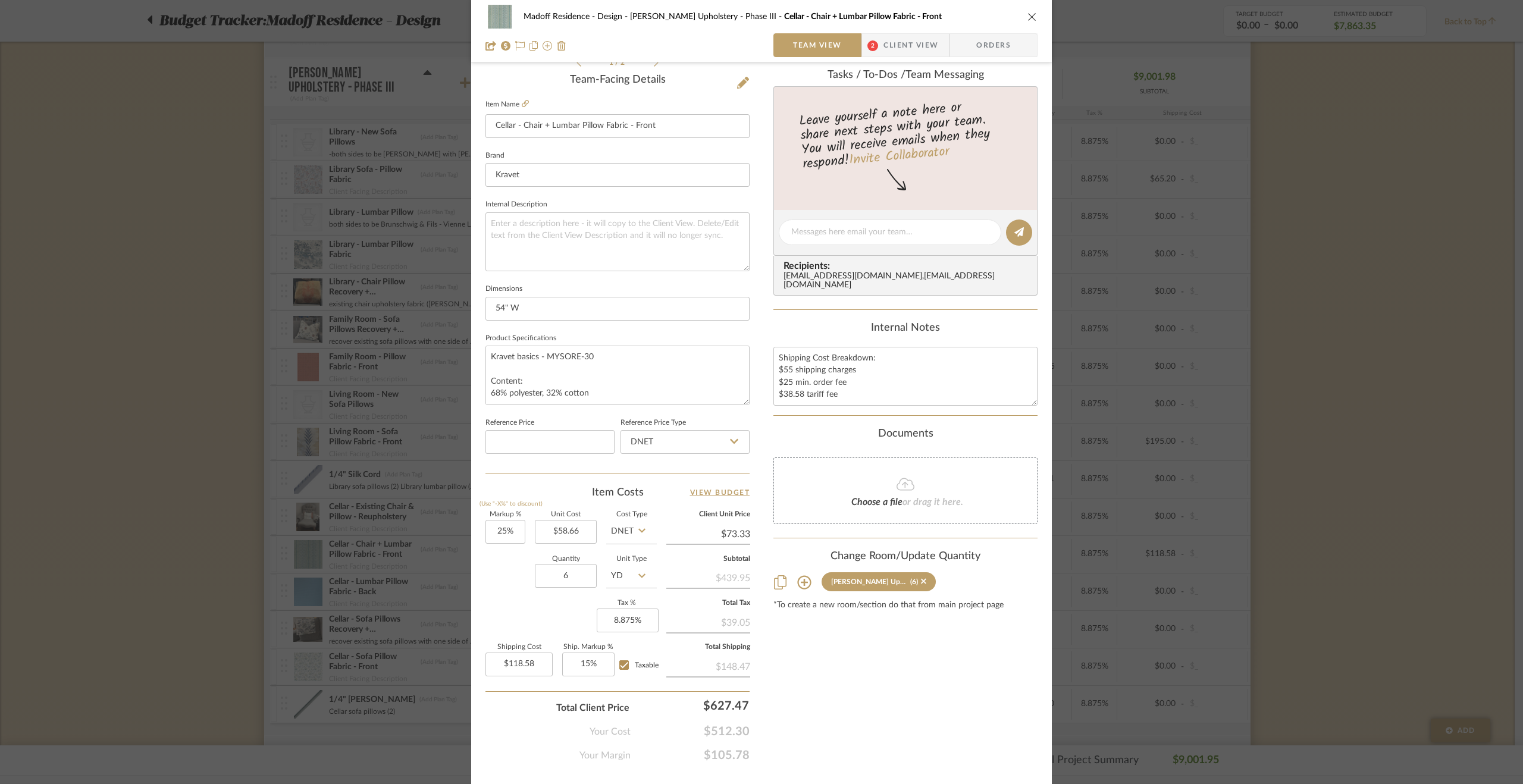
click at [857, 439] on div "Documents Choose a file or drag it here." at bounding box center [905, 476] width 264 height 96
click at [1286, 295] on div "Madoff Residence - Design Walter's Upholstery - Phase III Cellar - Chair + Lumb…" at bounding box center [761, 392] width 1523 height 784
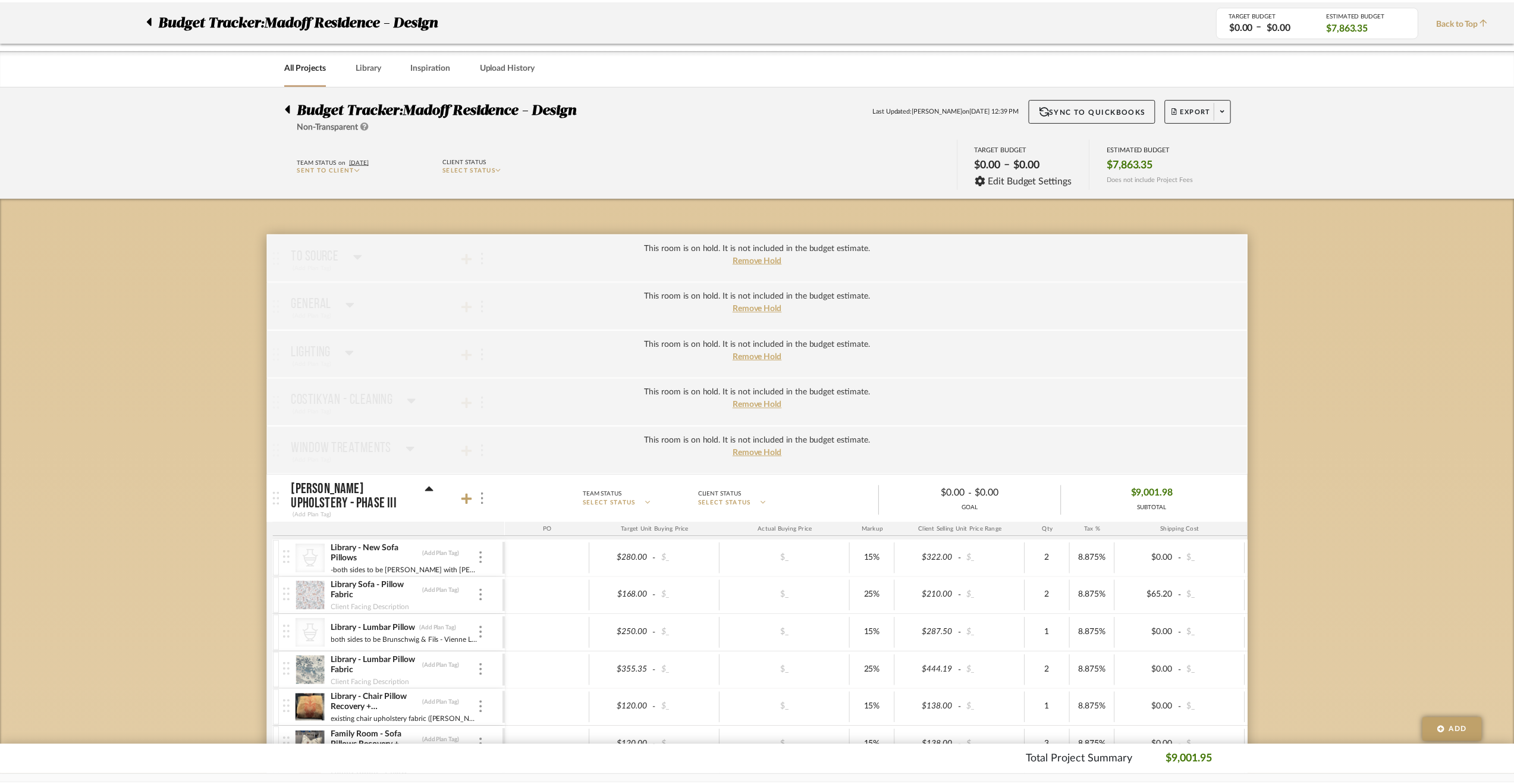
scroll to position [417, 0]
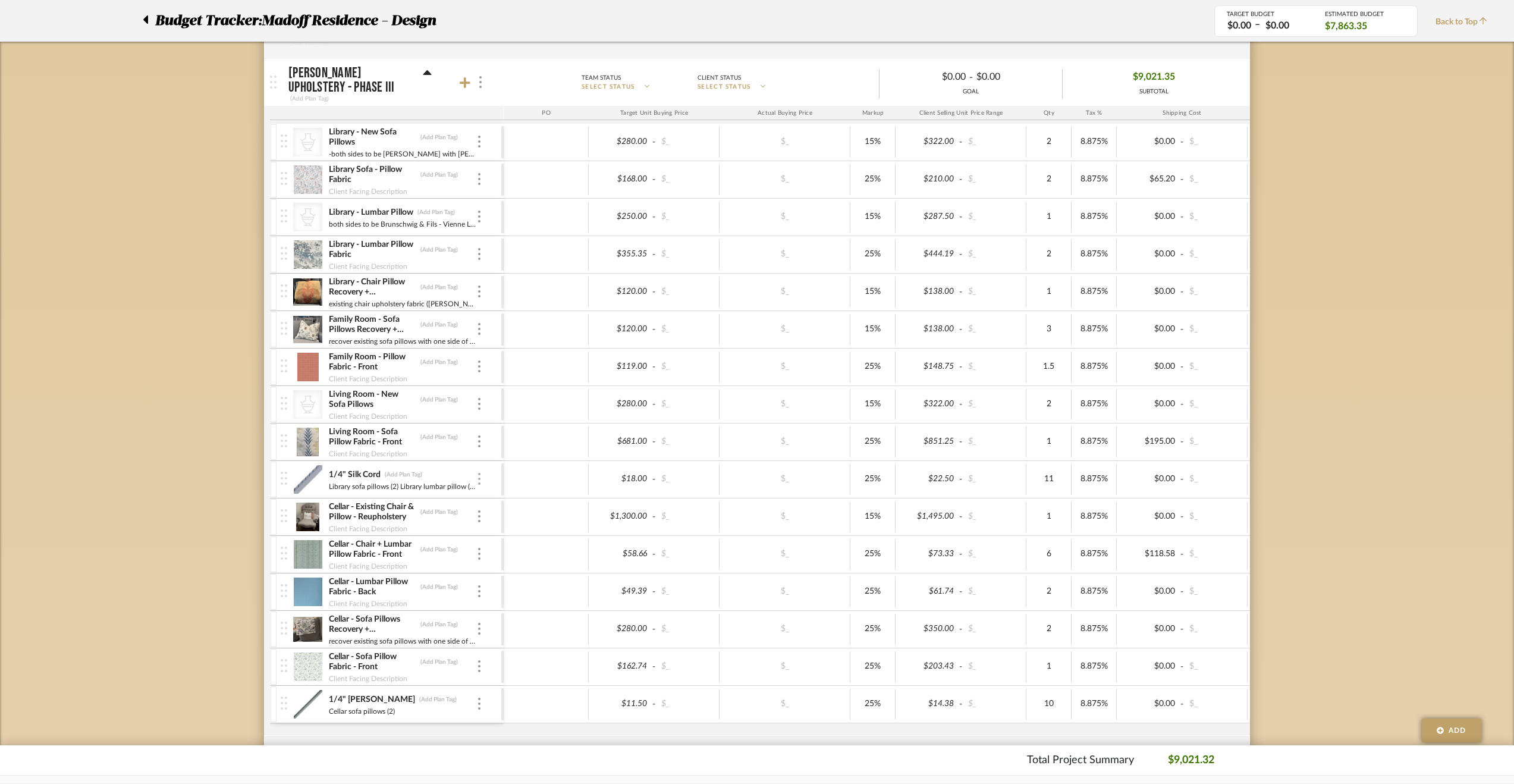
click at [480, 478] on div at bounding box center [479, 478] width 6 height 13
click at [525, 500] on span "Manage Item" at bounding box center [538, 501] width 71 height 10
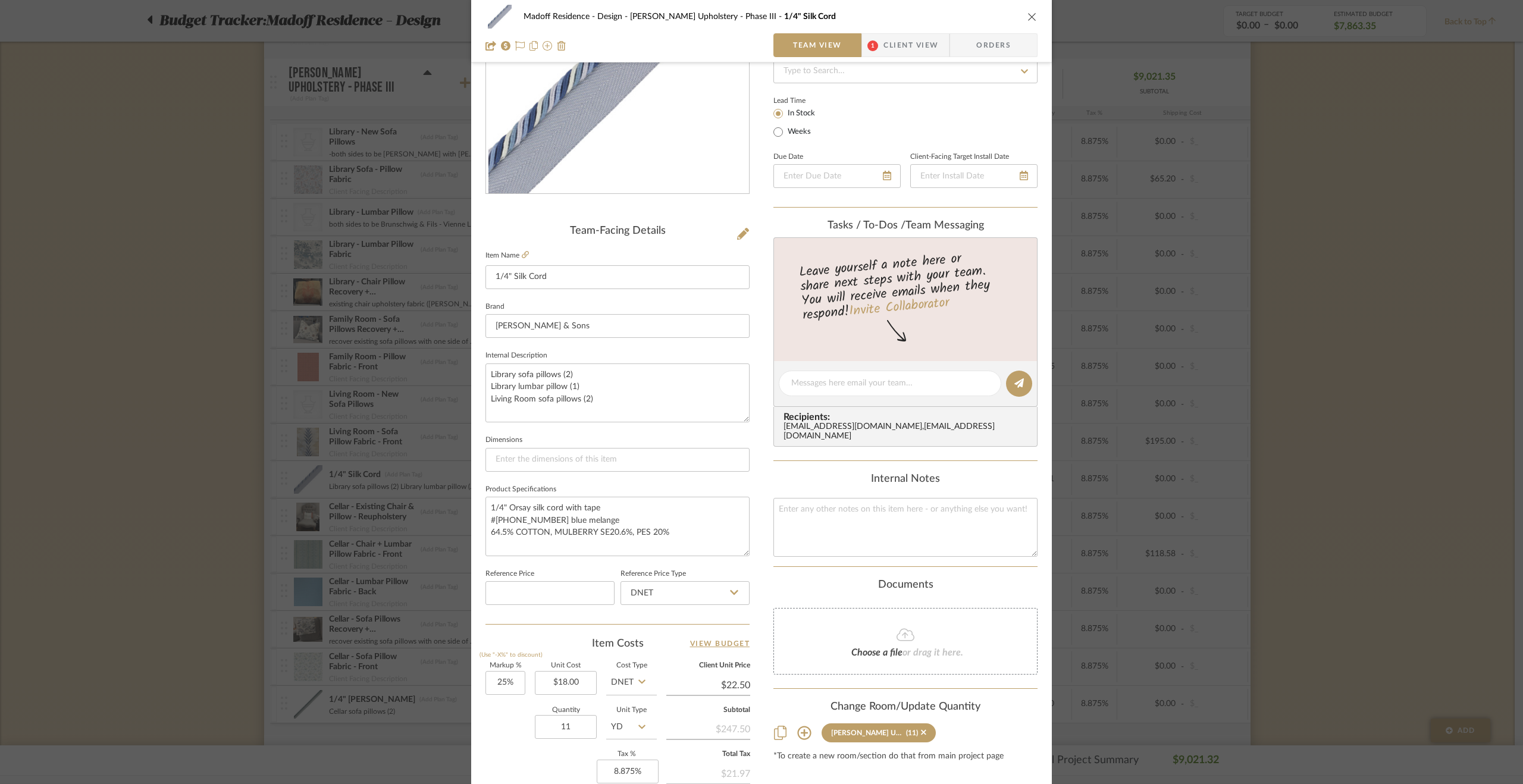
scroll to position [59, 0]
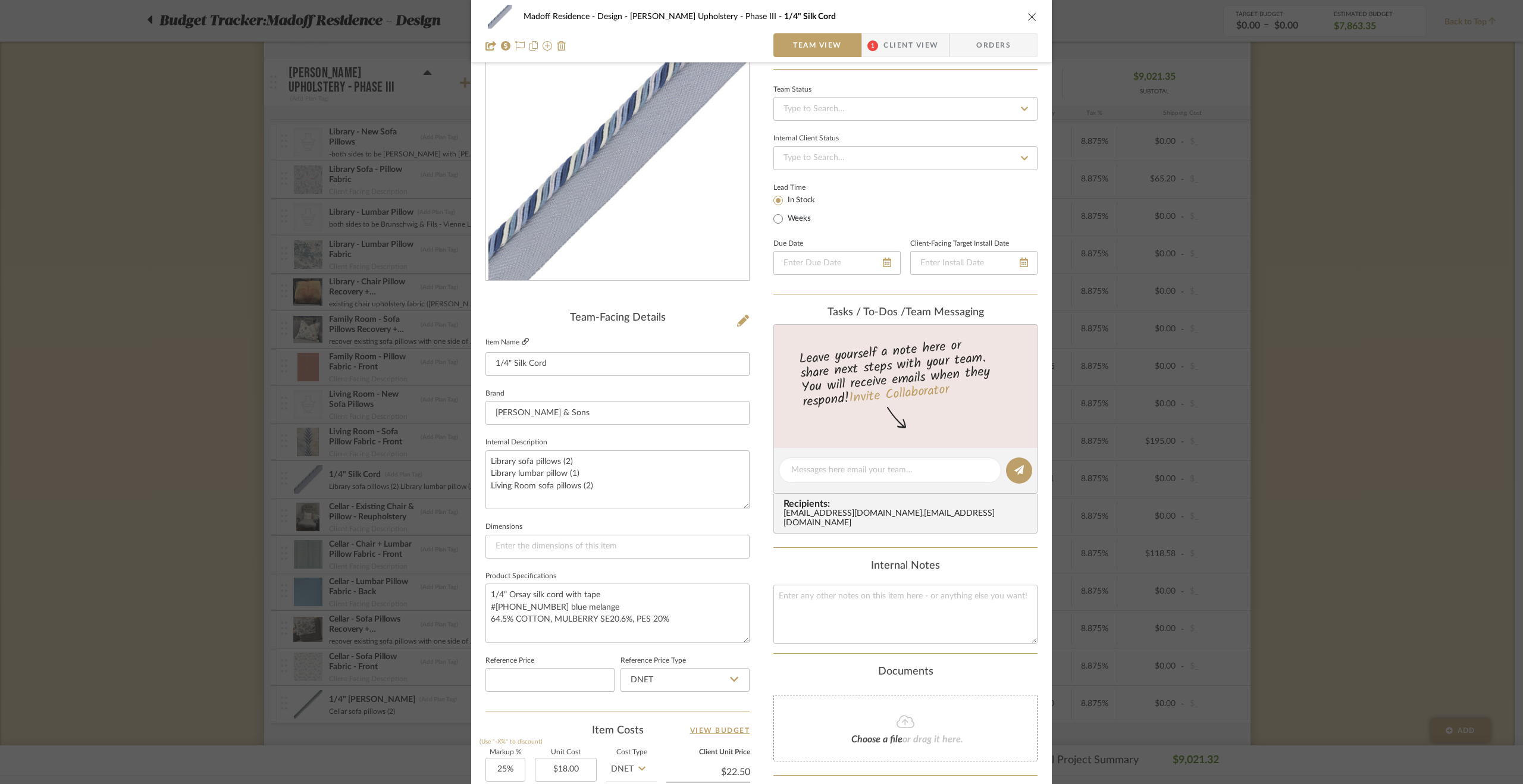
click at [523, 338] on icon at bounding box center [525, 342] width 7 height 7
click at [287, 438] on div "Madoff Residence - Design Walter's Upholstery - Phase III 1/4" Silk Cord Team V…" at bounding box center [761, 392] width 1523 height 784
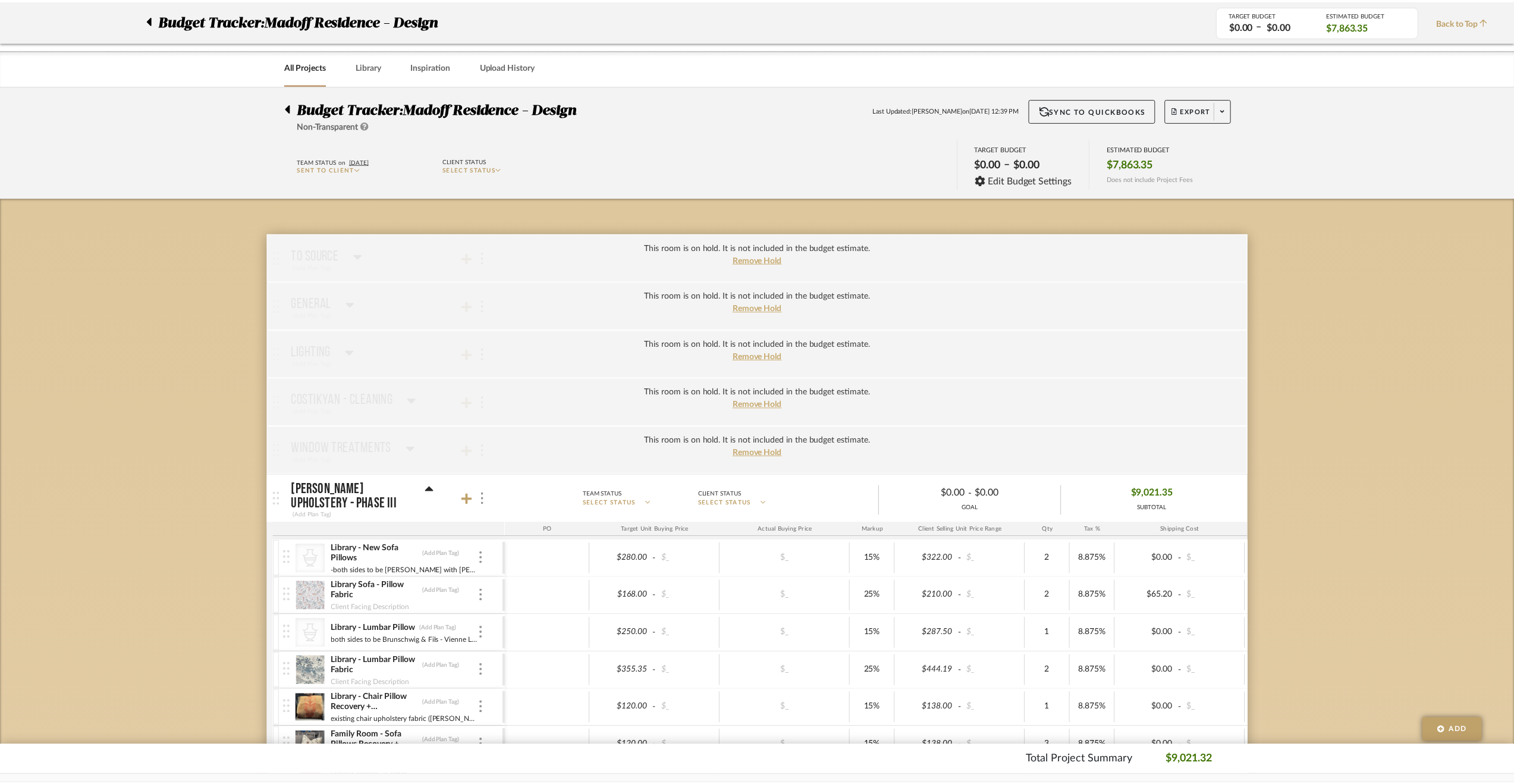
scroll to position [417, 0]
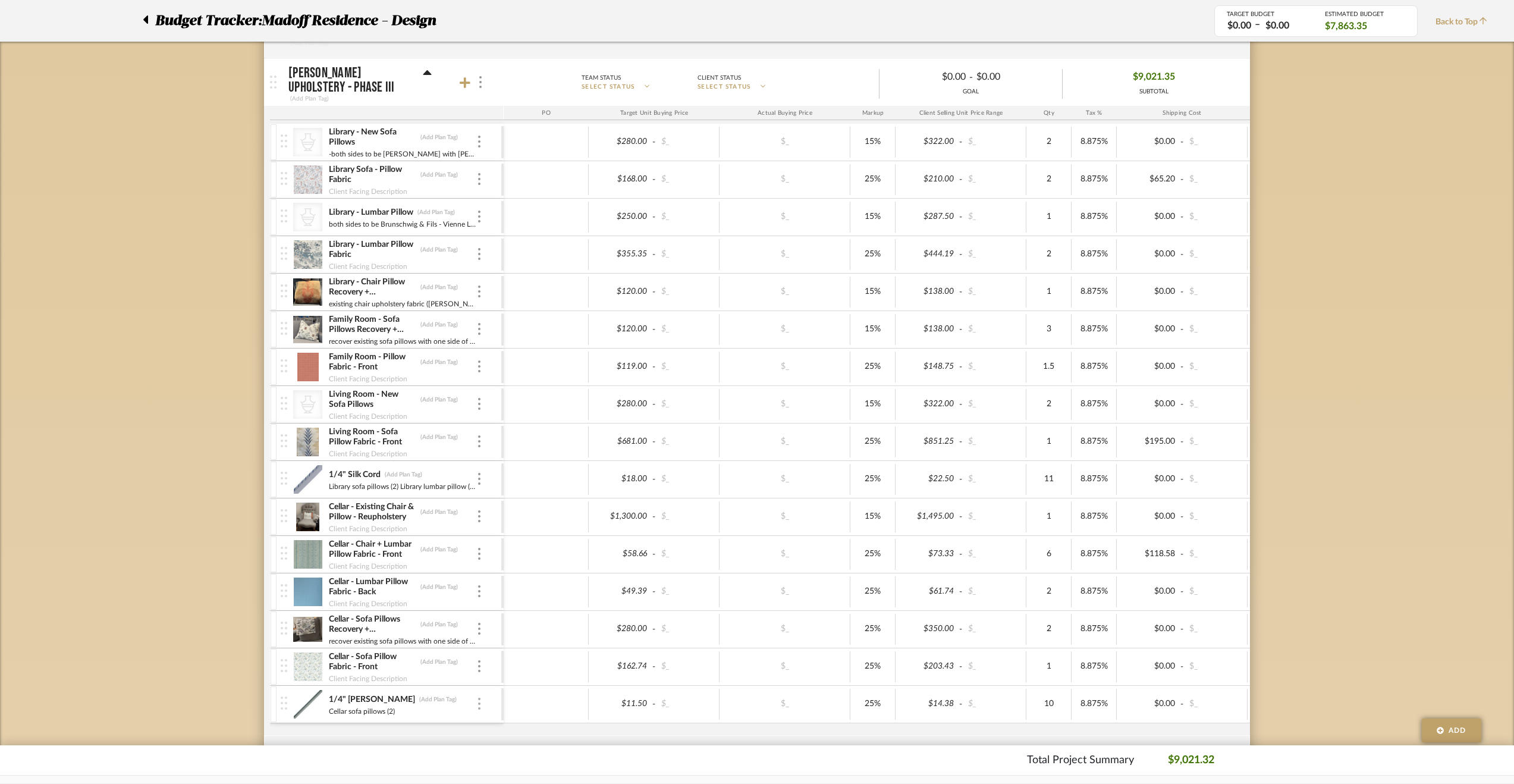
click at [477, 698] on div at bounding box center [479, 704] width 6 height 13
click at [498, 613] on span "Manage Item" at bounding box center [530, 610] width 88 height 11
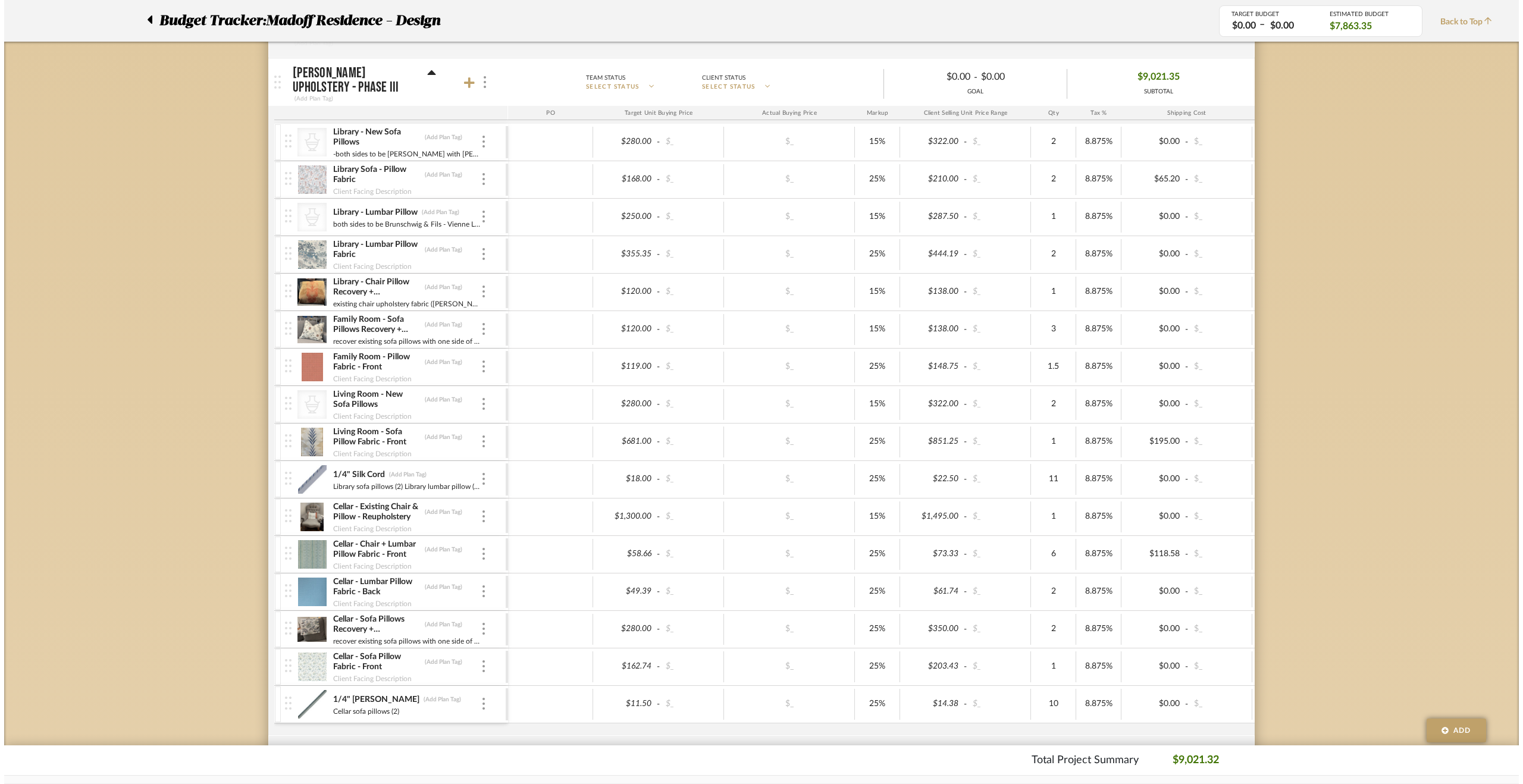
scroll to position [0, 0]
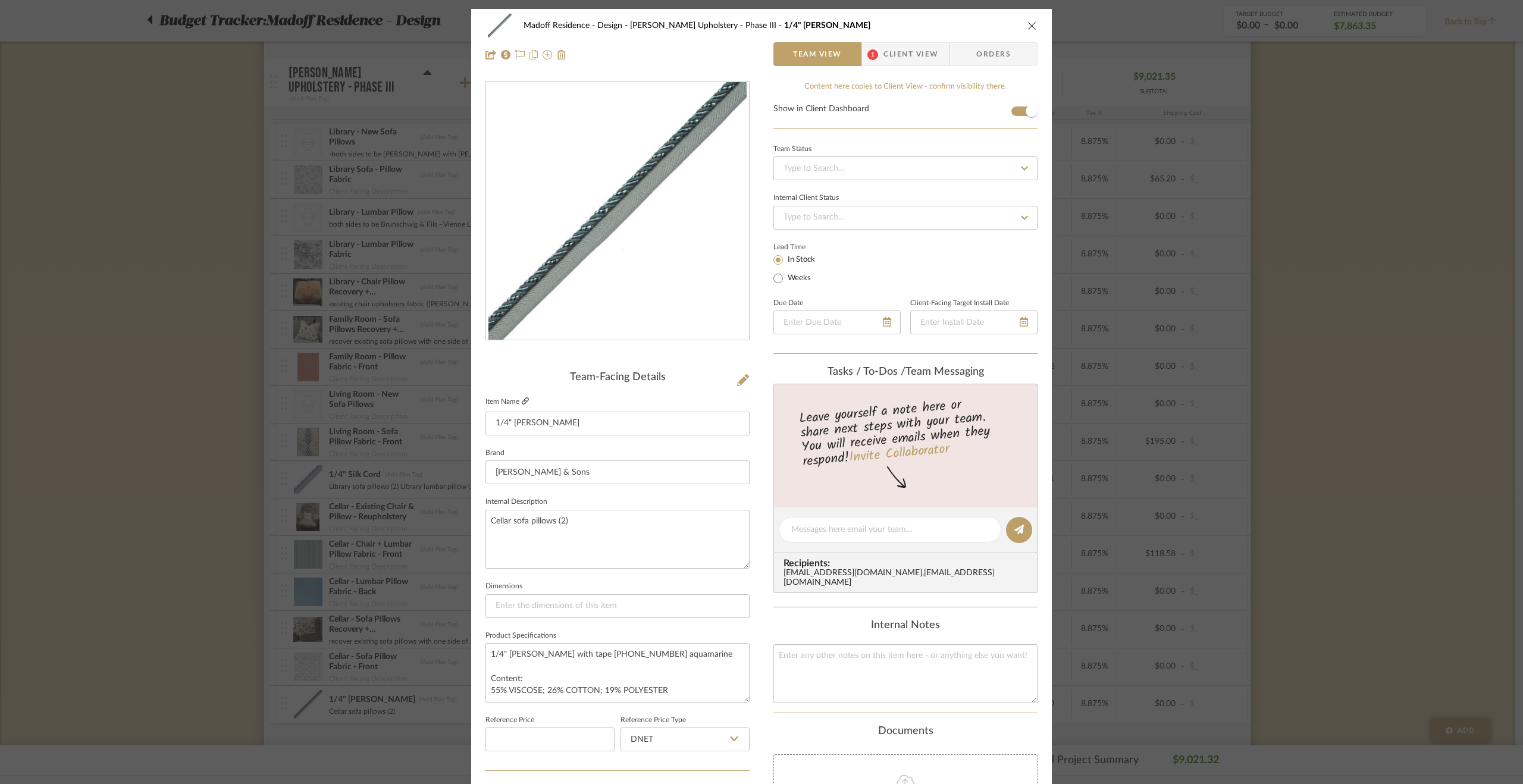
click at [522, 399] on icon at bounding box center [525, 401] width 7 height 7
click at [103, 386] on div "Madoff Residence - Design Walter's Upholstery - Phase III 1/4" Aurelia Cord Tea…" at bounding box center [761, 392] width 1523 height 784
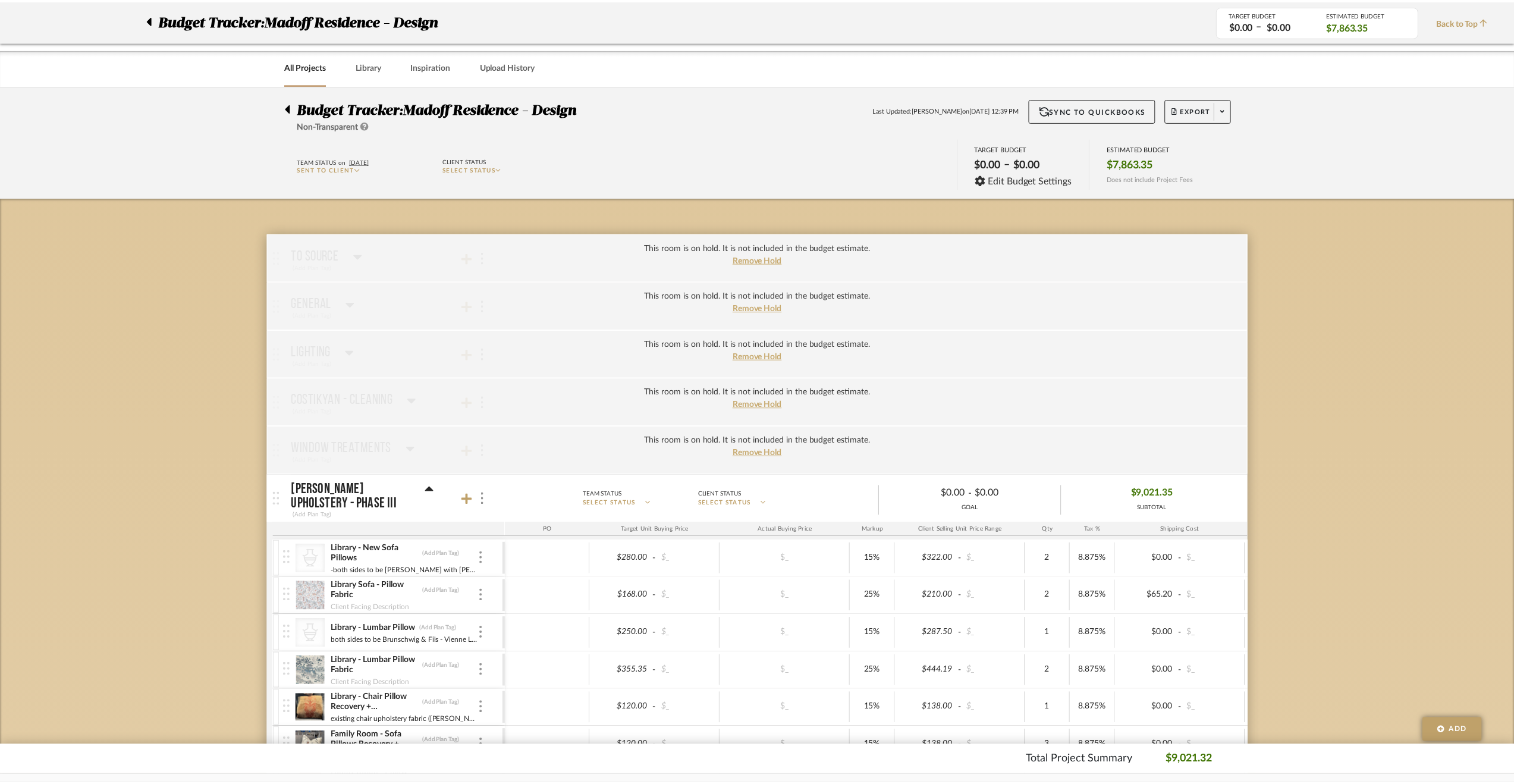
scroll to position [417, 0]
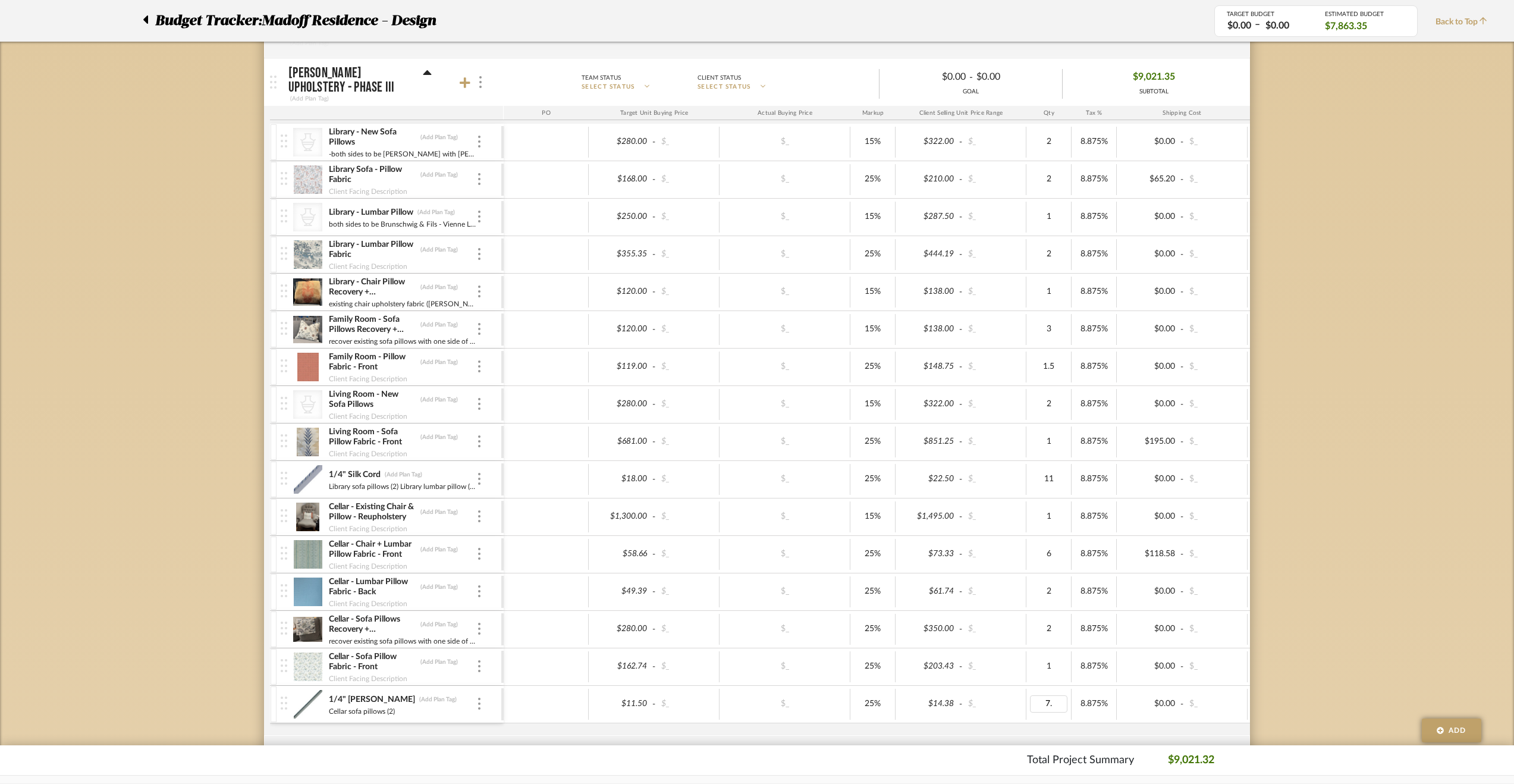
type input "7.5"
